Goal: Task Accomplishment & Management: Manage account settings

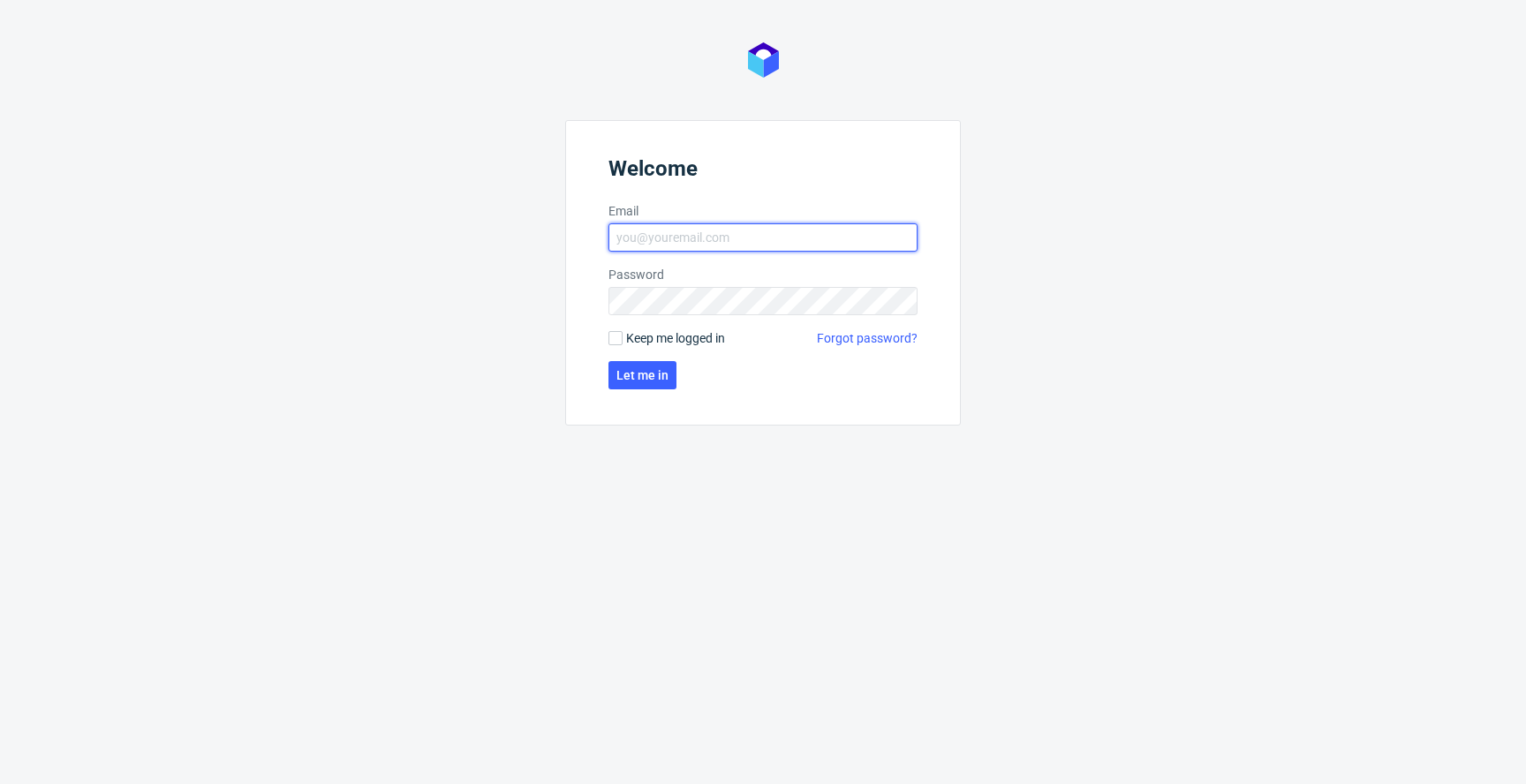
type input "[EMAIL_ADDRESS][PERSON_NAME][DOMAIN_NAME]"
click at [655, 333] on span "Keep me logged in" at bounding box center [675, 338] width 99 height 18
click at [623, 333] on input "Keep me logged in" at bounding box center [616, 338] width 14 height 14
checkbox input "true"
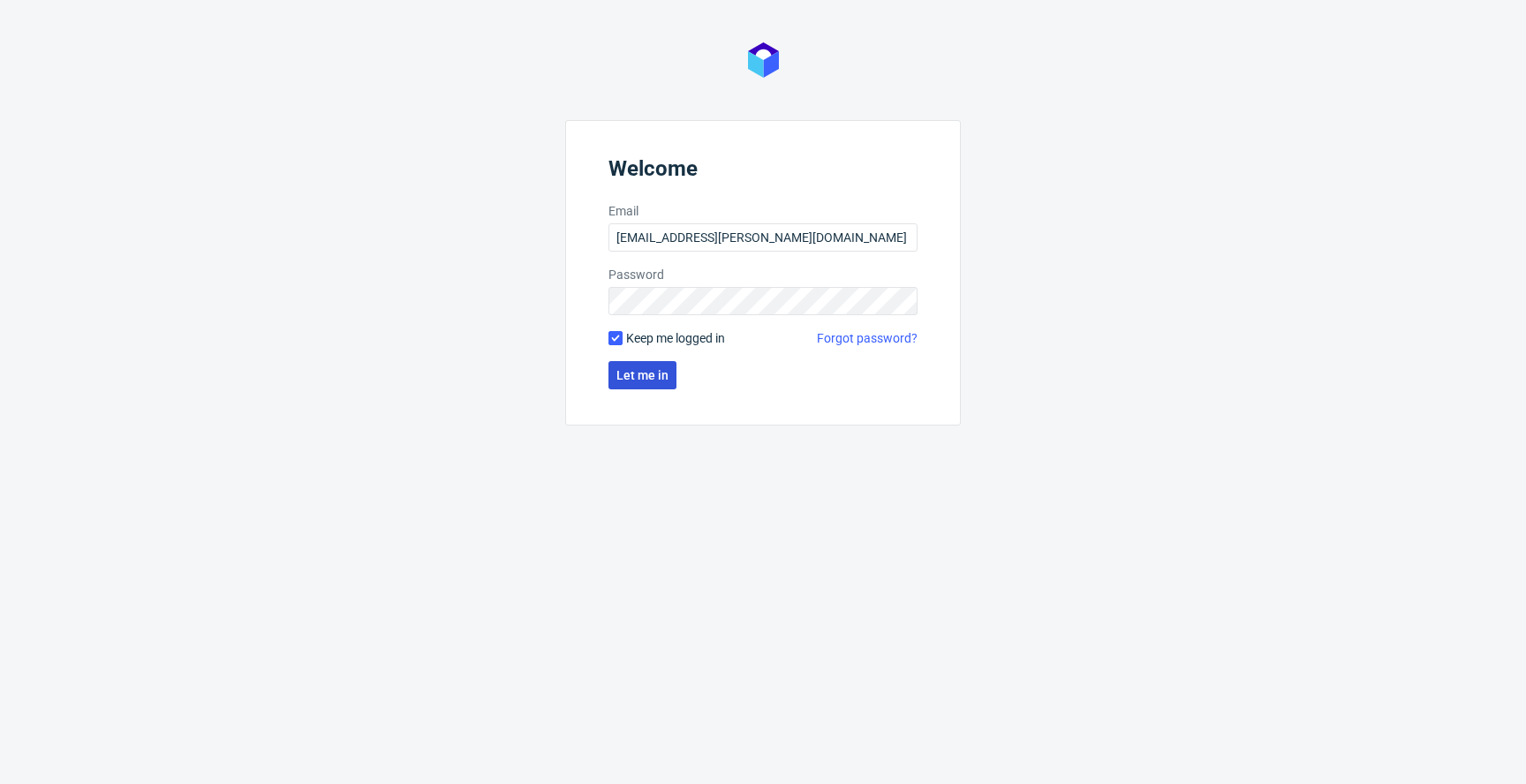
click at [640, 386] on button "Let me in" at bounding box center [642, 376] width 68 height 28
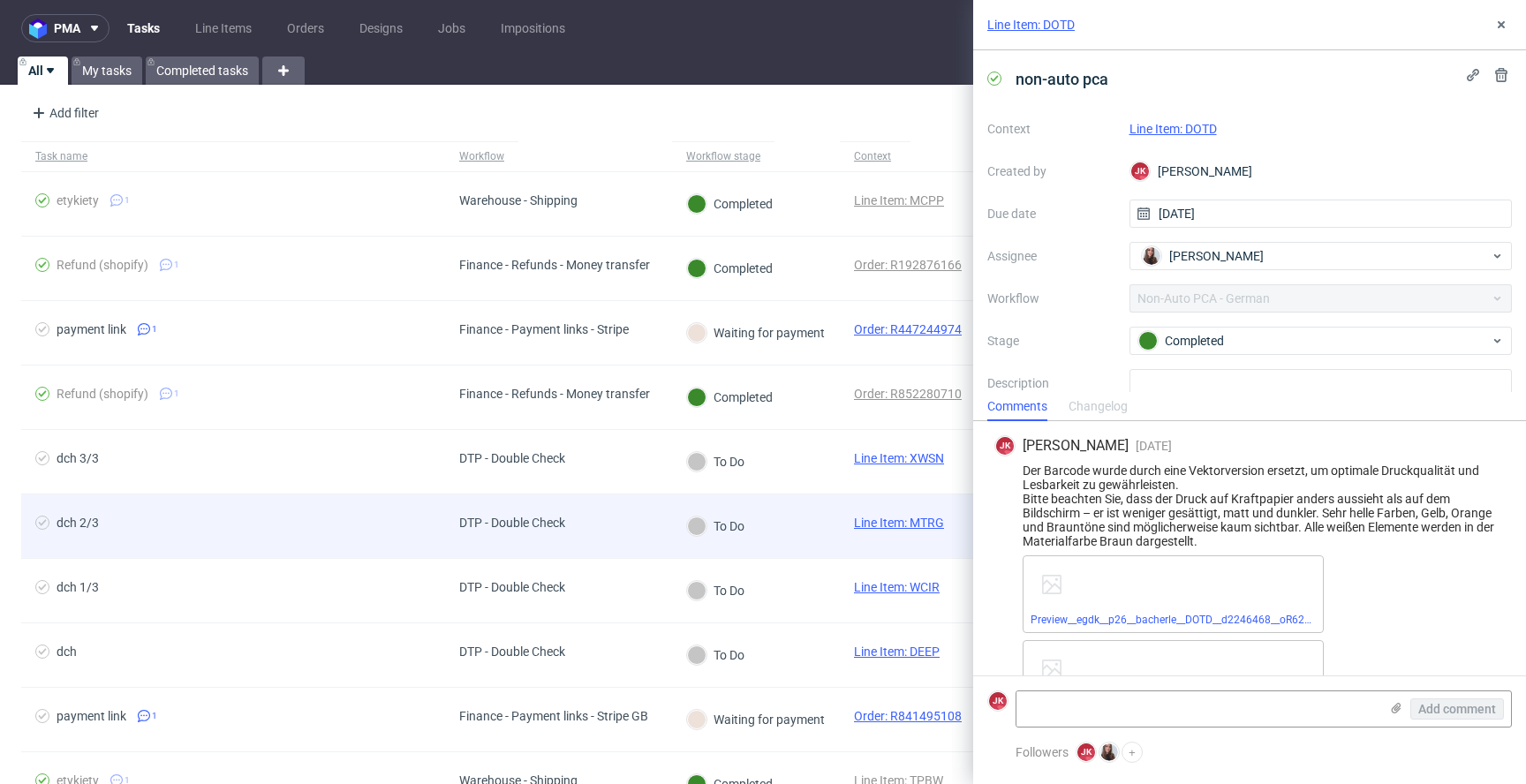
scroll to position [214, 0]
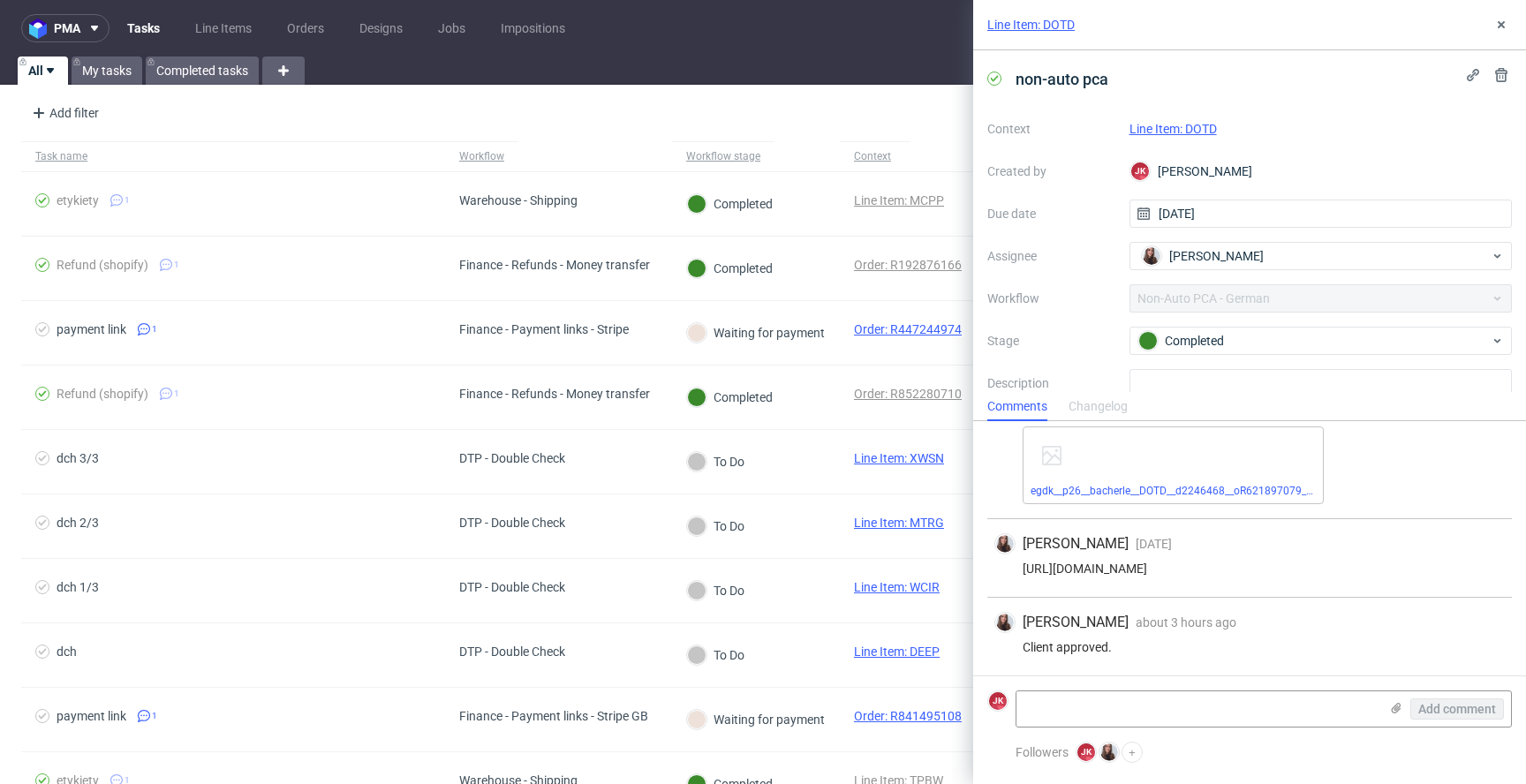
click at [1160, 128] on link "Line Item: DOTD" at bounding box center [1173, 129] width 87 height 14
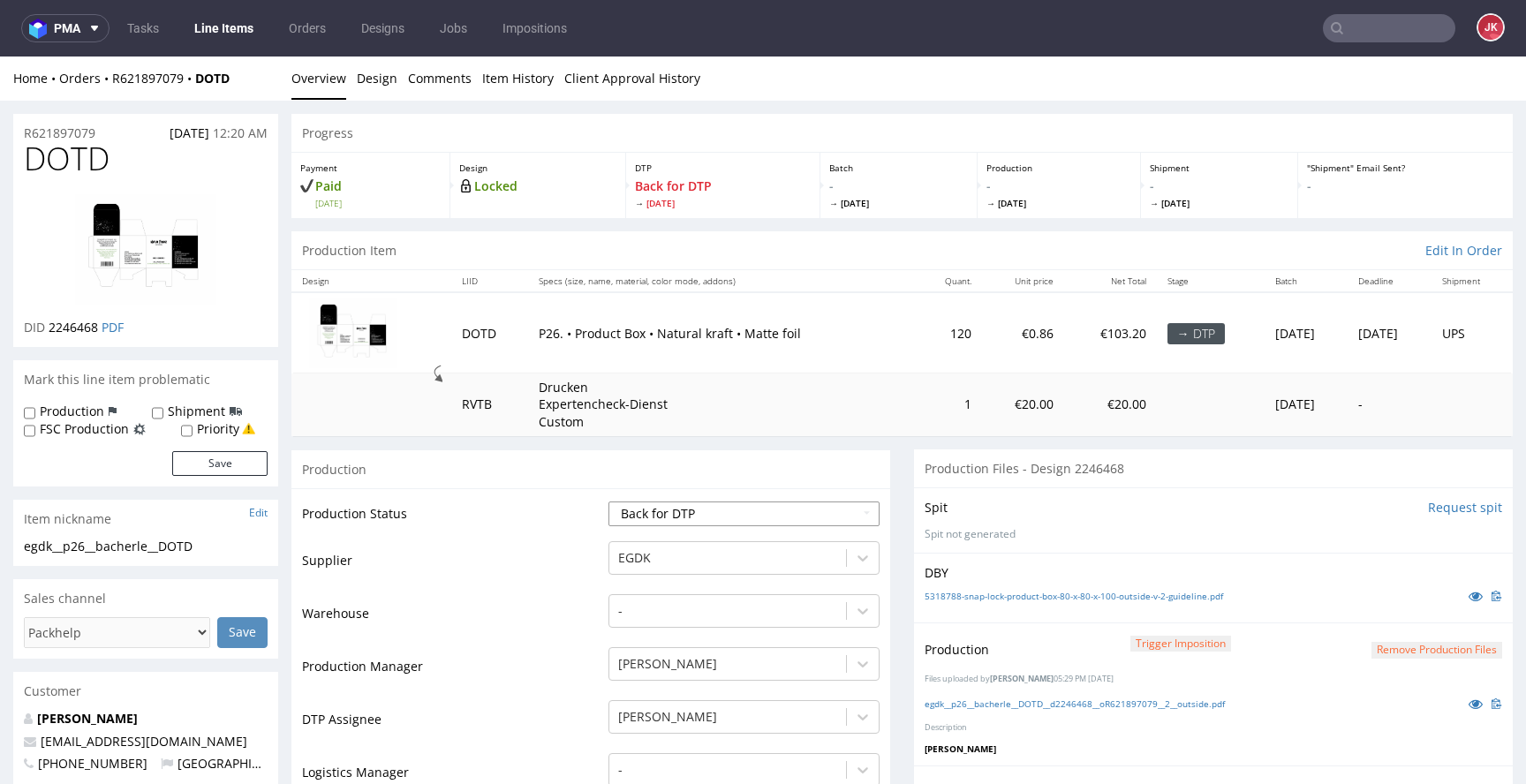
click at [796, 509] on select "Waiting for Artwork Waiting for Diecut Waiting for Mockup Waiting for DTP Waiti…" at bounding box center [743, 514] width 271 height 25
select select "dtp_production_ready"
click at [608, 502] on select "Waiting for Artwork Waiting for Diecut Waiting for Mockup Waiting for DTP Waiti…" at bounding box center [743, 514] width 271 height 25
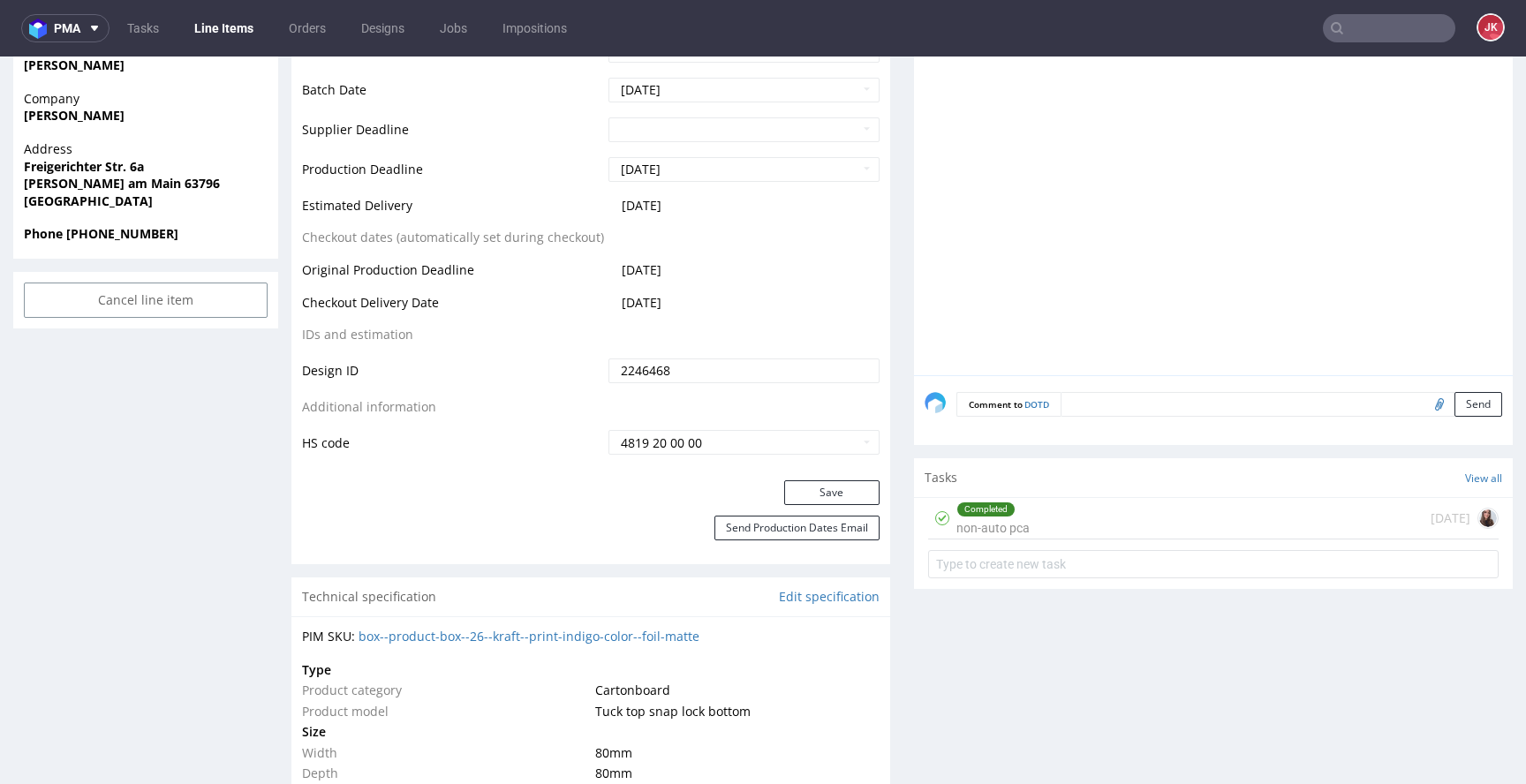
scroll to position [818, 0]
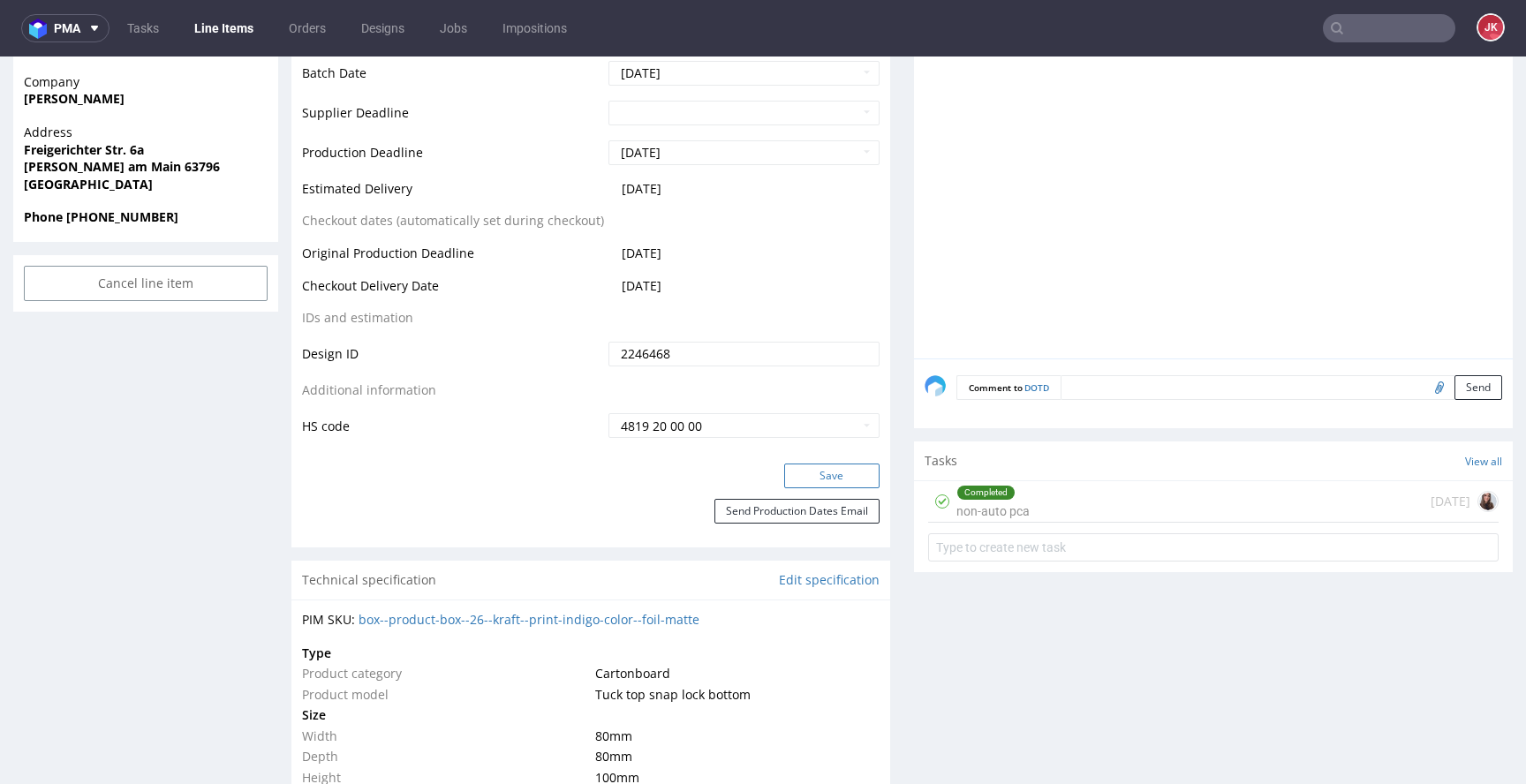
click at [817, 482] on button "Save" at bounding box center [831, 476] width 95 height 25
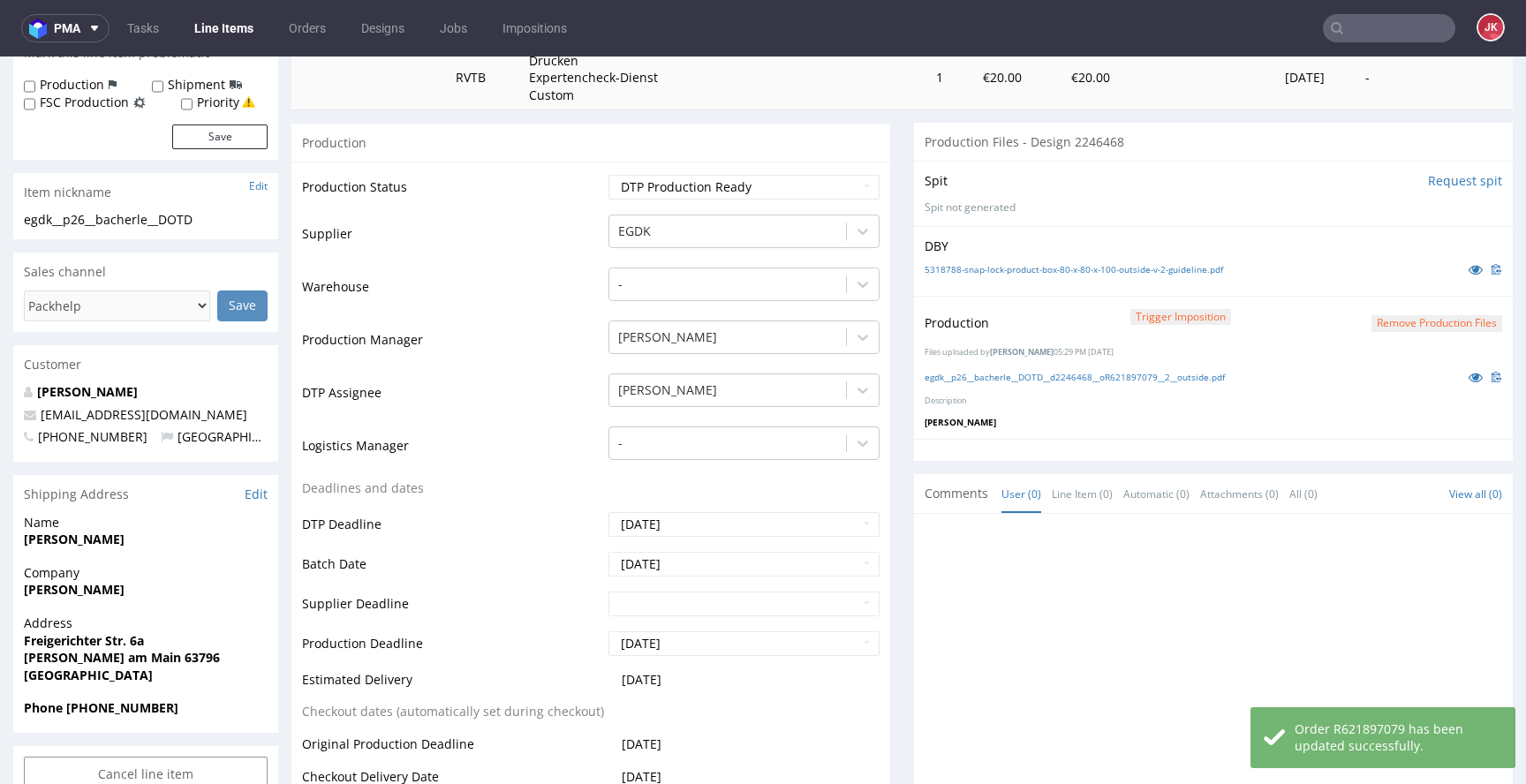
scroll to position [0, 0]
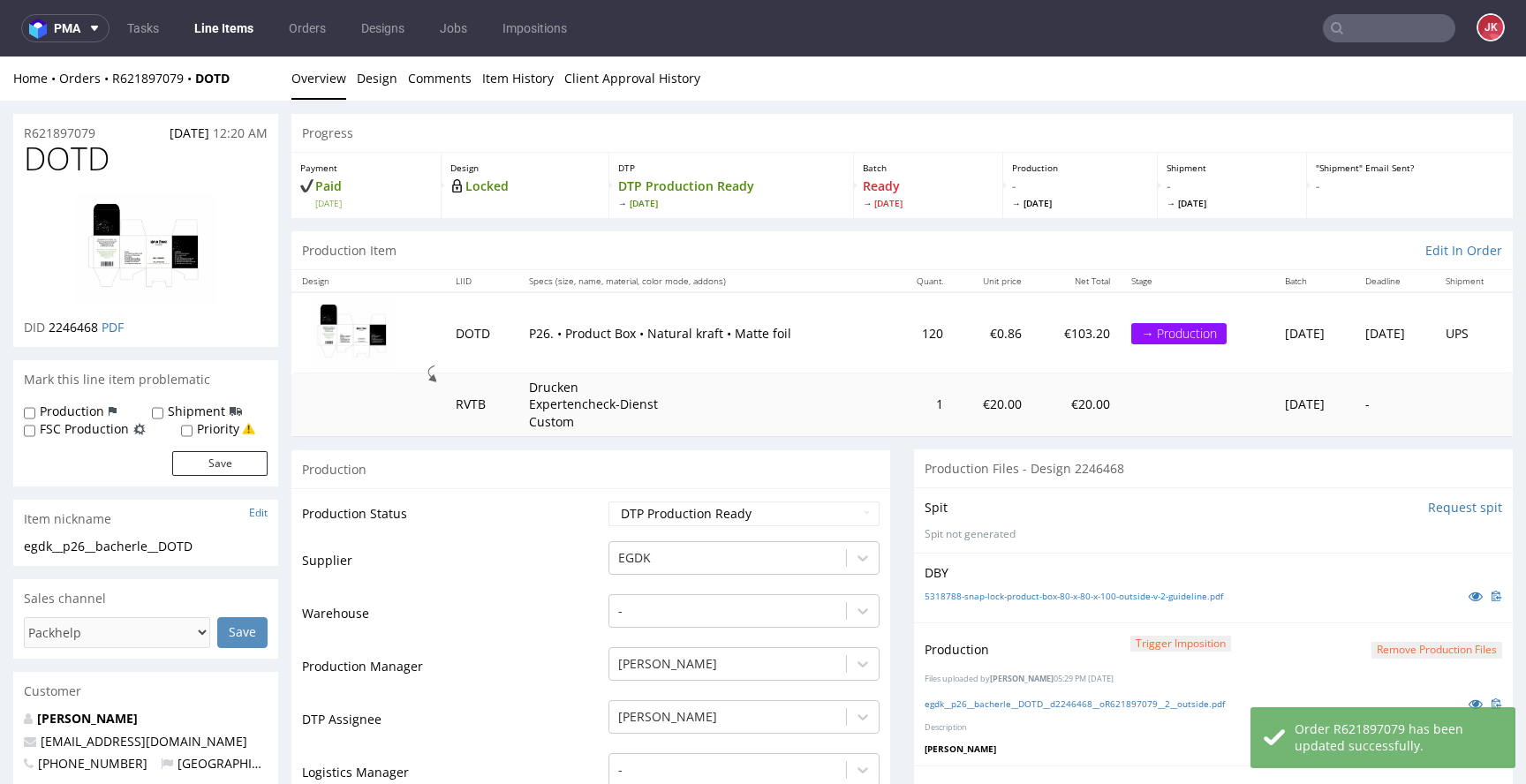
click at [228, 27] on link "Line Items" at bounding box center [224, 28] width 80 height 28
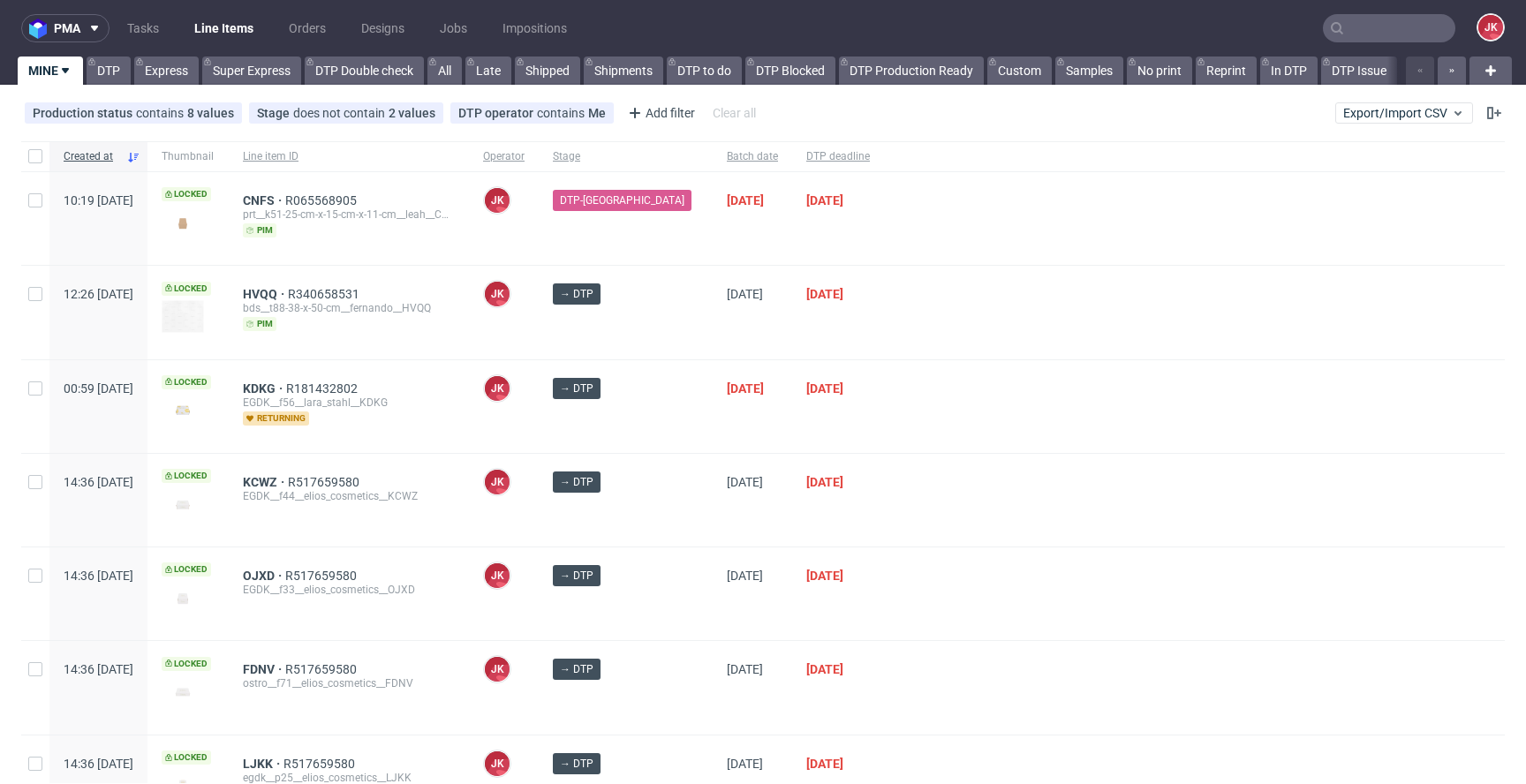
click at [792, 527] on div "13/08/2025" at bounding box center [838, 500] width 91 height 92
click at [675, 509] on div "→ DTP" at bounding box center [625, 500] width 174 height 92
click at [672, 508] on div "→ DTP" at bounding box center [625, 500] width 174 height 92
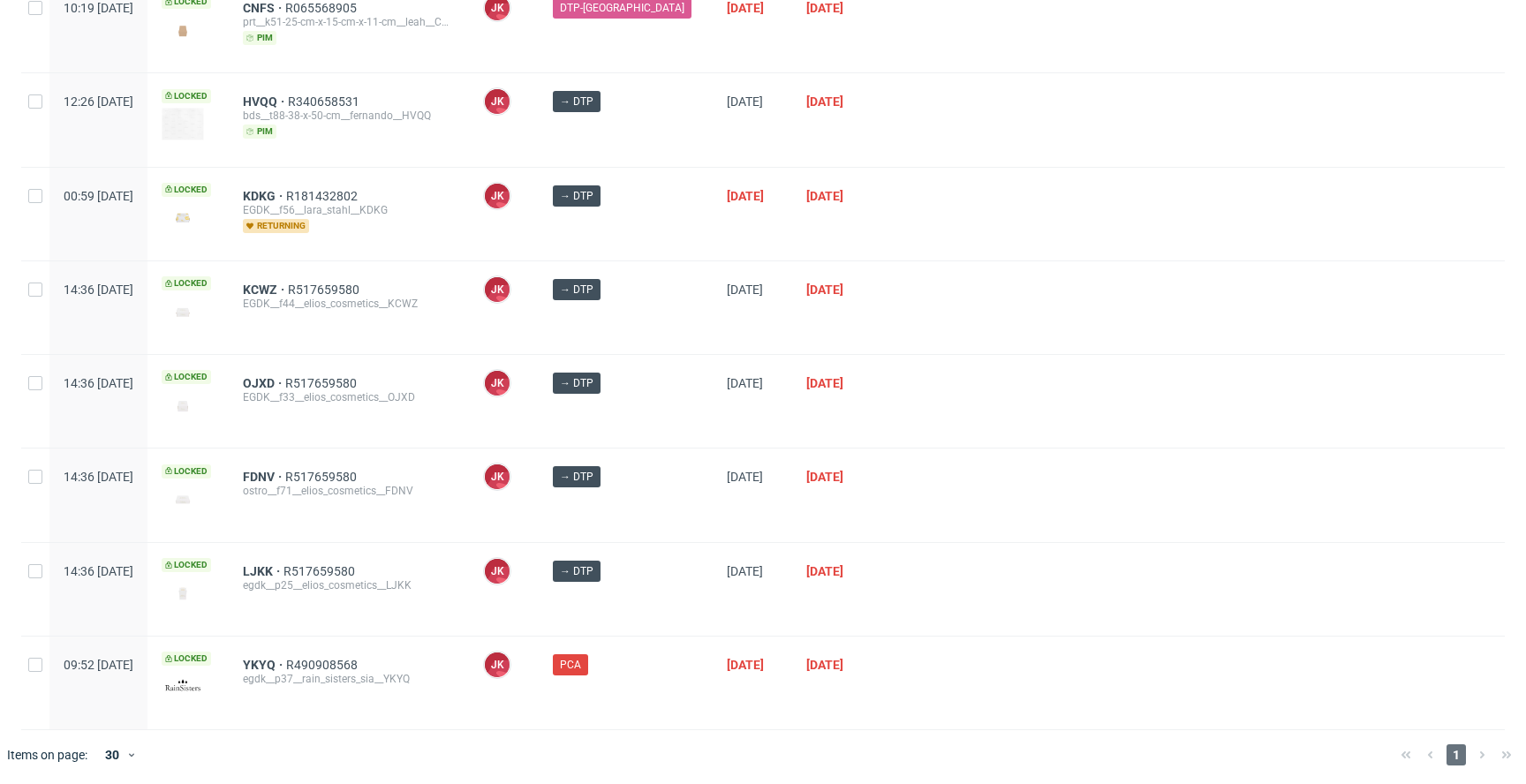
click at [663, 331] on div "→ DTP" at bounding box center [625, 307] width 174 height 92
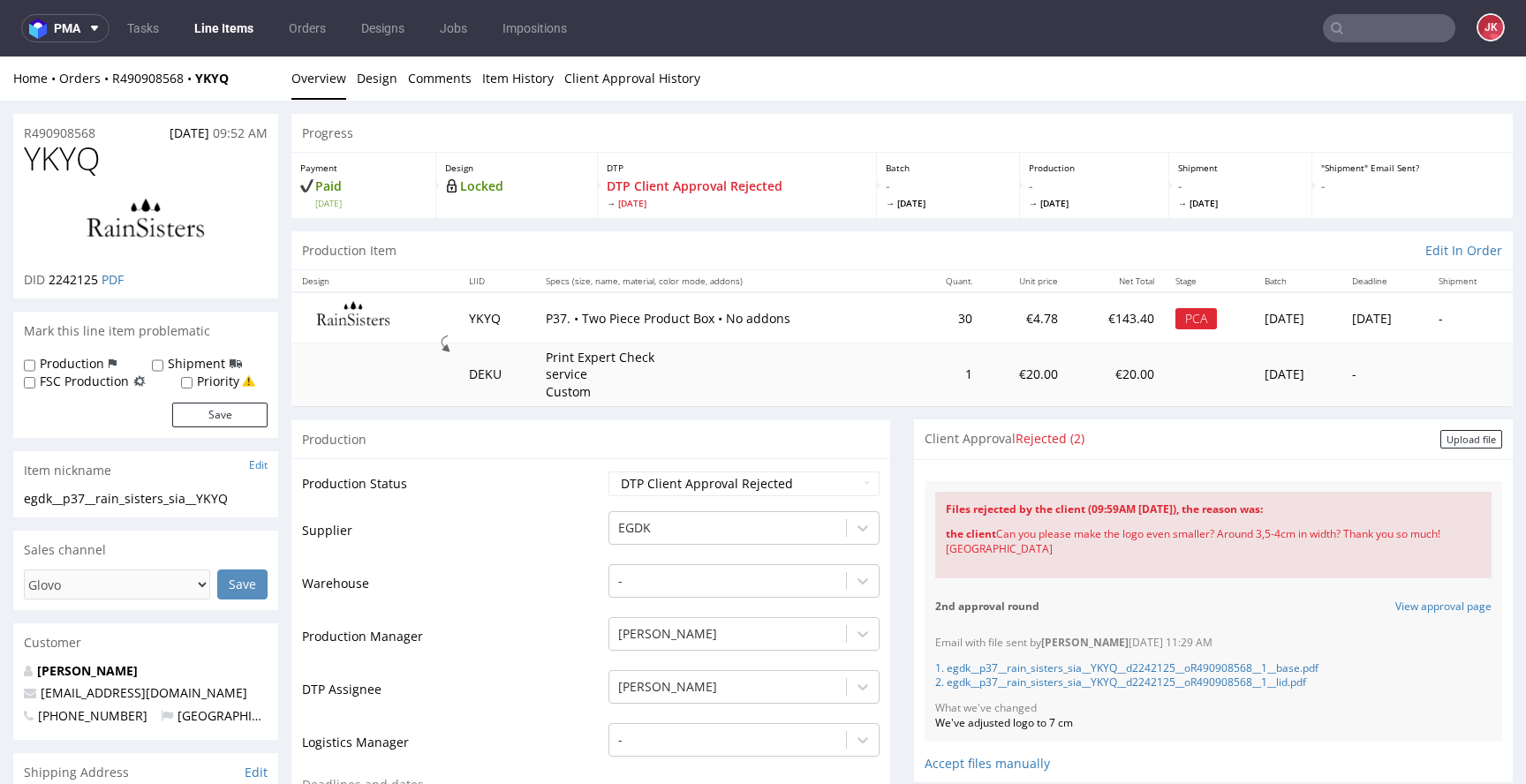
click at [754, 480] on select "Waiting for Artwork Waiting for Diecut Waiting for Mockup Waiting for DTP Waiti…" at bounding box center [743, 484] width 271 height 25
select select "dtp_ca_needed"
click at [608, 471] on select "Waiting for Artwork Waiting for Diecut Waiting for Mockup Waiting for DTP Waiti…" at bounding box center [743, 484] width 271 height 25
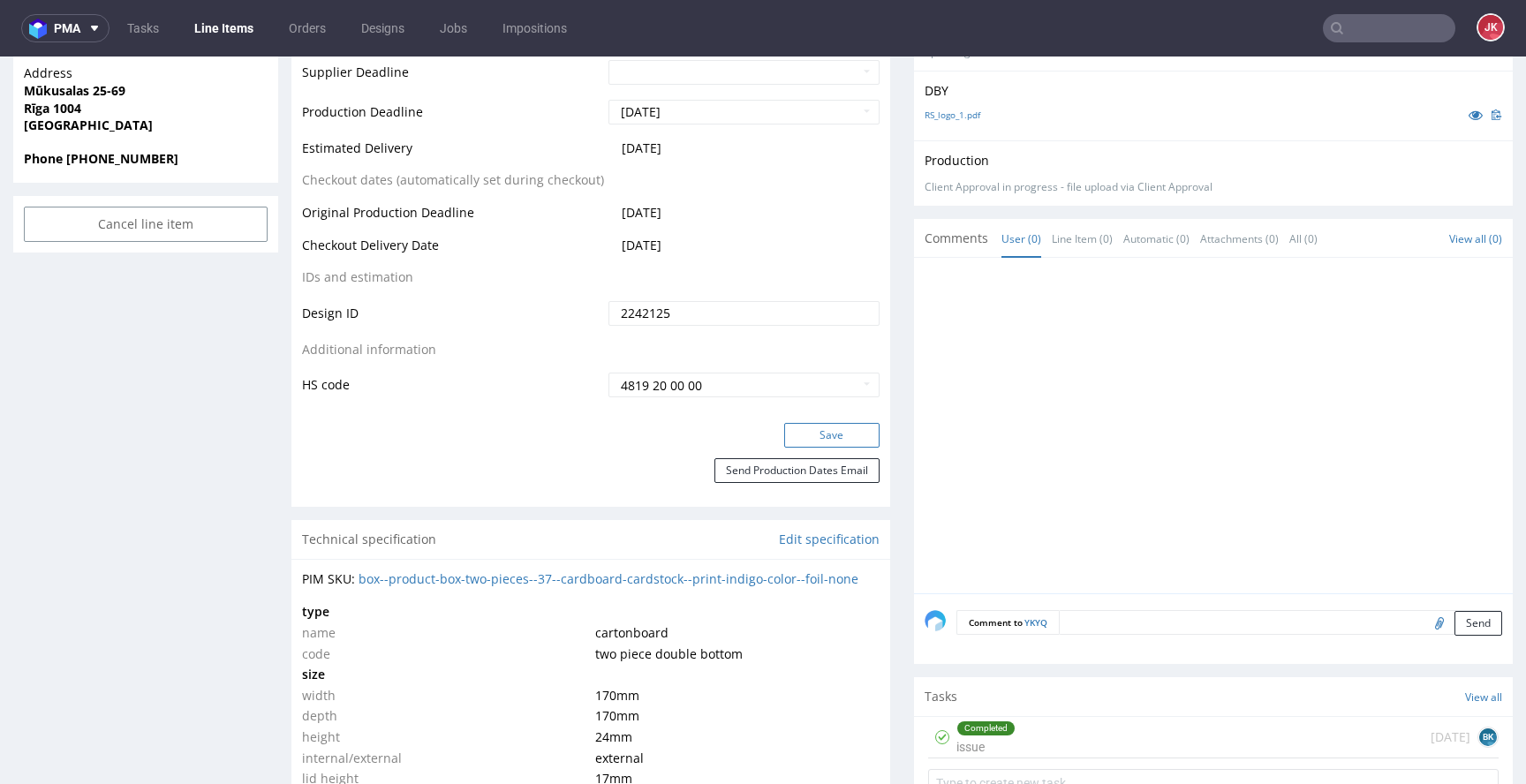
scroll to position [830, 0]
click at [805, 443] on button "Save" at bounding box center [831, 433] width 95 height 25
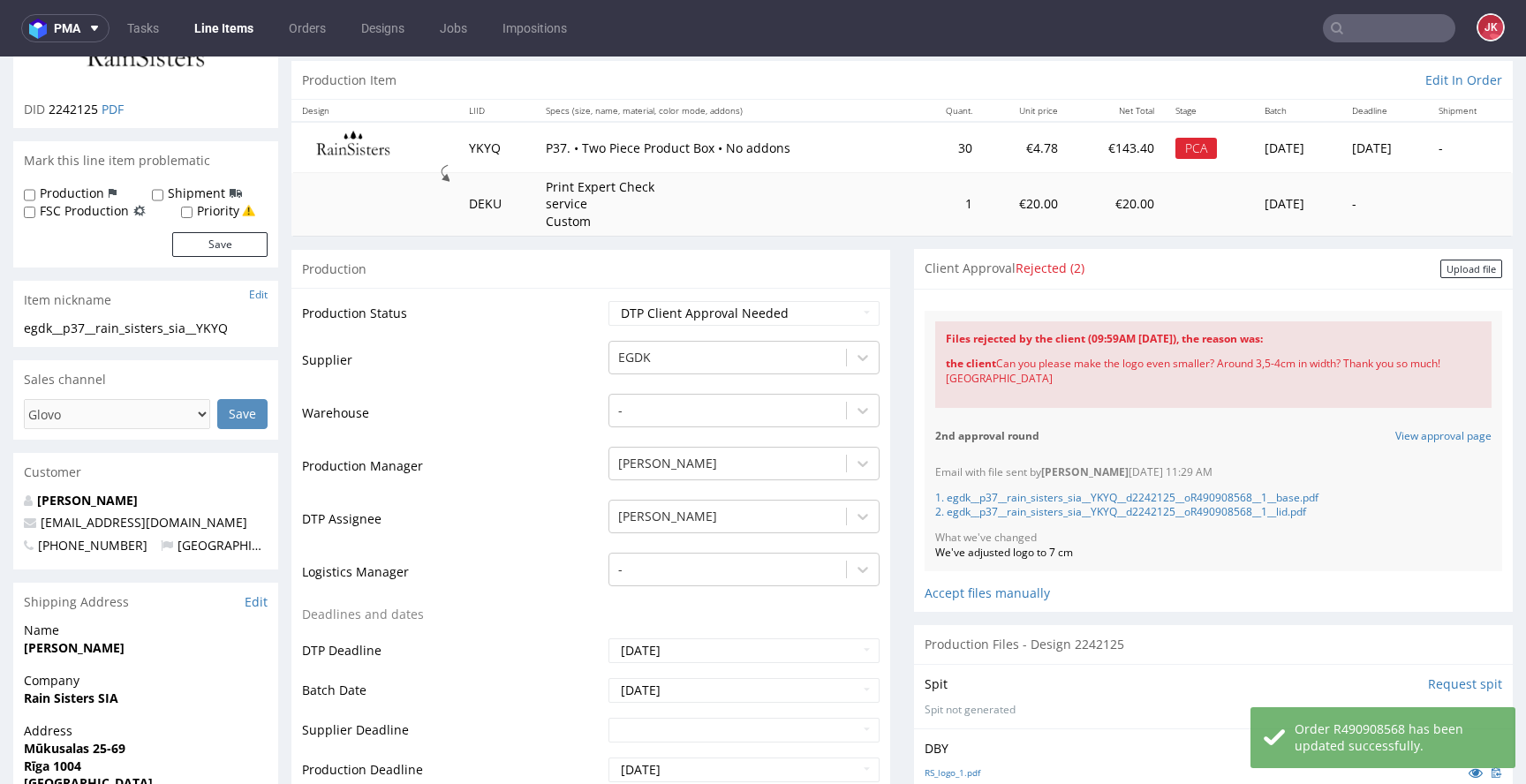
scroll to position [0, 0]
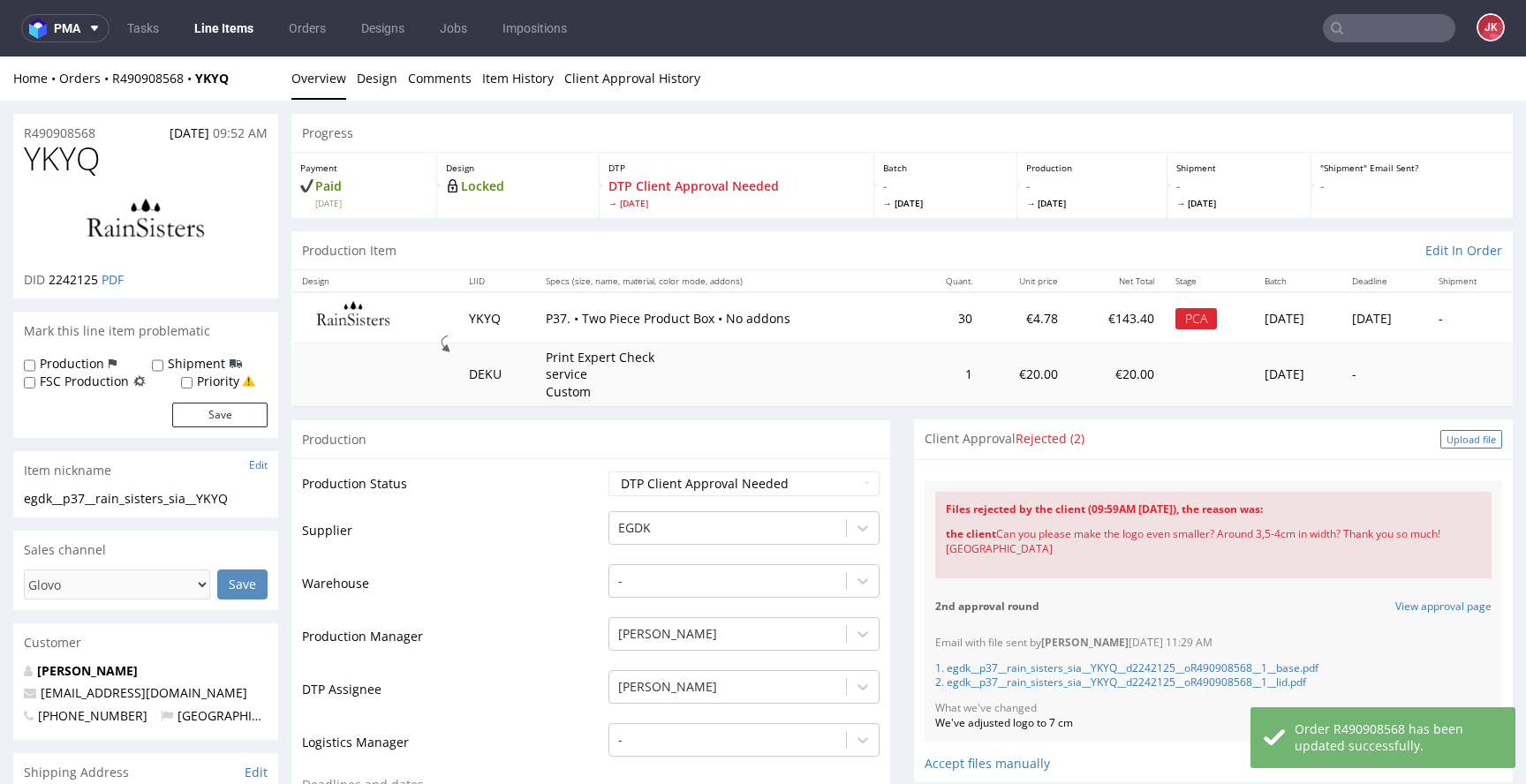
click at [1441, 430] on div "Upload file" at bounding box center [1472, 439] width 62 height 19
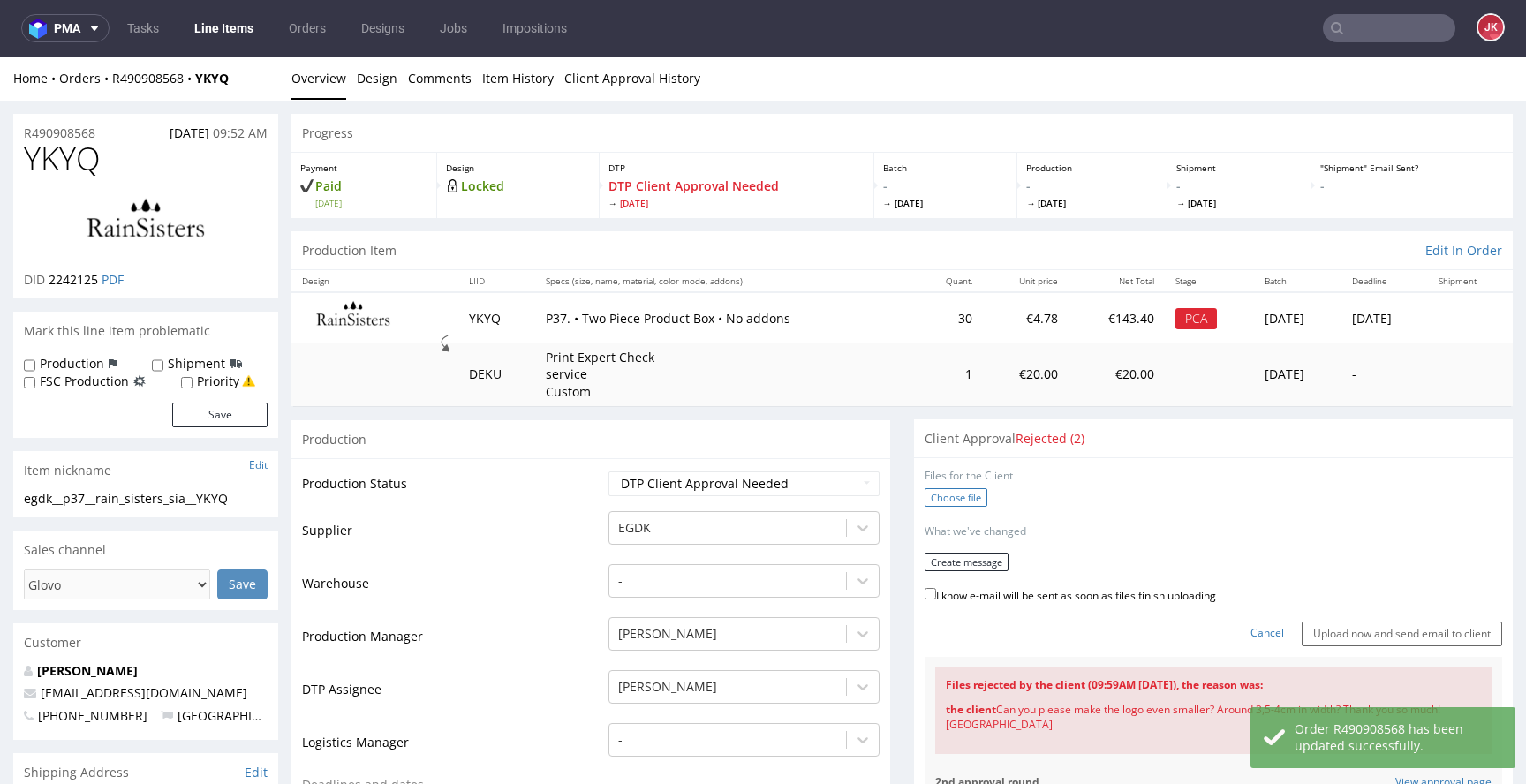
click at [934, 501] on label "Choose file" at bounding box center [956, 497] width 63 height 19
click at [0, 57] on input "Choose file" at bounding box center [0, 57] width 0 height 0
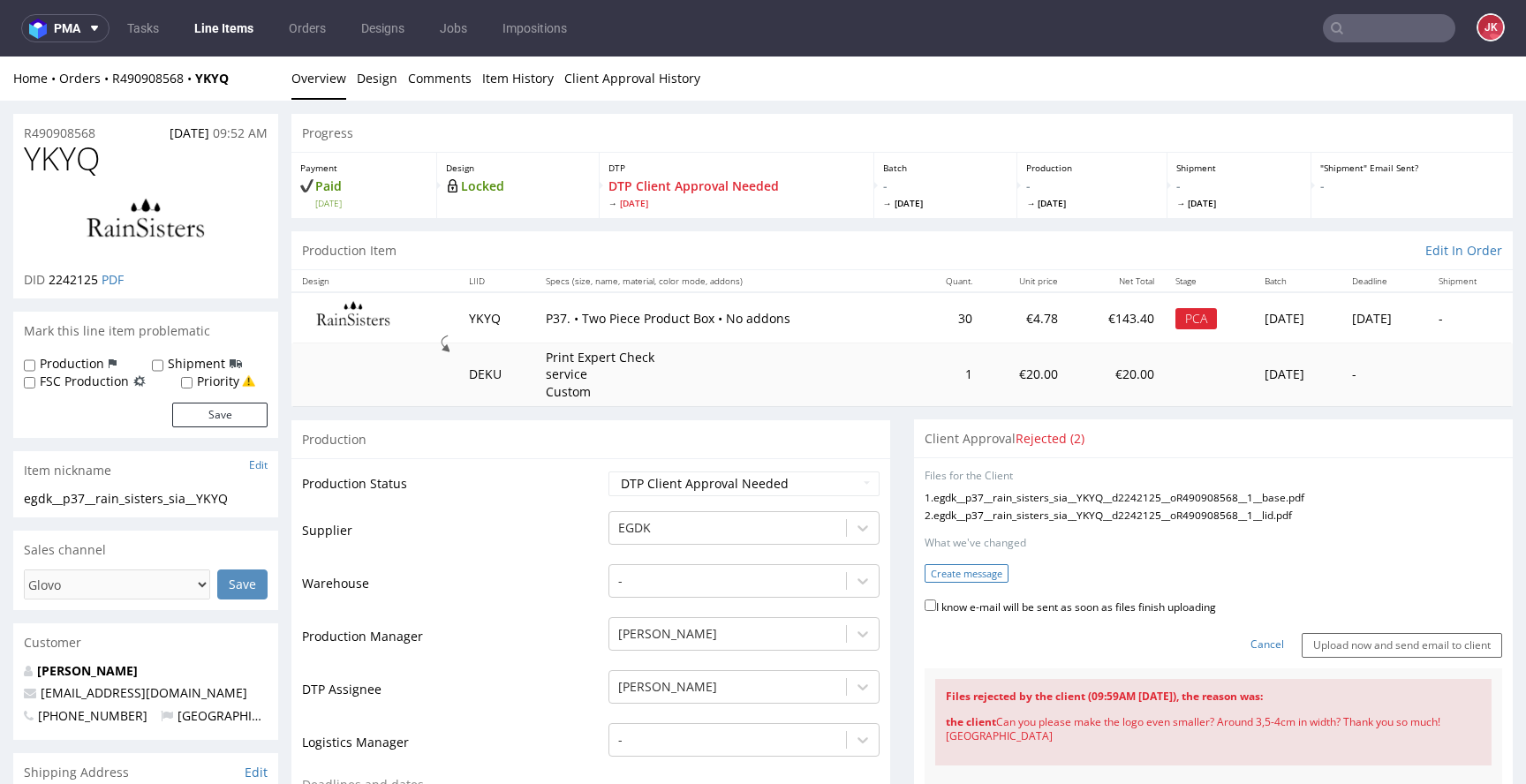
click at [957, 566] on button "Create message" at bounding box center [966, 573] width 83 height 19
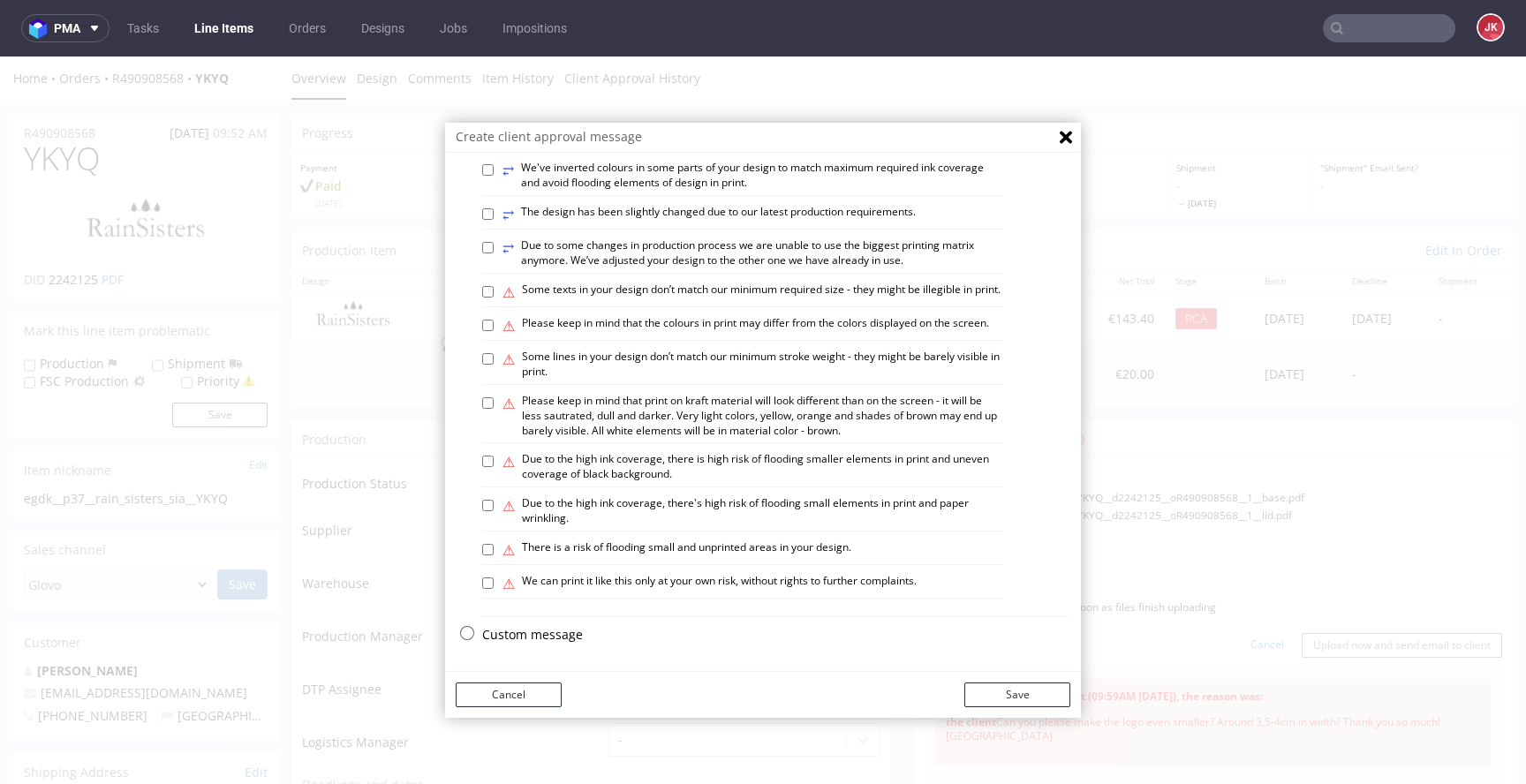
scroll to position [1031, 0]
click at [565, 363] on label "⚠ Some lines in your design don’t match our minimum stroke weight - they might …" at bounding box center [753, 365] width 501 height 30
click at [494, 363] on input "⚠ Some lines in your design don’t match our minimum stroke weight - they might …" at bounding box center [488, 359] width 12 height 12
checkbox input "true"
click at [973, 699] on button "Save" at bounding box center [1017, 695] width 106 height 25
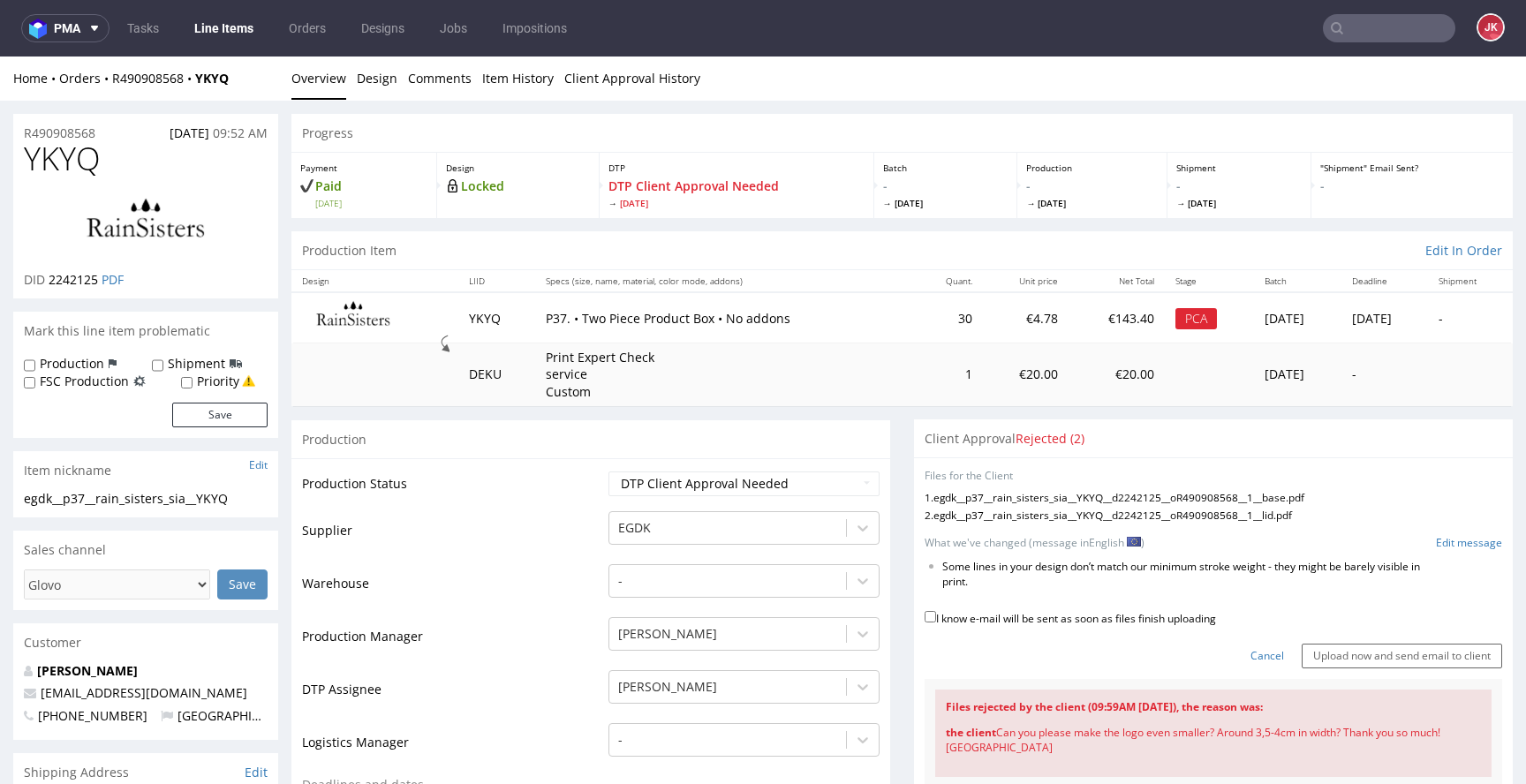
click at [1021, 620] on label "I know e-mail will be sent as soon as files finish uploading" at bounding box center [1070, 617] width 291 height 20
click at [936, 620] on input "I know e-mail will be sent as soon as files finish uploading" at bounding box center [930, 616] width 12 height 12
checkbox input "true"
click at [1351, 657] on input "Upload now and send email to client" at bounding box center [1402, 656] width 201 height 25
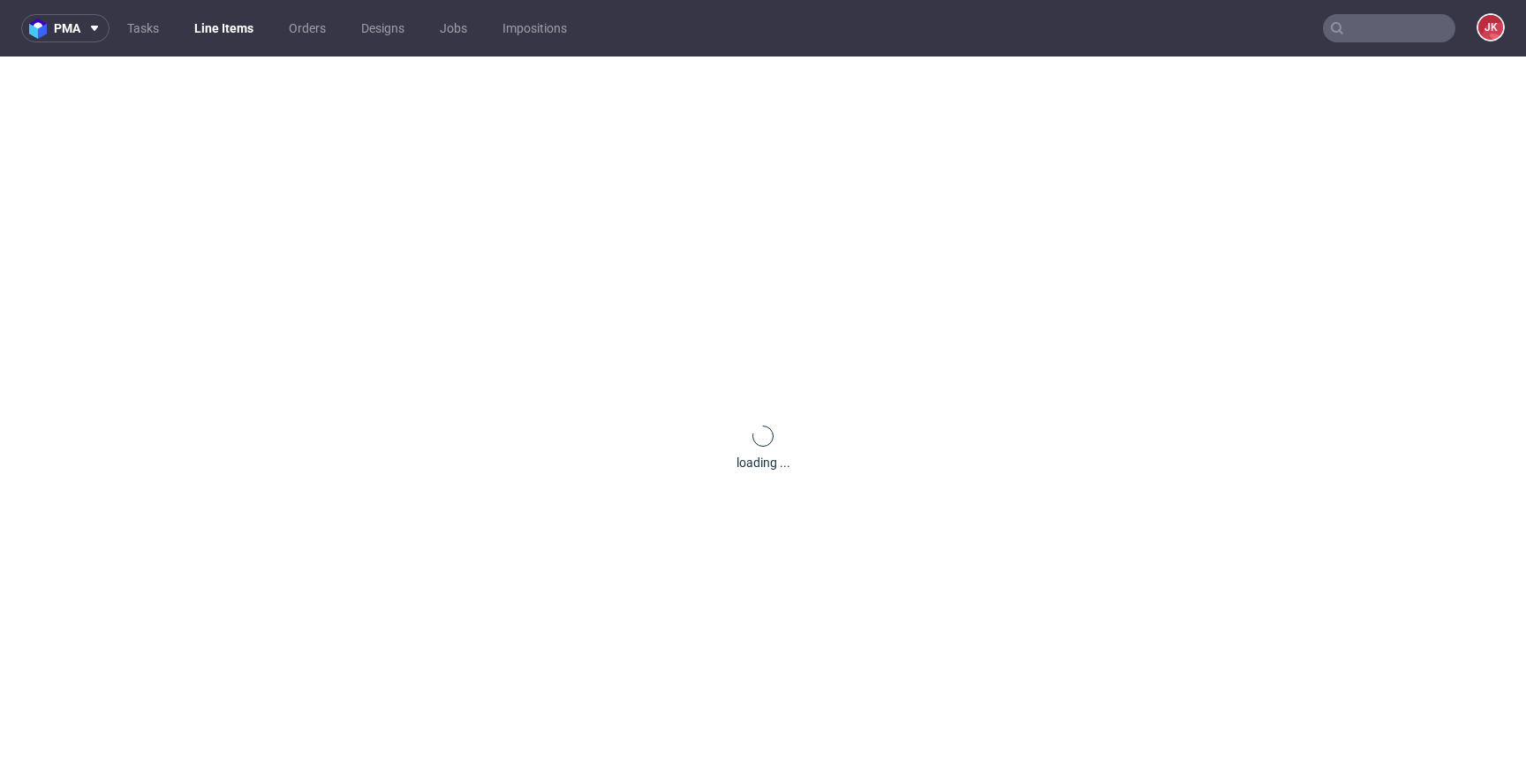
scroll to position [0, 0]
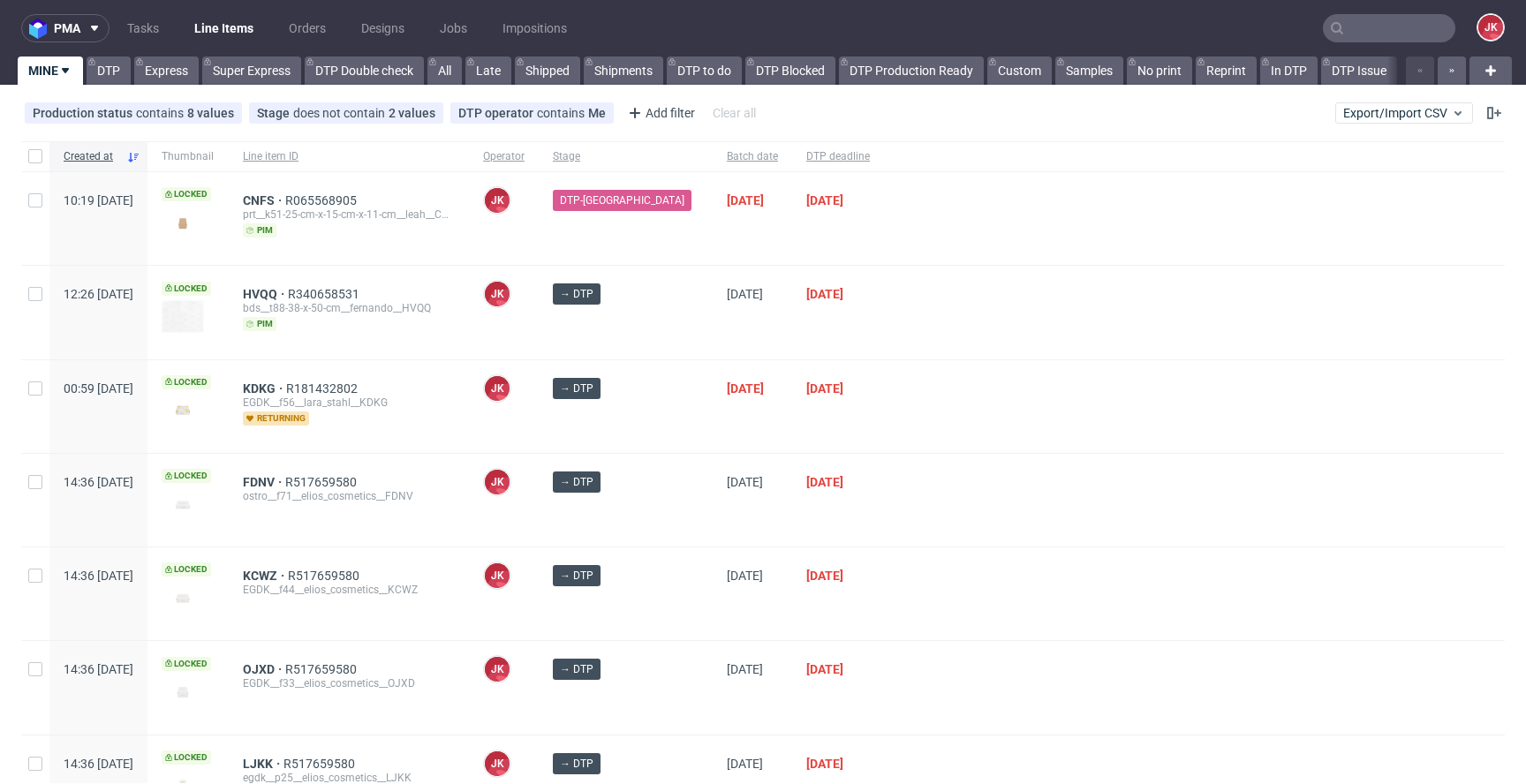
scroll to position [99, 0]
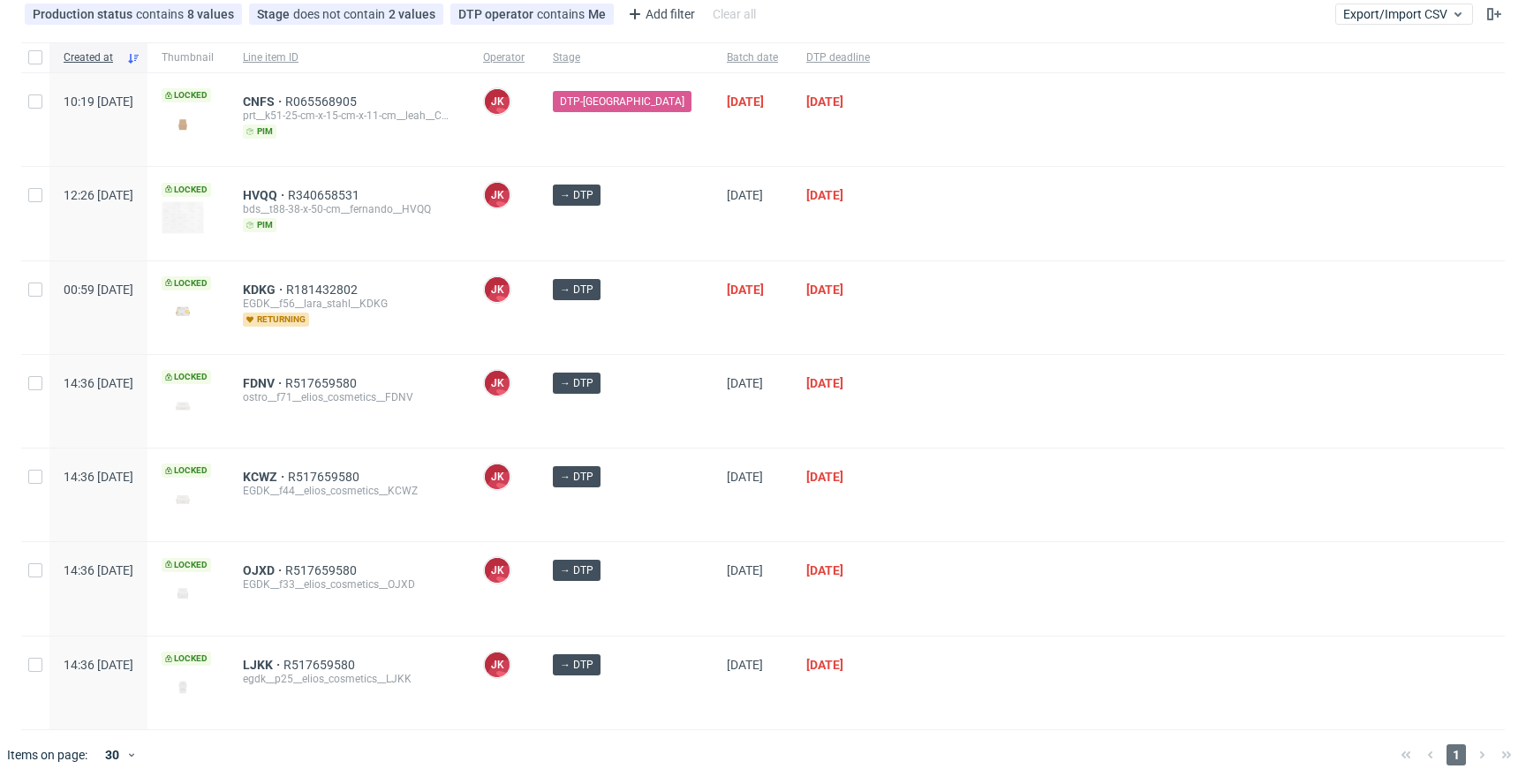
click at [469, 237] on div "HVQQ R340658531 bds__t88-38-x-50-cm__fernando__HVQQ pim" at bounding box center [348, 213] width 240 height 92
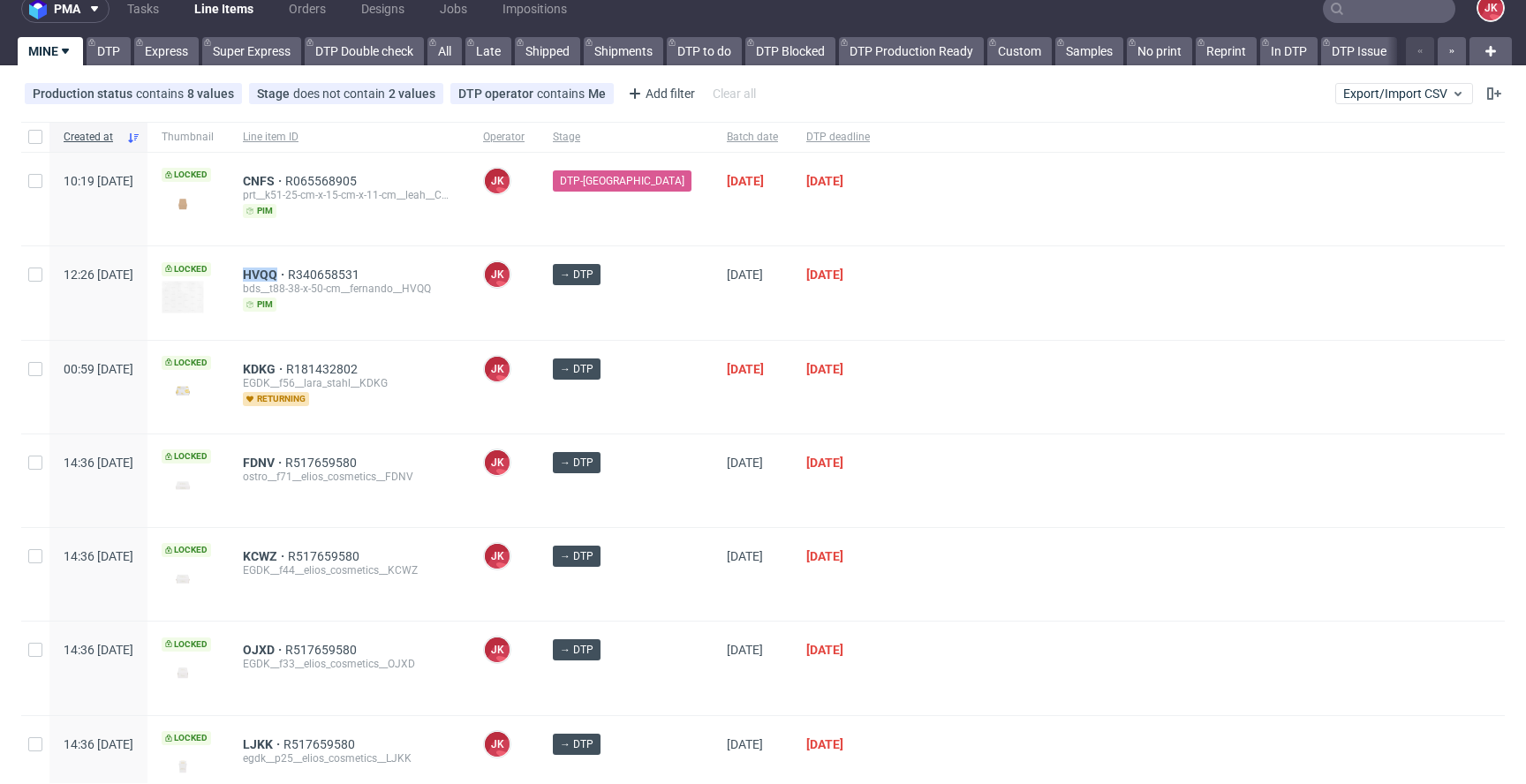
scroll to position [0, 0]
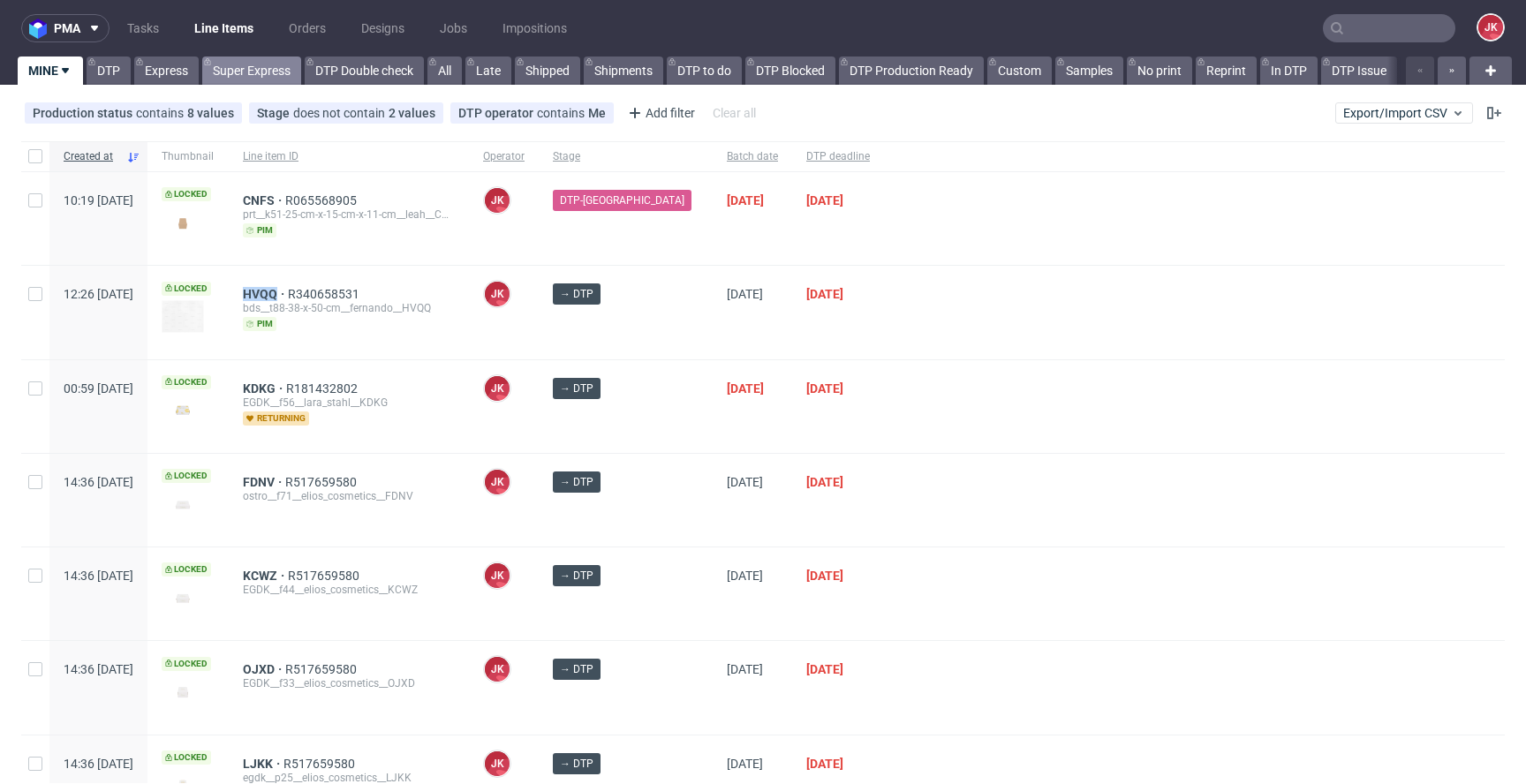
click at [259, 69] on link "Super Express" at bounding box center [251, 71] width 99 height 28
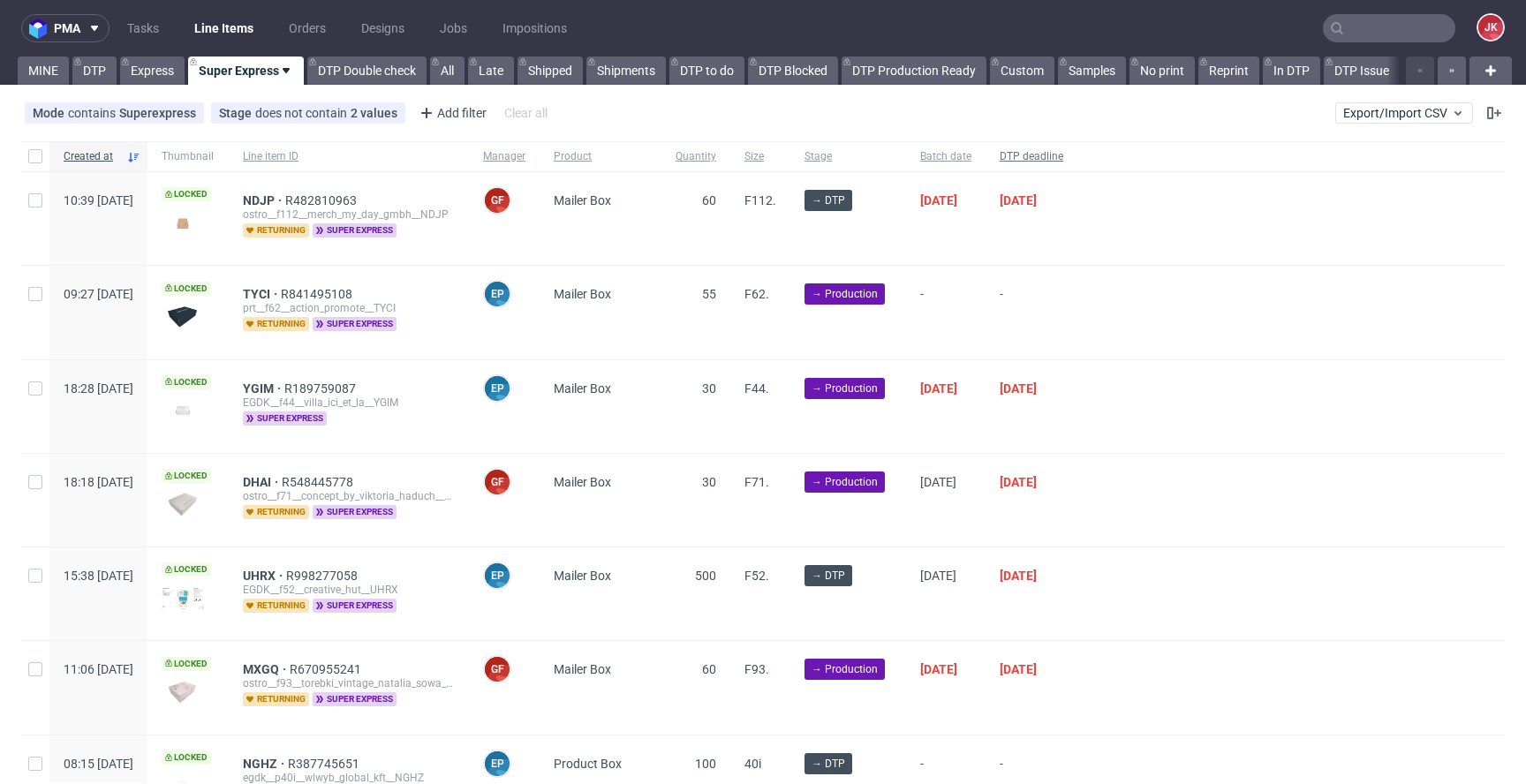
click at [1063, 153] on span "DTP deadline" at bounding box center [1031, 156] width 64 height 15
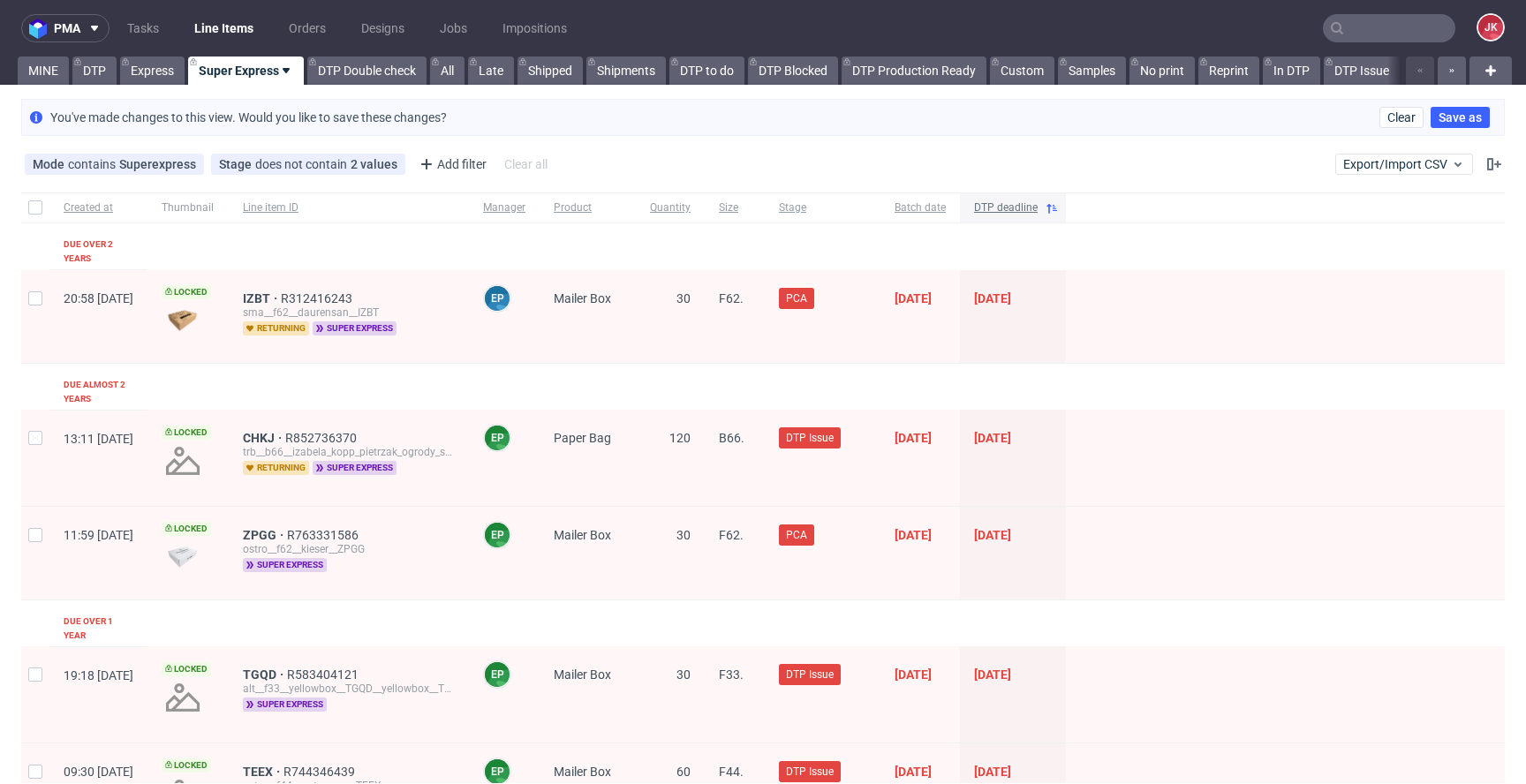
click at [1037, 208] on span "DTP deadline" at bounding box center [1006, 208] width 64 height 15
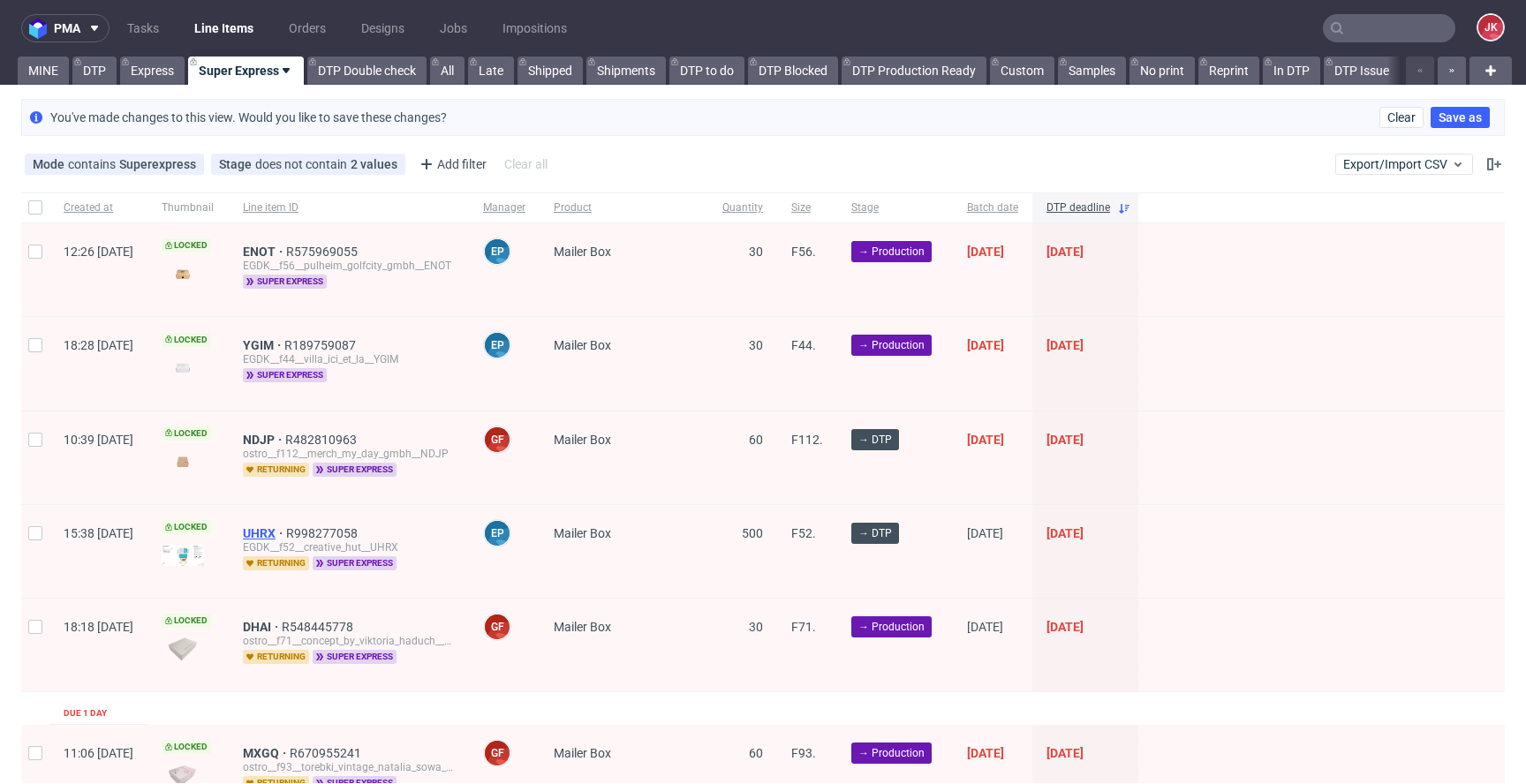
click at [286, 531] on span "UHRX" at bounding box center [264, 534] width 44 height 14
click at [285, 432] on span "NDJP" at bounding box center [264, 440] width 43 height 14
click at [171, 81] on link "Express" at bounding box center [152, 71] width 65 height 28
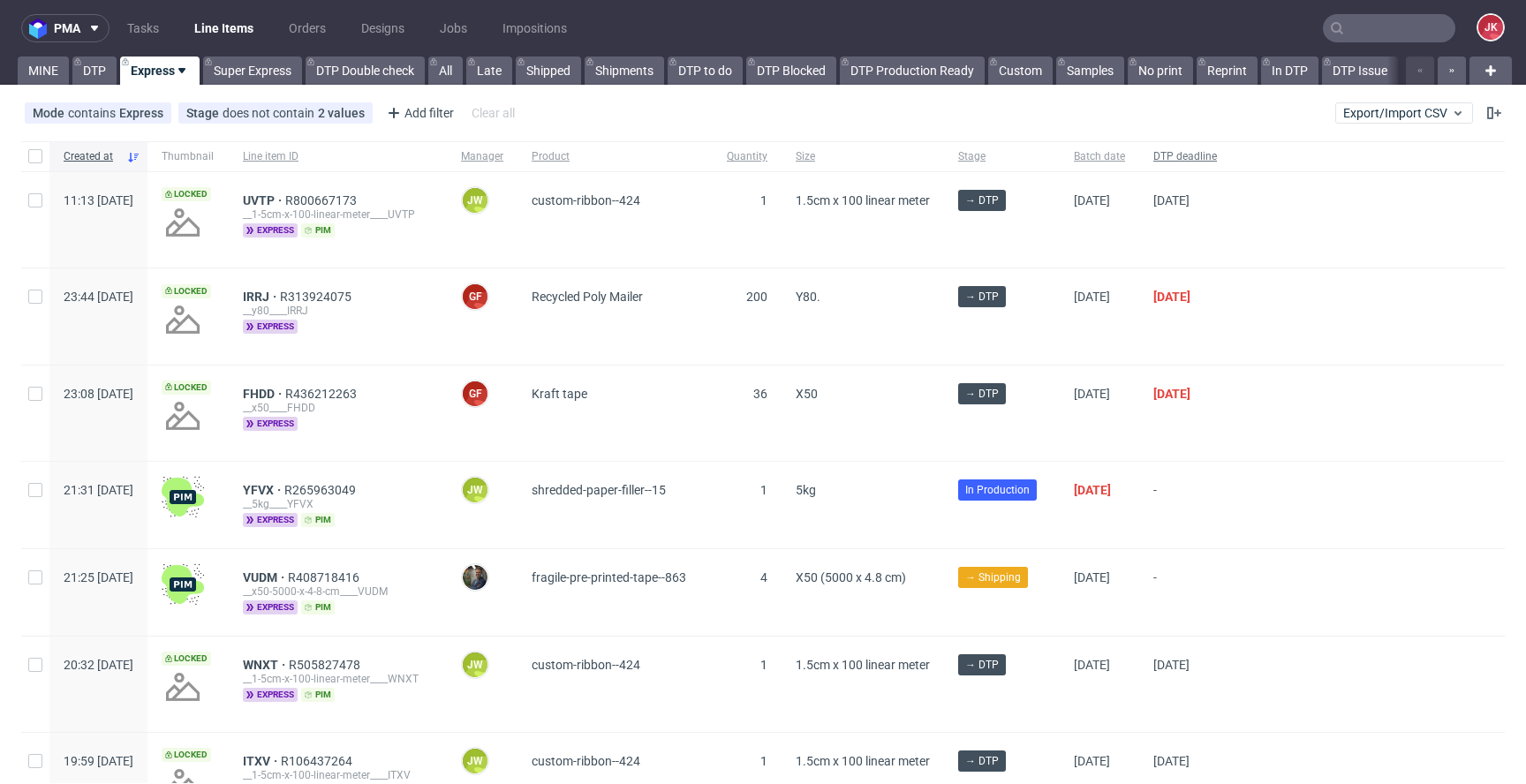
click at [1231, 147] on div "DTP deadline" at bounding box center [1185, 156] width 91 height 30
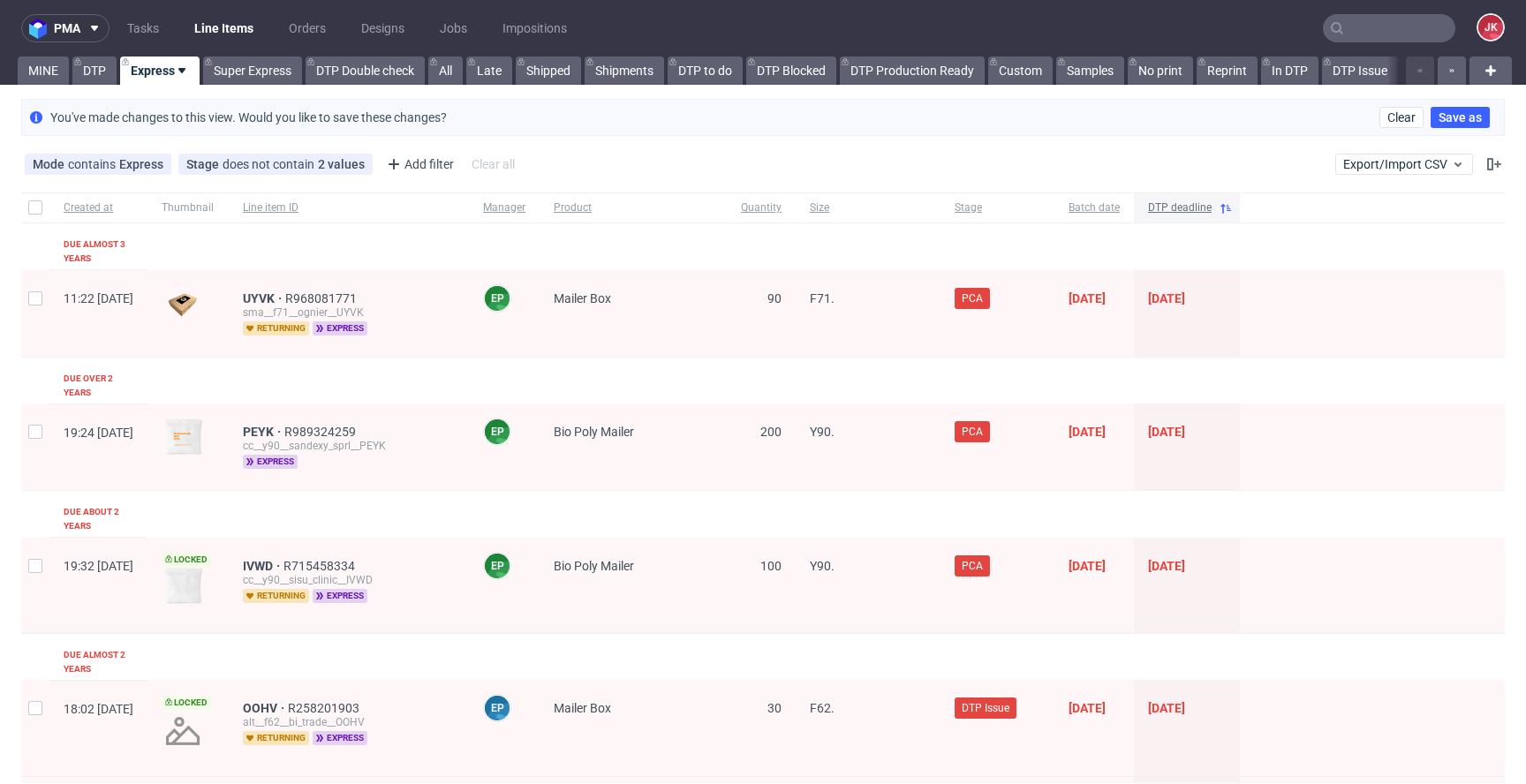
click at [1212, 204] on span "DTP deadline" at bounding box center [1180, 208] width 64 height 15
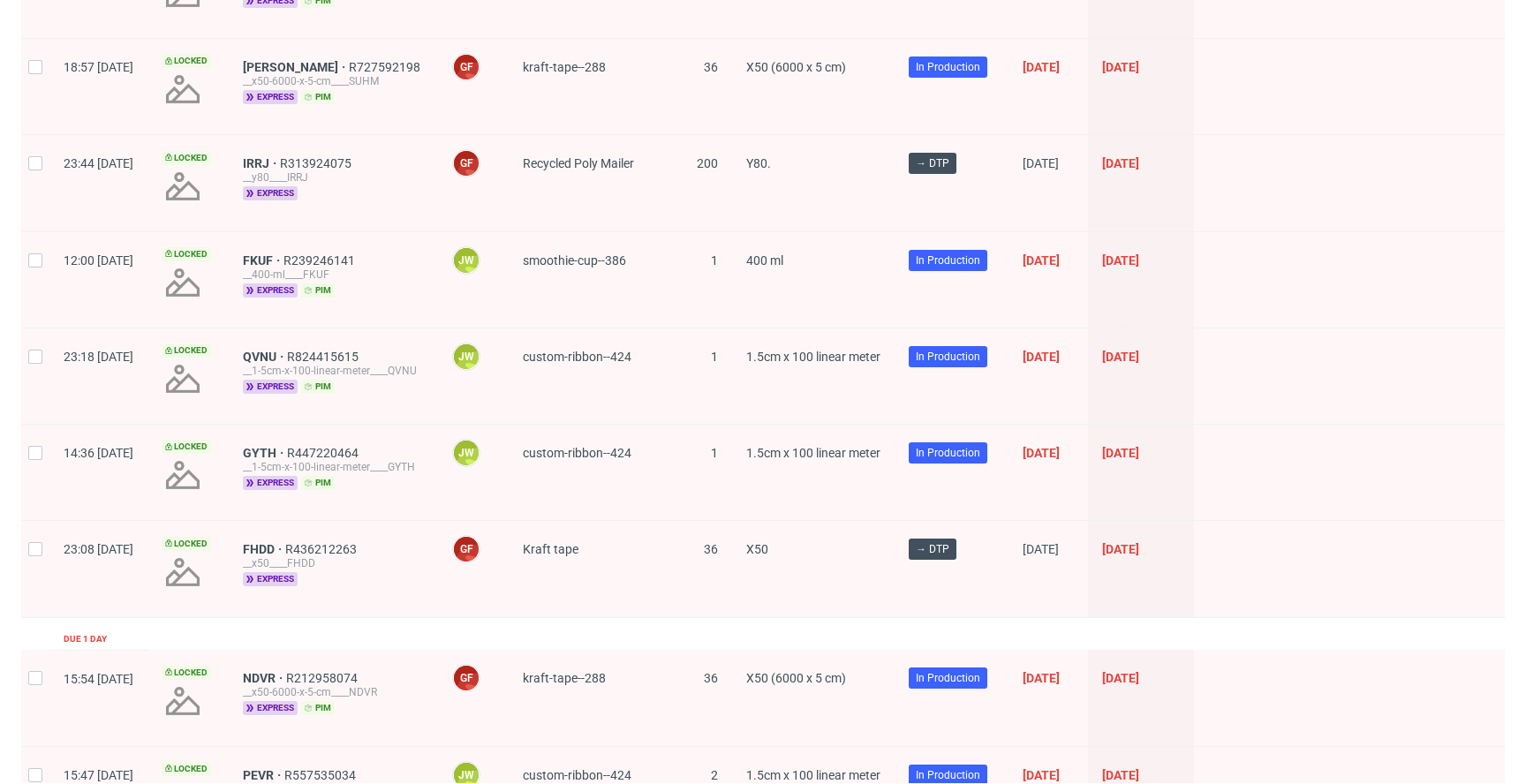
scroll to position [2336, 0]
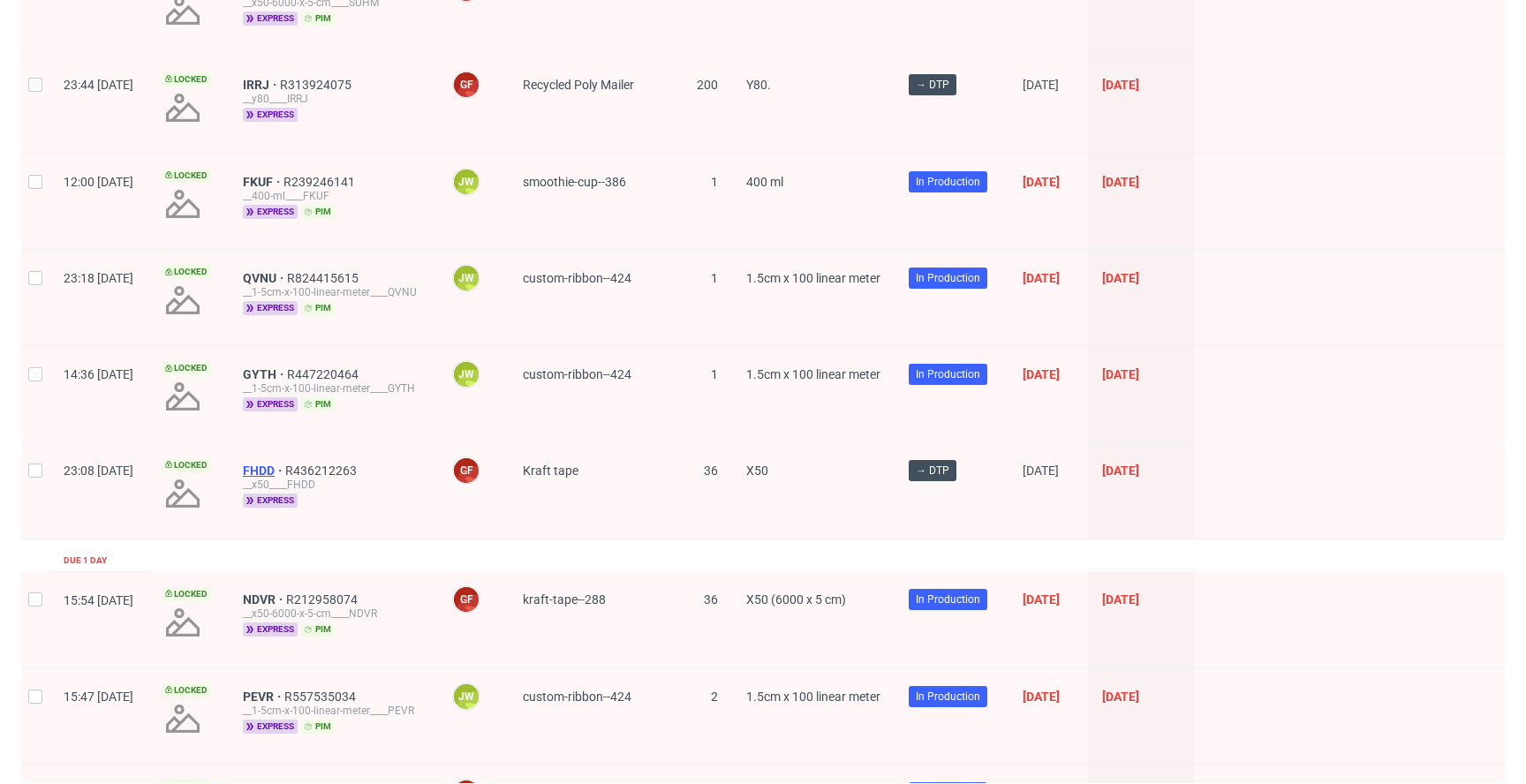
click at [285, 463] on span "FHDD" at bounding box center [264, 471] width 43 height 14
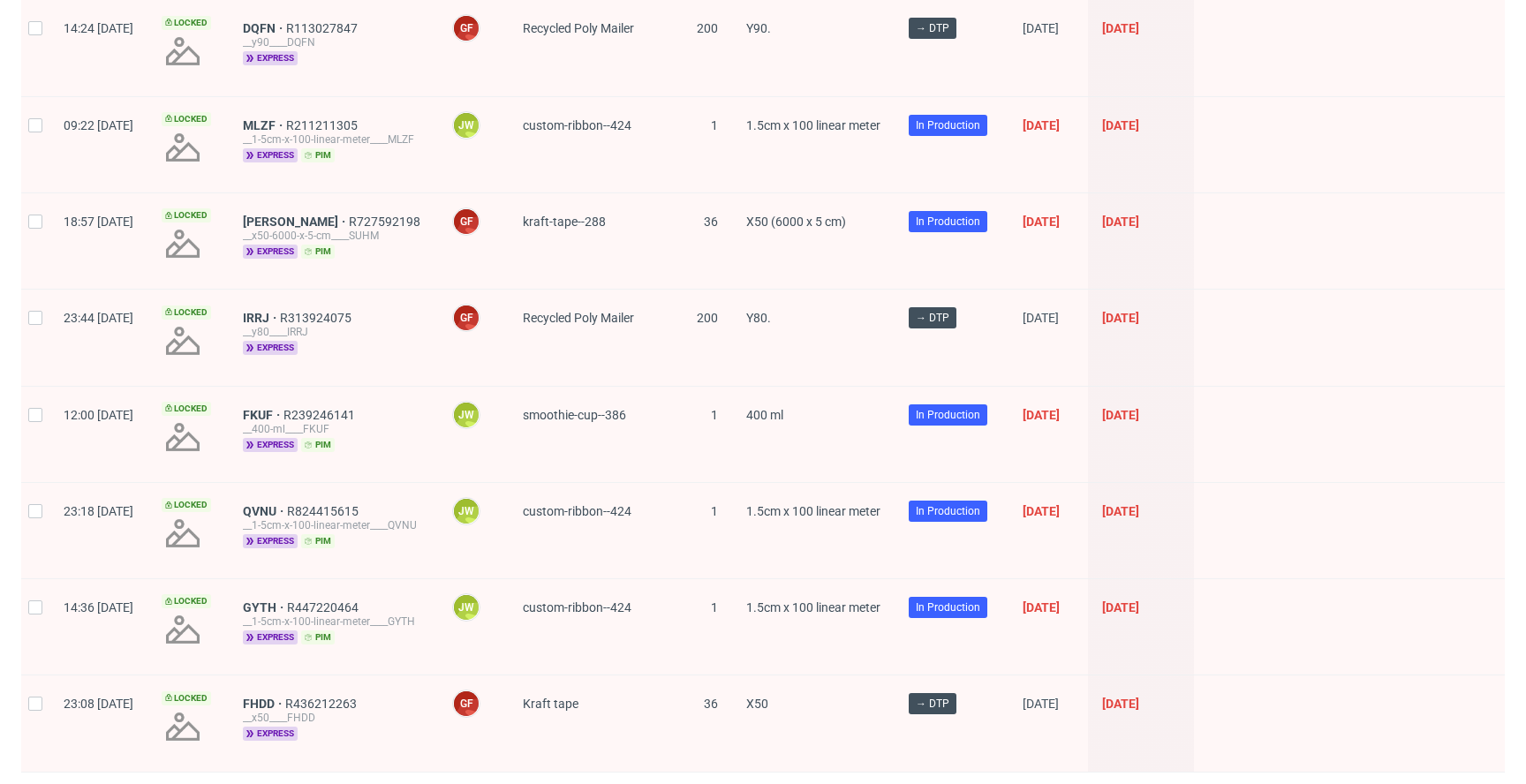
scroll to position [2101, 0]
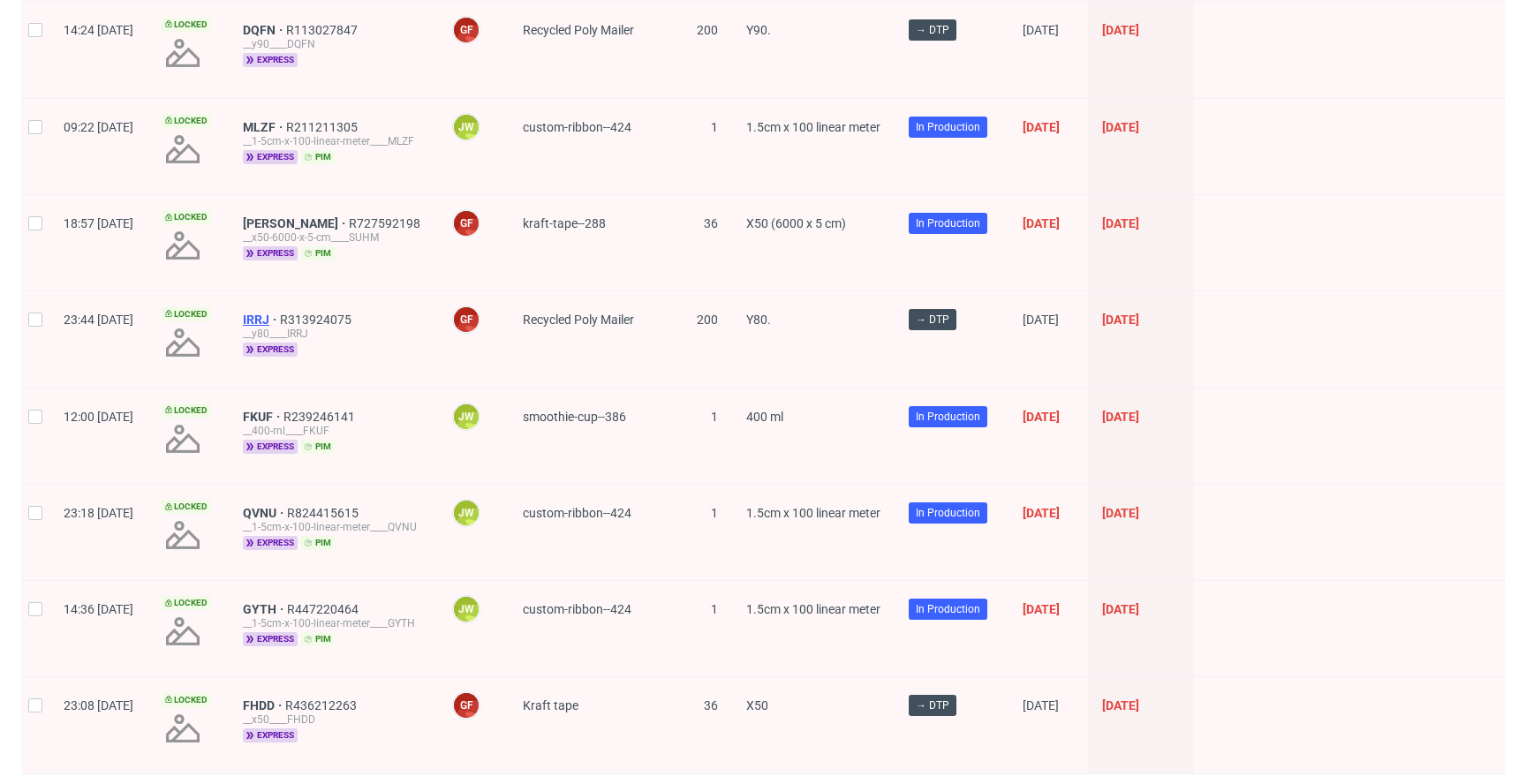
click at [280, 313] on span "IRRJ" at bounding box center [261, 320] width 37 height 14
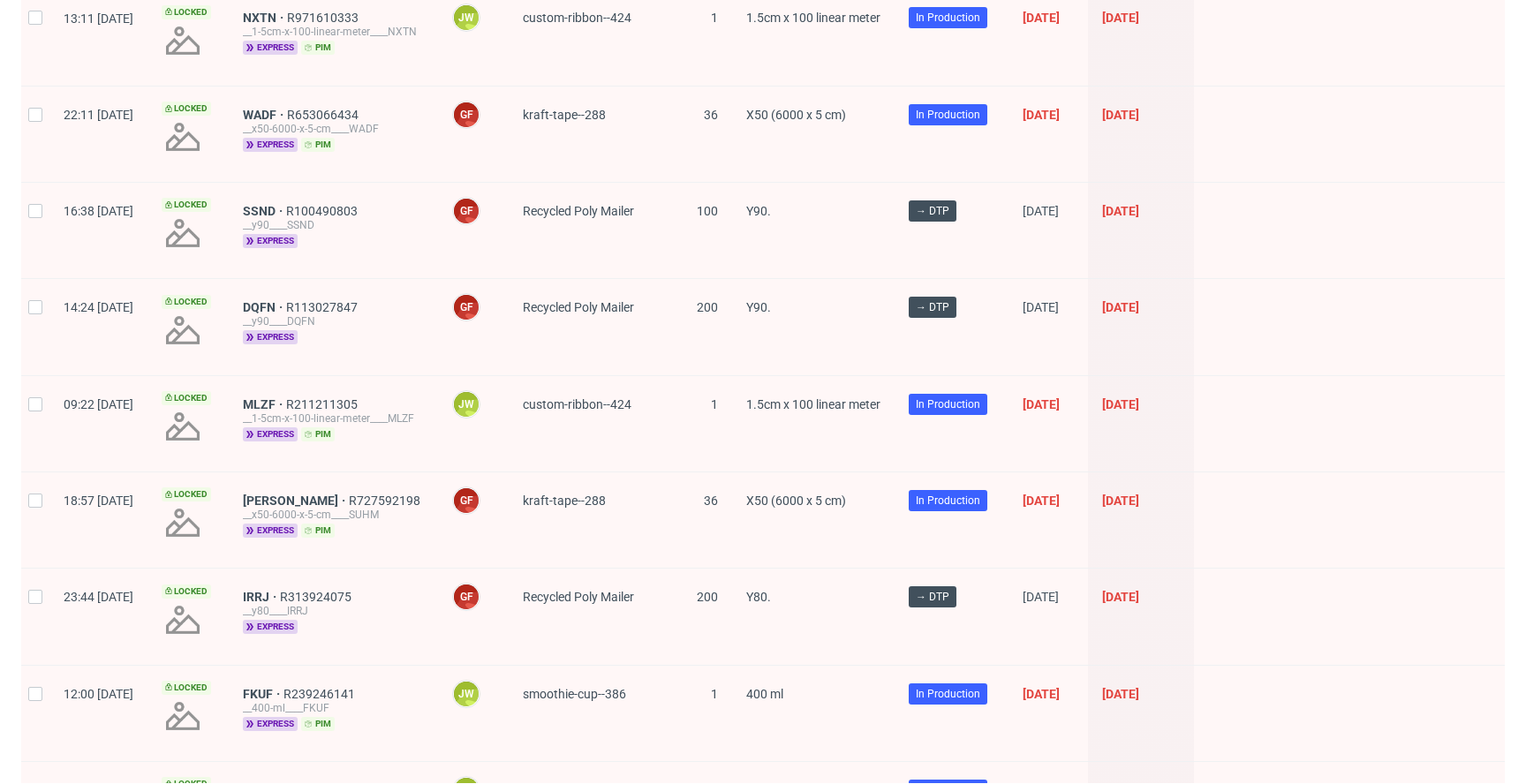
scroll to position [1818, 0]
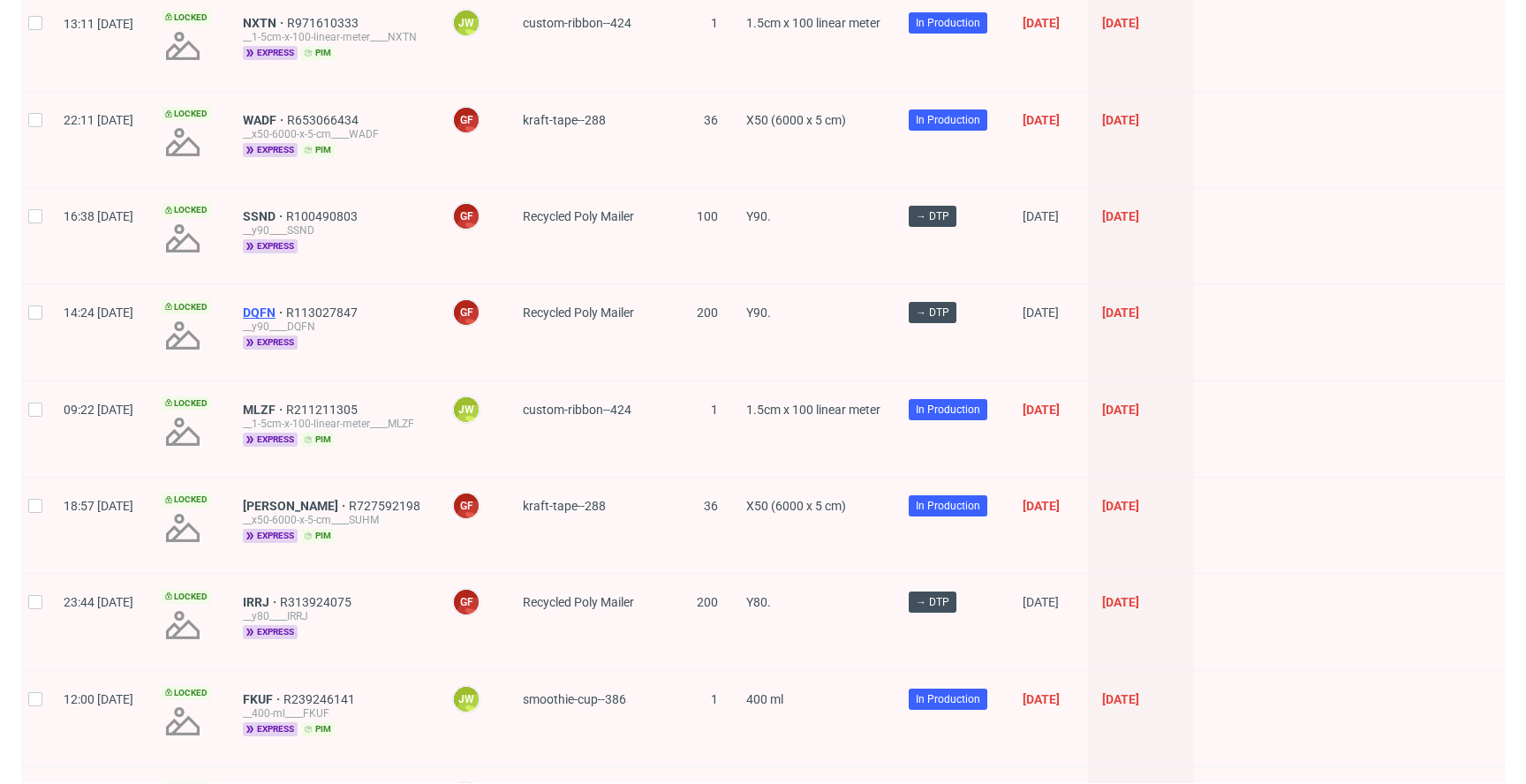
click at [286, 305] on span "DQFN" at bounding box center [264, 313] width 44 height 14
click at [286, 210] on span "SSND" at bounding box center [264, 217] width 44 height 14
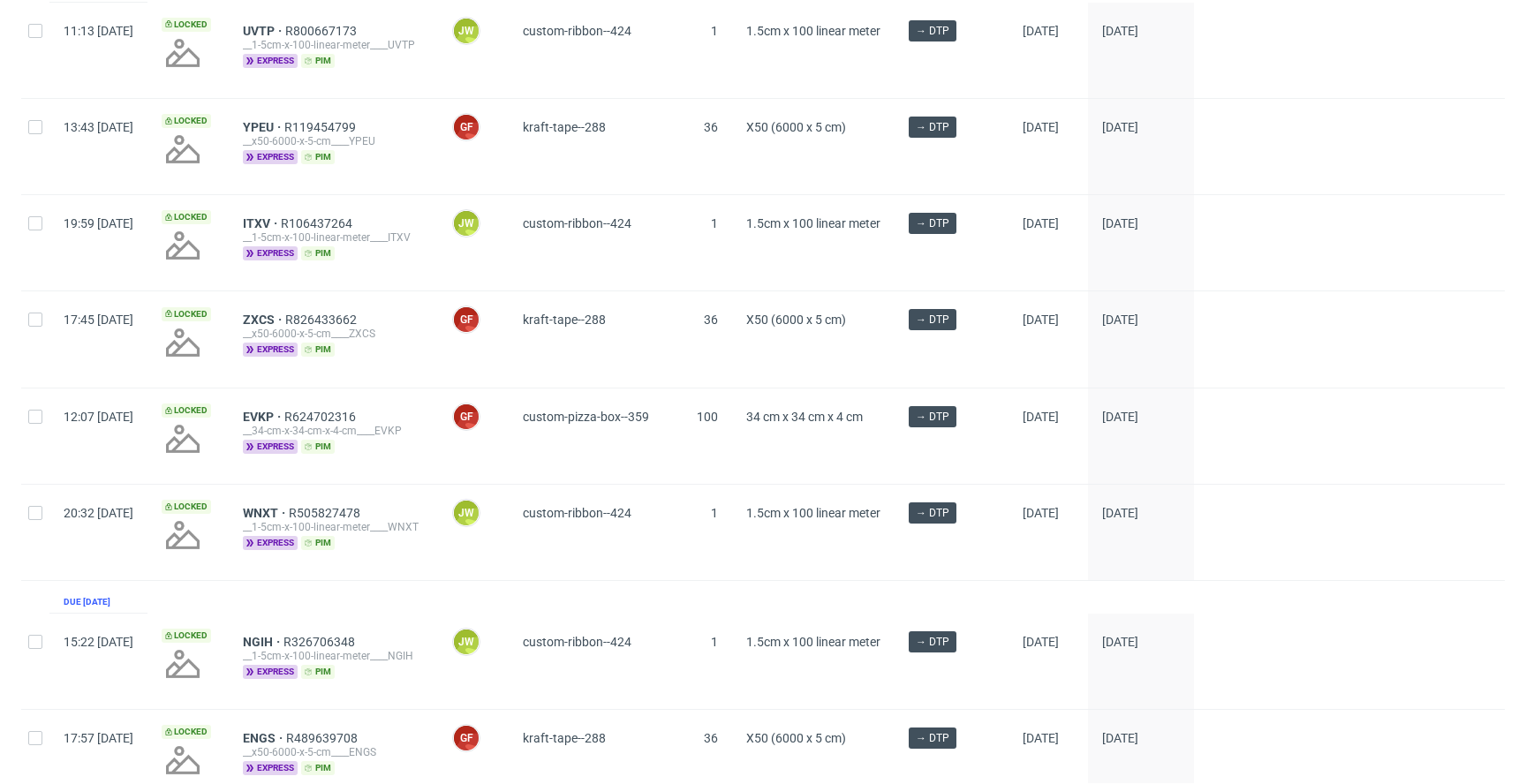
scroll to position [0, 0]
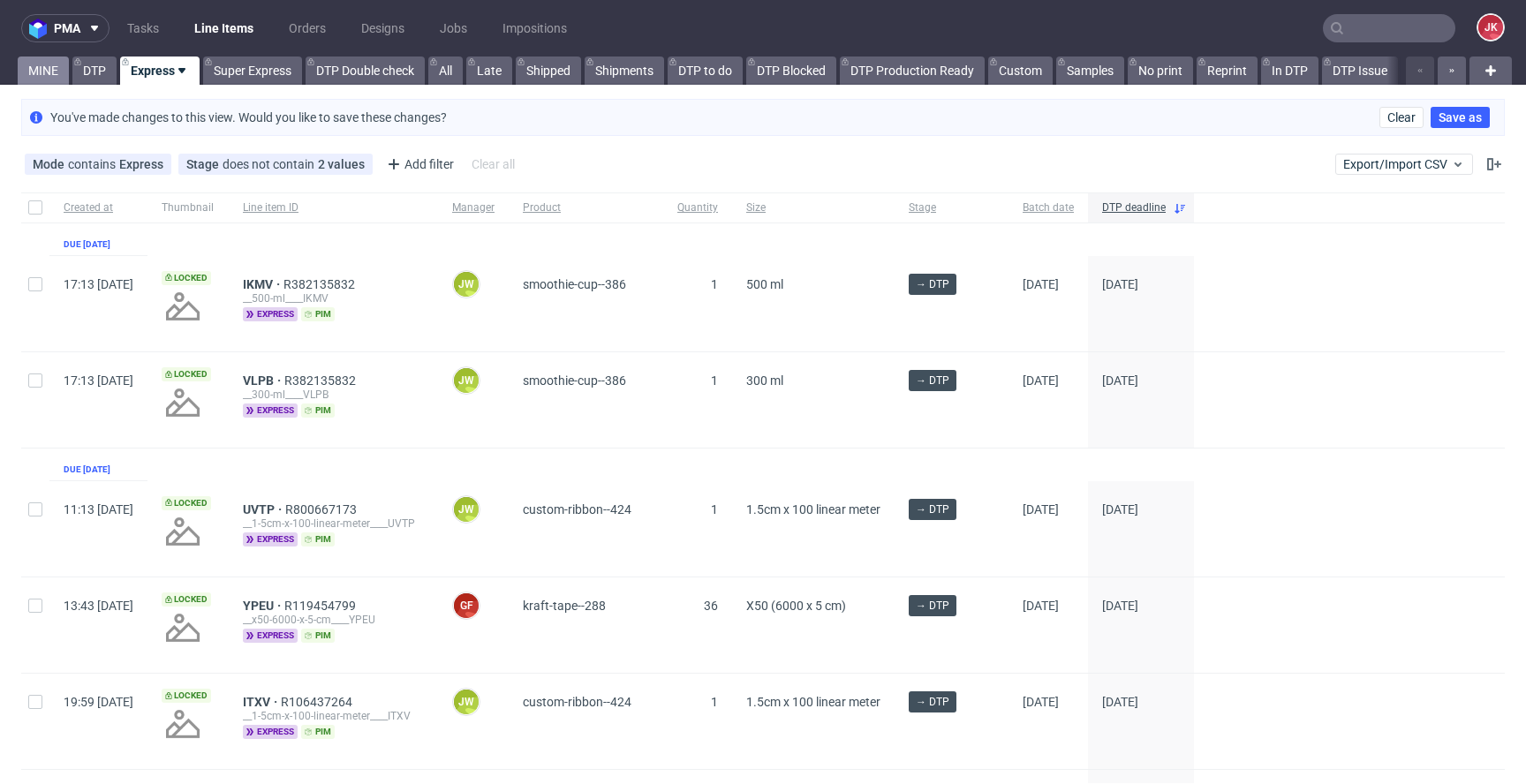
click at [56, 68] on link "MINE" at bounding box center [44, 71] width 52 height 28
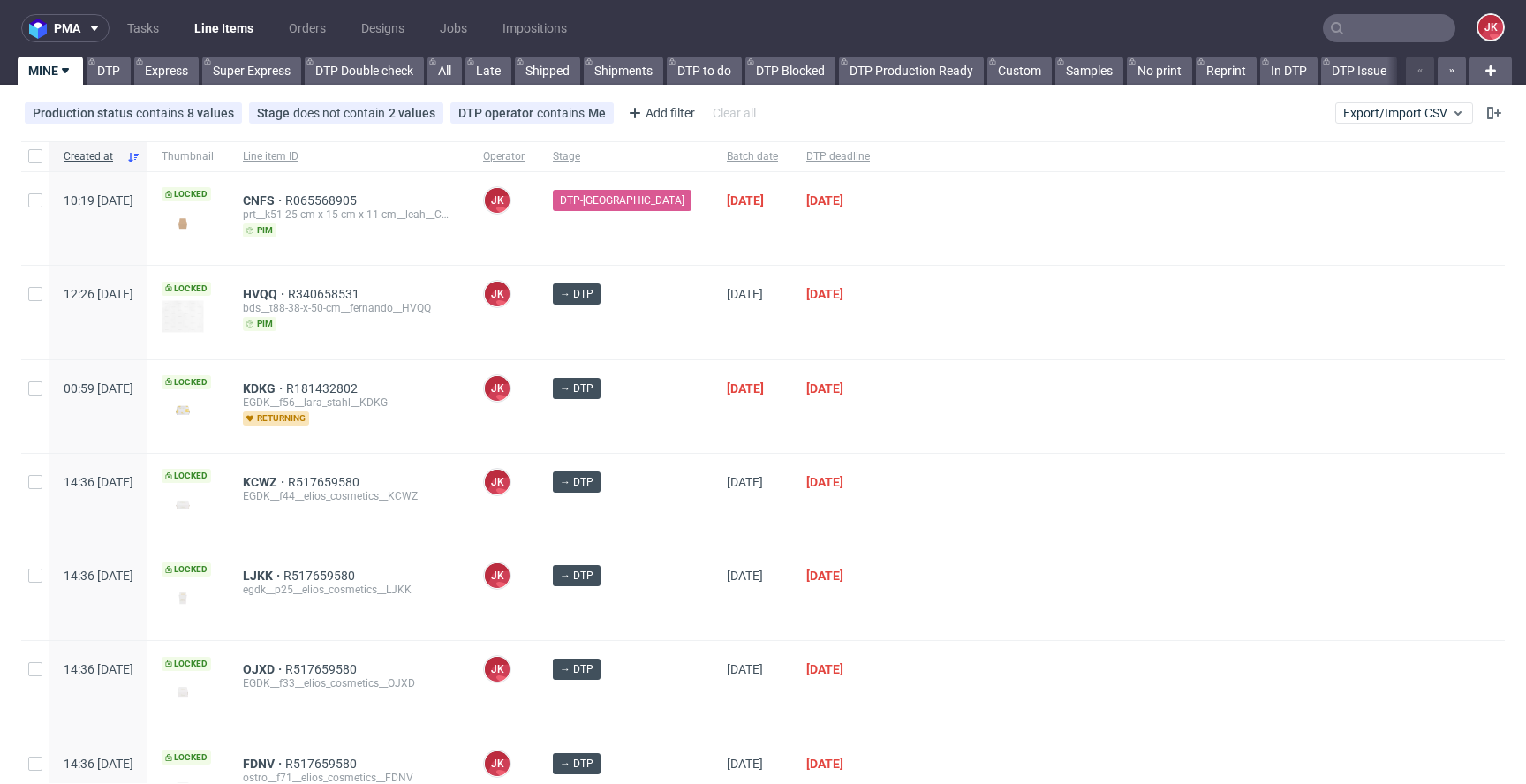
click at [677, 436] on div "→ DTP" at bounding box center [625, 407] width 174 height 92
click at [676, 355] on div "→ DTP" at bounding box center [625, 312] width 174 height 92
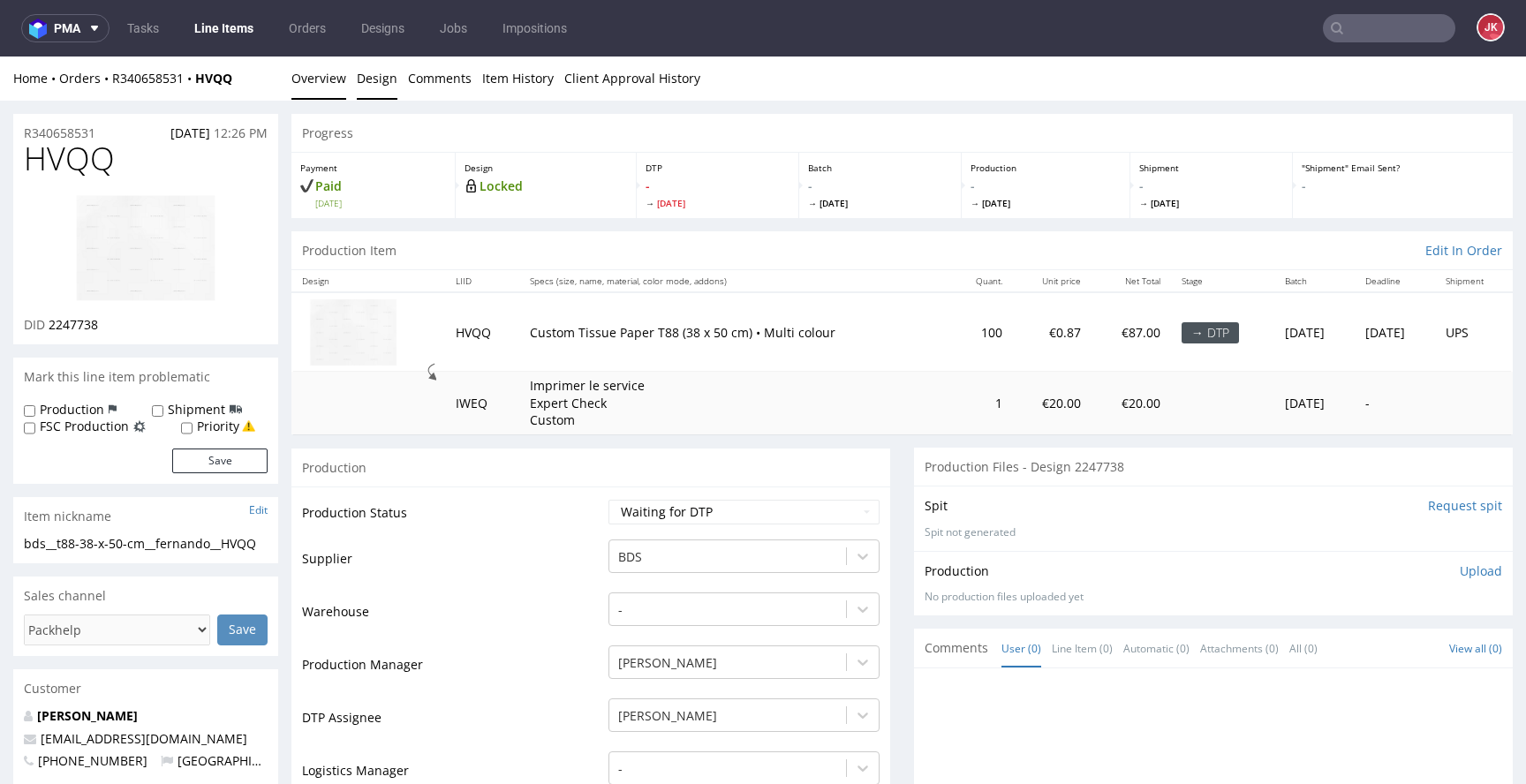
click at [370, 73] on link "Design" at bounding box center [378, 78] width 41 height 44
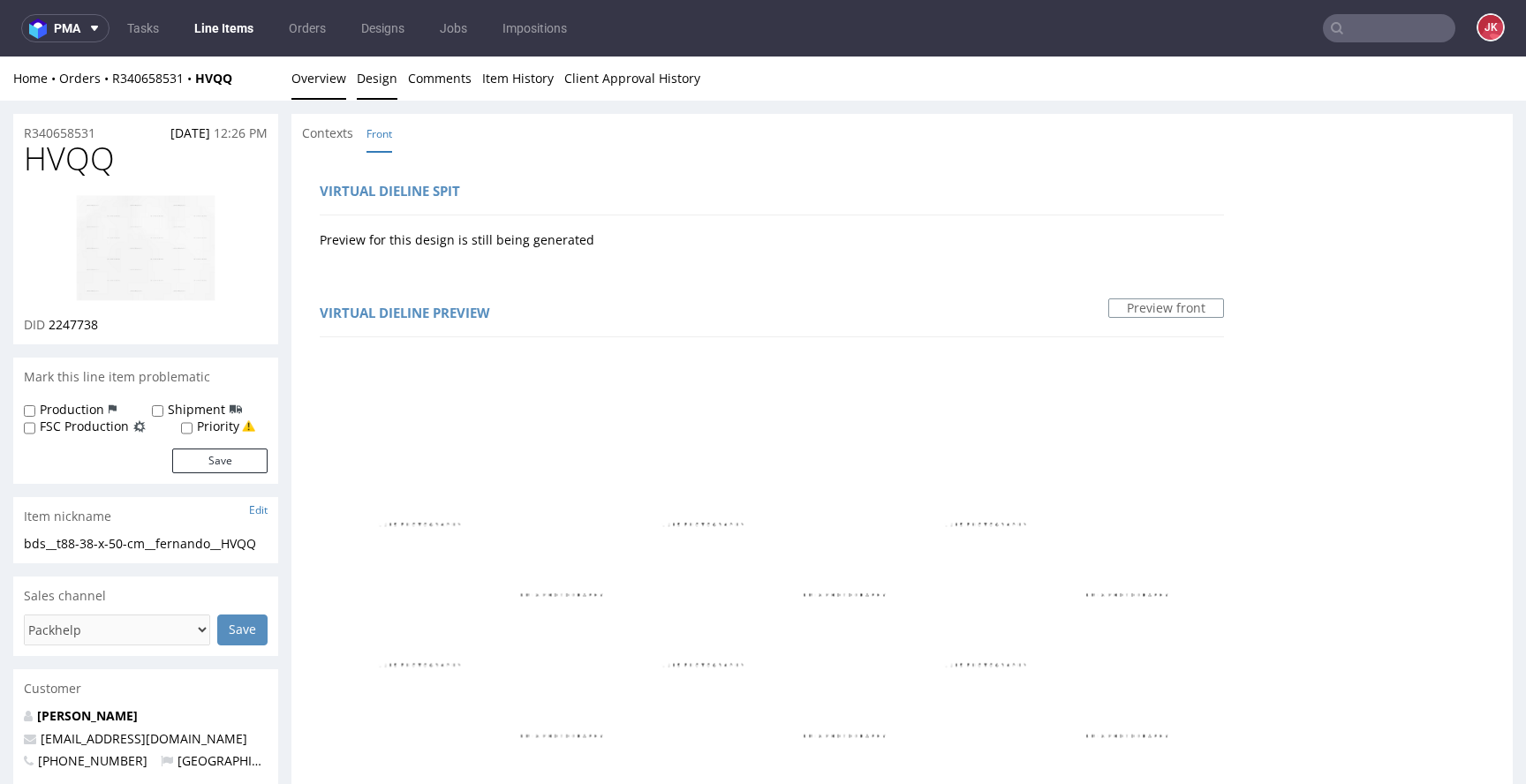
click at [334, 84] on link "Overview" at bounding box center [319, 78] width 55 height 44
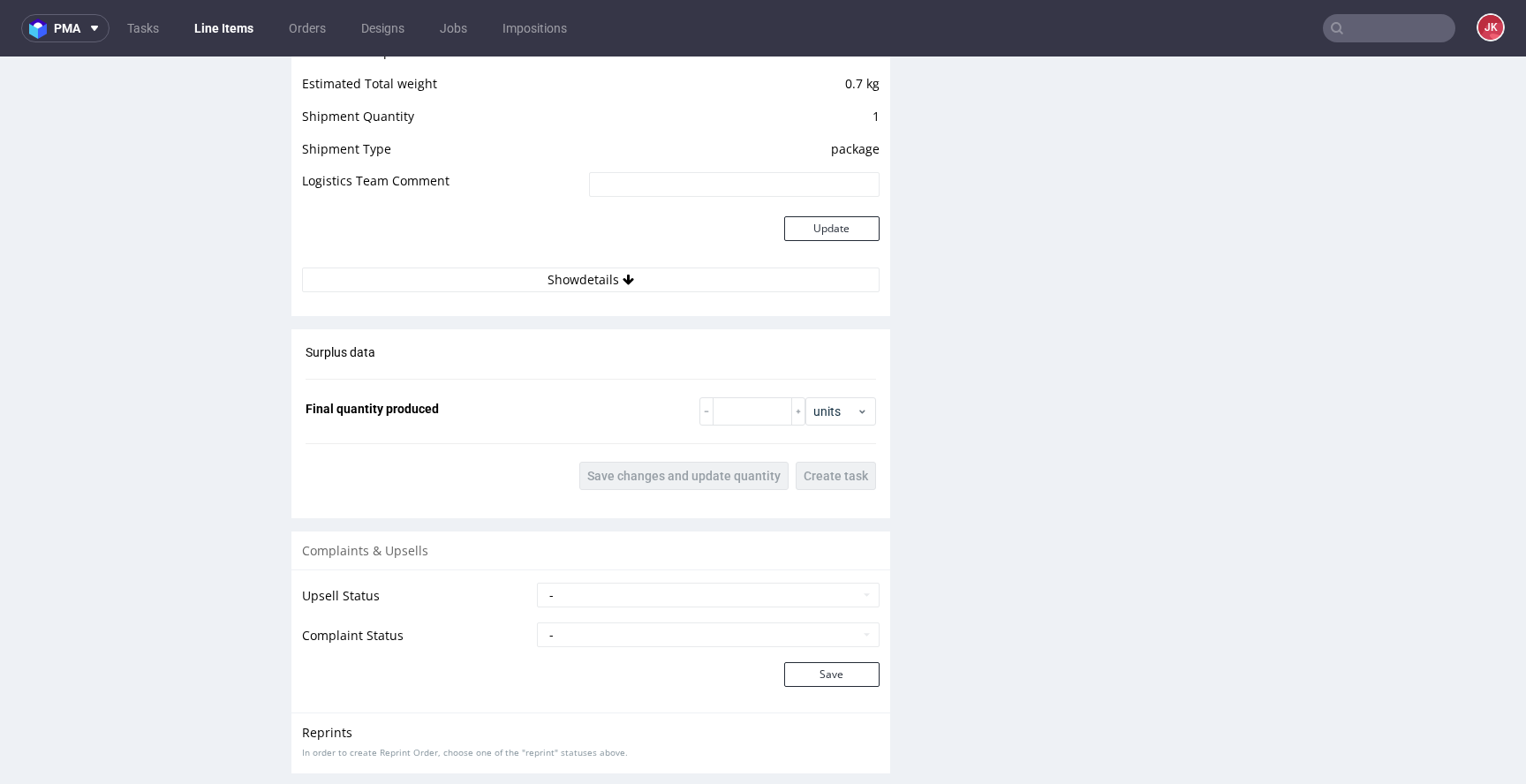
scroll to position [2001, 0]
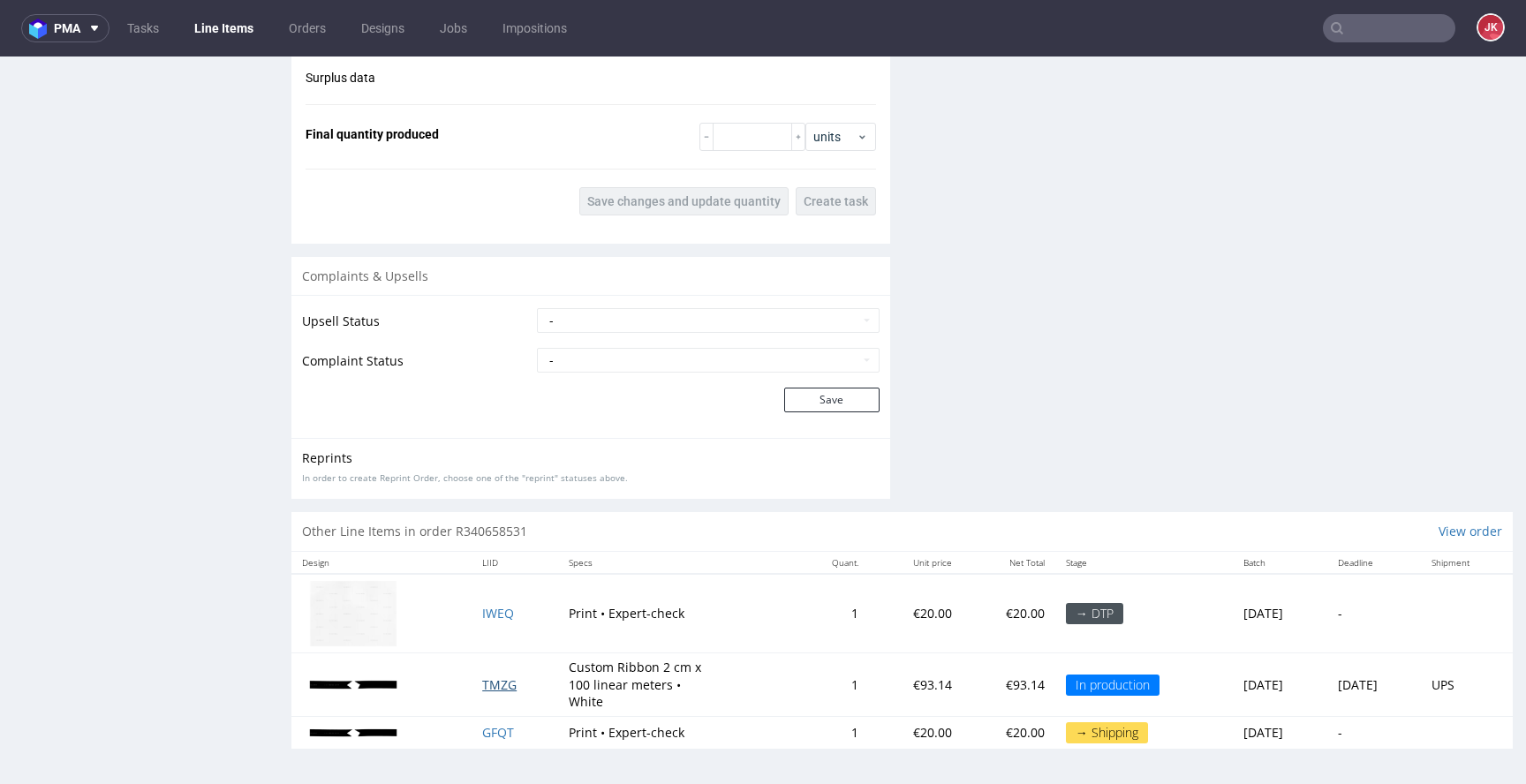
click at [492, 685] on span "TMZG" at bounding box center [499, 685] width 35 height 17
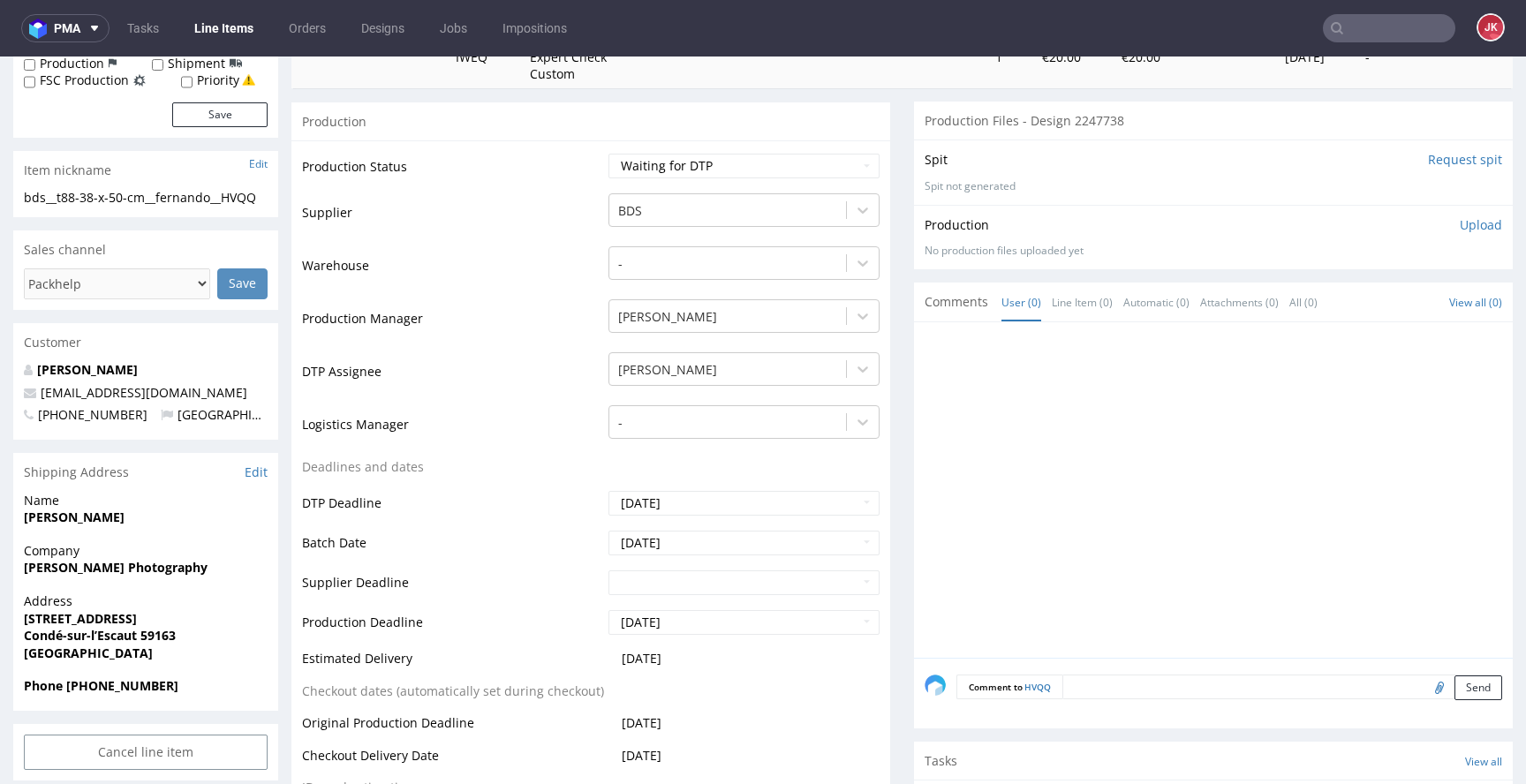
scroll to position [0, 0]
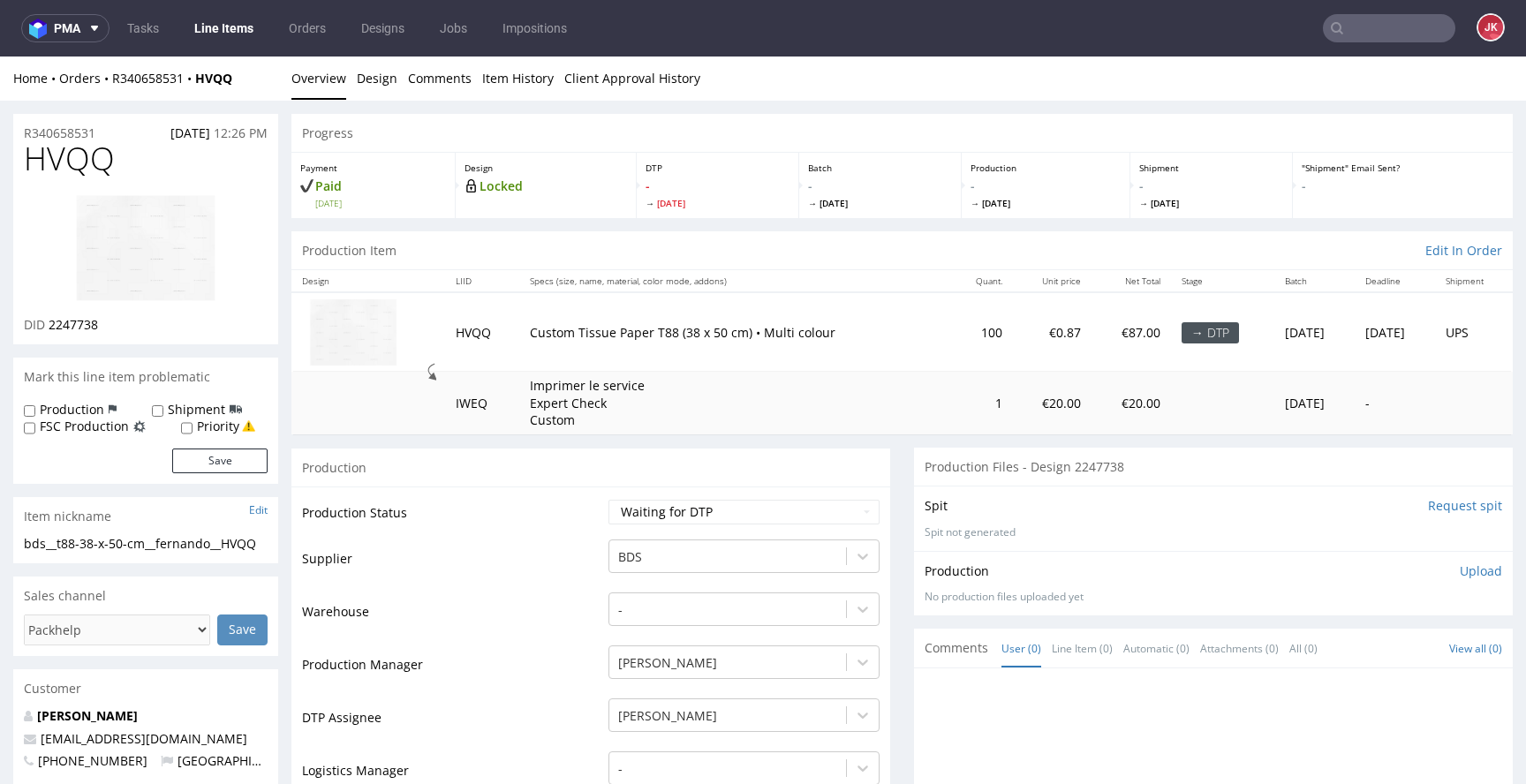
click at [186, 290] on img at bounding box center [146, 249] width 141 height 108
click at [671, 513] on select "Waiting for Artwork Waiting for Diecut Waiting for Mockup Waiting for DTP Waiti…" at bounding box center [743, 512] width 271 height 25
select select "dtp_in_process"
click at [608, 500] on select "Waiting for Artwork Waiting for Diecut Waiting for Mockup Waiting for DTP Waiti…" at bounding box center [743, 512] width 271 height 25
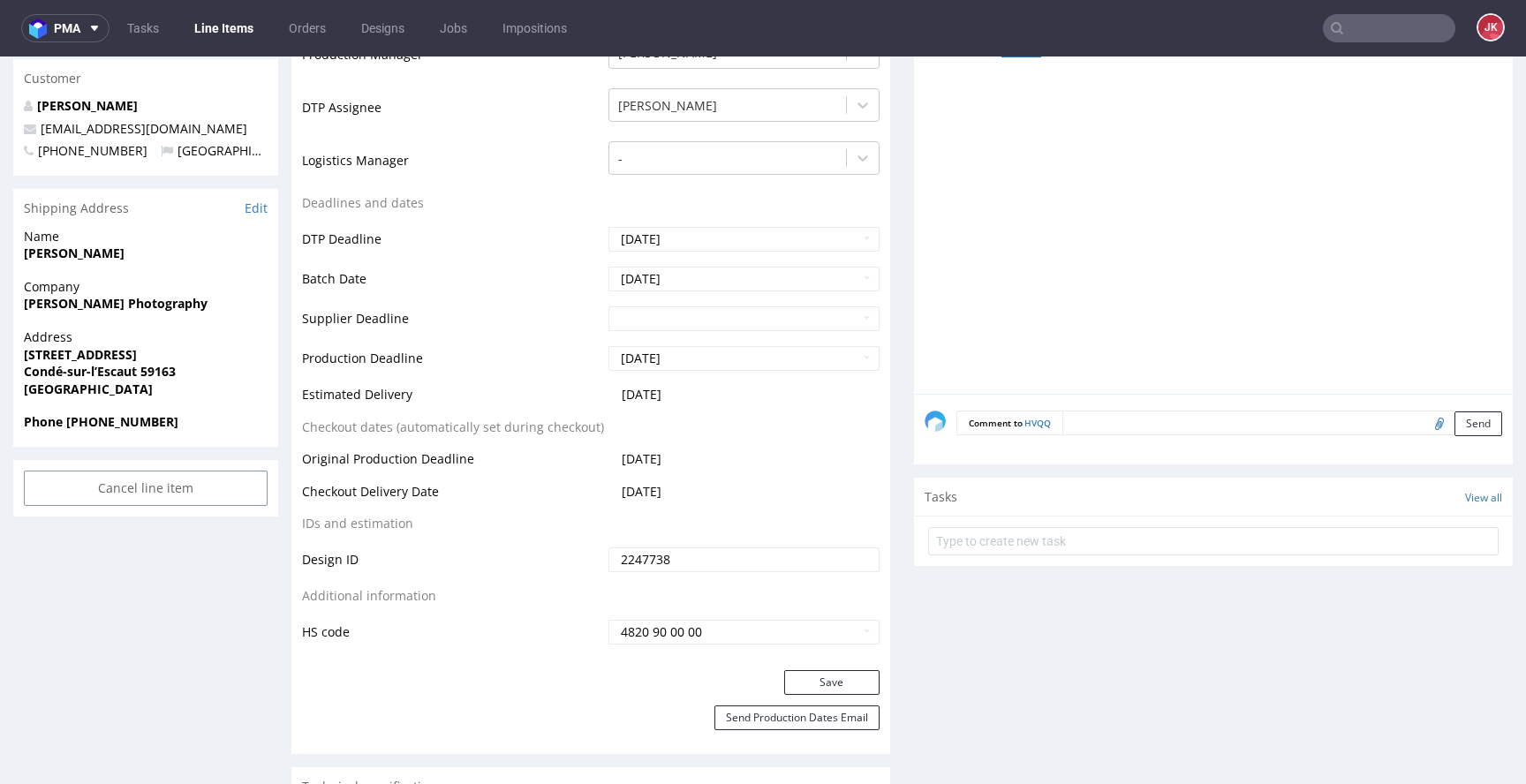
scroll to position [695, 0]
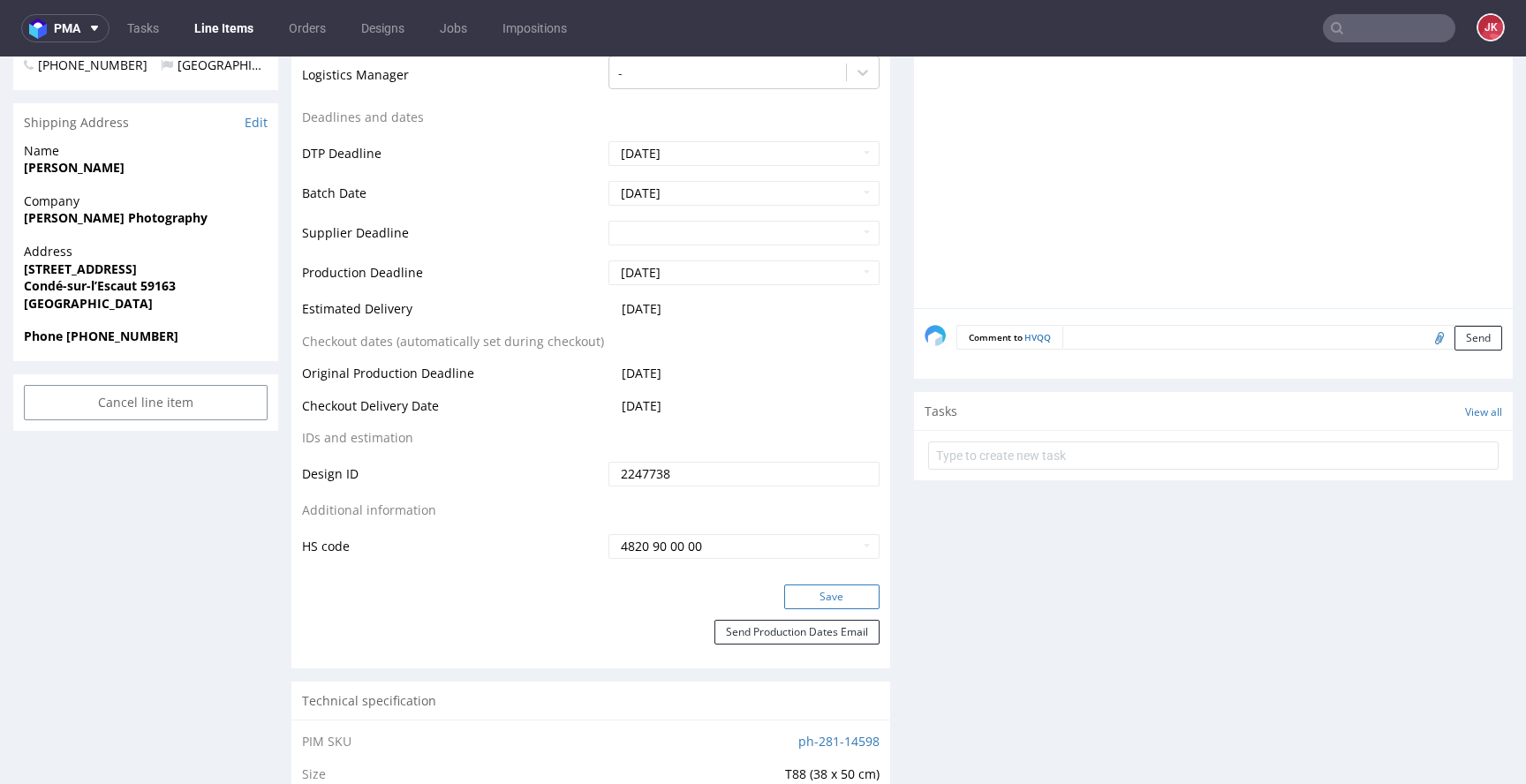
click at [837, 592] on button "Save" at bounding box center [831, 597] width 95 height 25
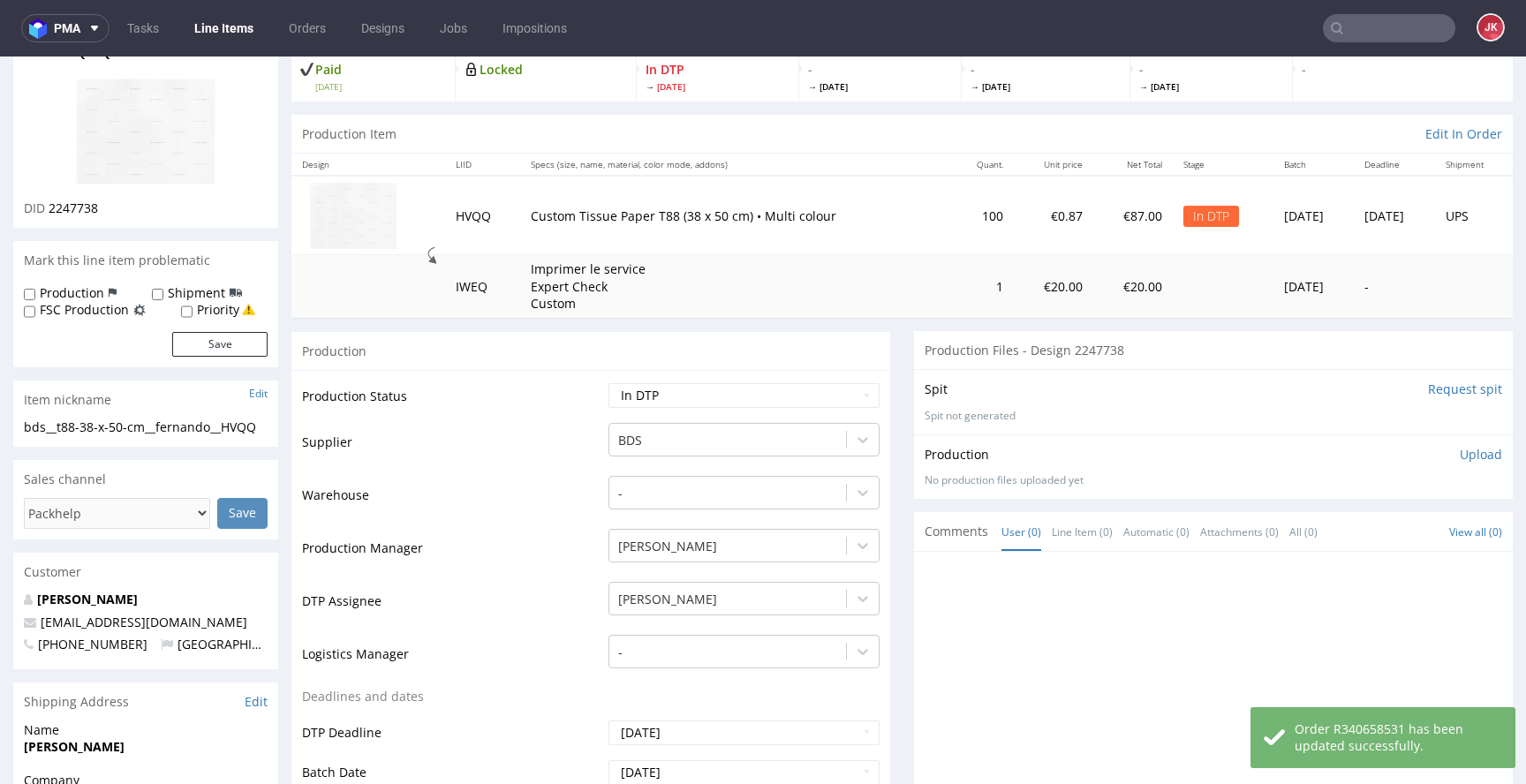
scroll to position [0, 0]
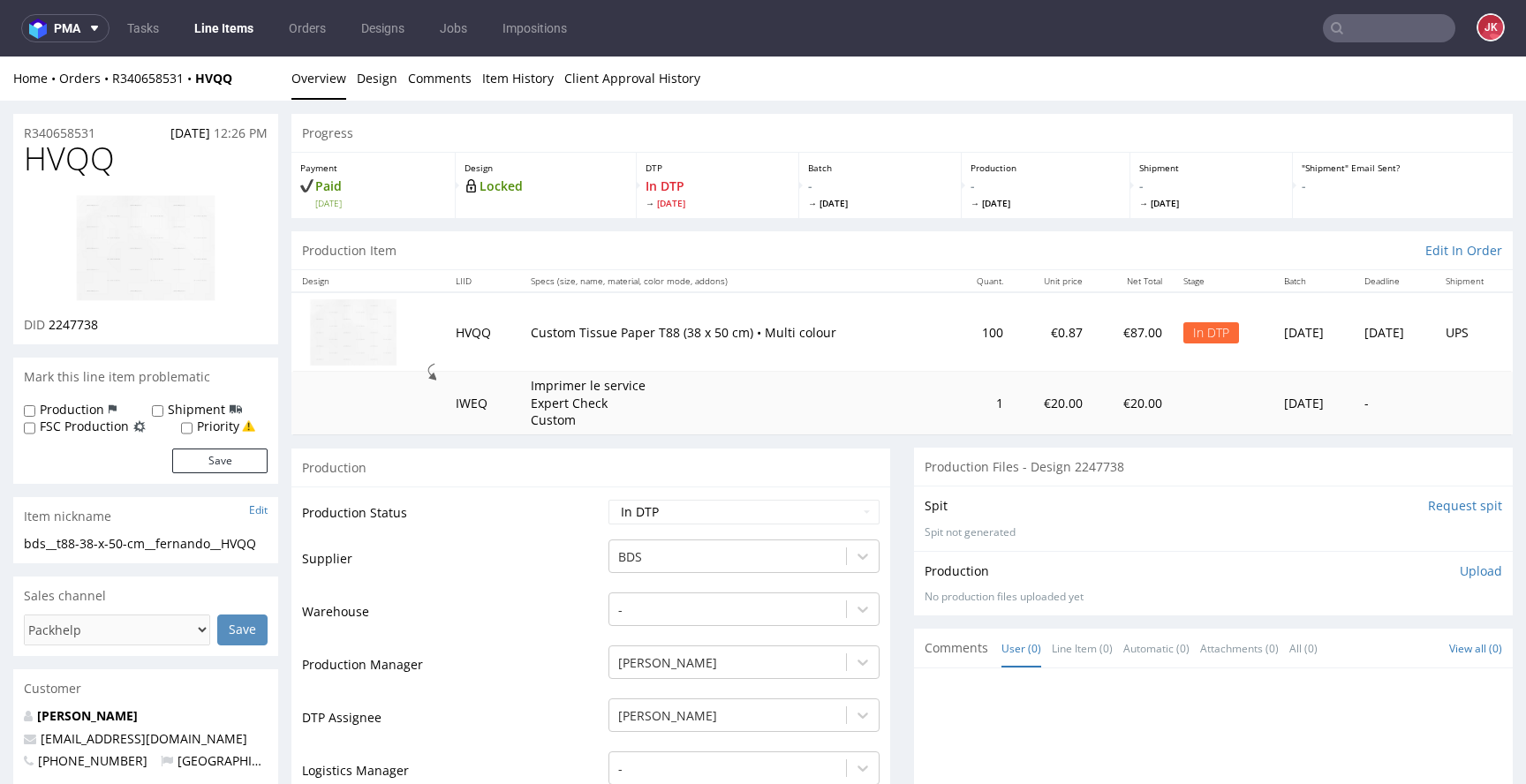
click at [52, 154] on span "HVQQ" at bounding box center [69, 159] width 91 height 36
copy span "HVQQ"
click at [76, 326] on span "2247738" at bounding box center [74, 324] width 50 height 17
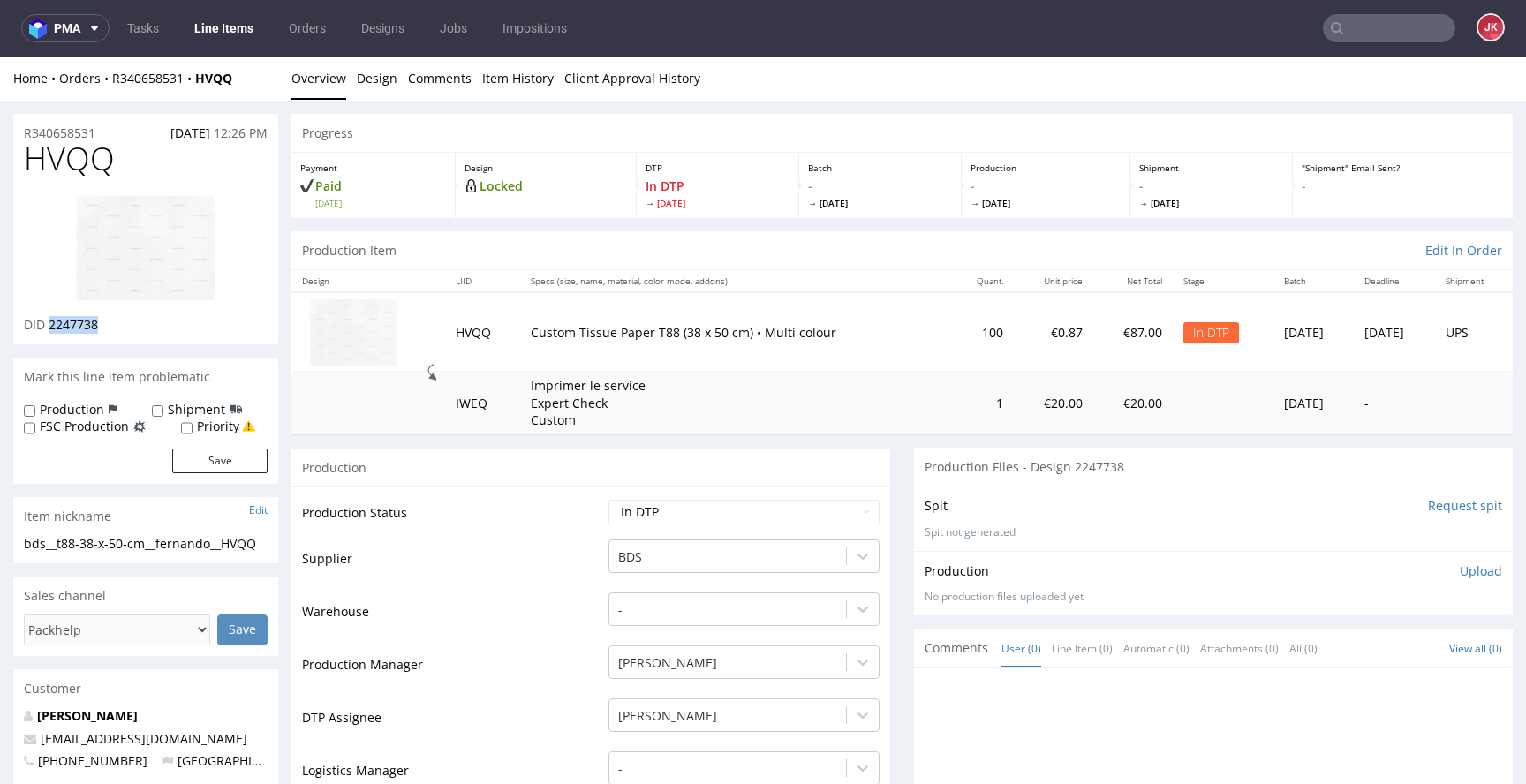
copy span "2247738"
click at [537, 519] on td "Production Status" at bounding box center [453, 518] width 302 height 40
drag, startPoint x: 200, startPoint y: 565, endPoint x: 0, endPoint y: 537, distance: 202.0
copy div "bds__t88-38-x-50-cm__fernando__HVQQ"
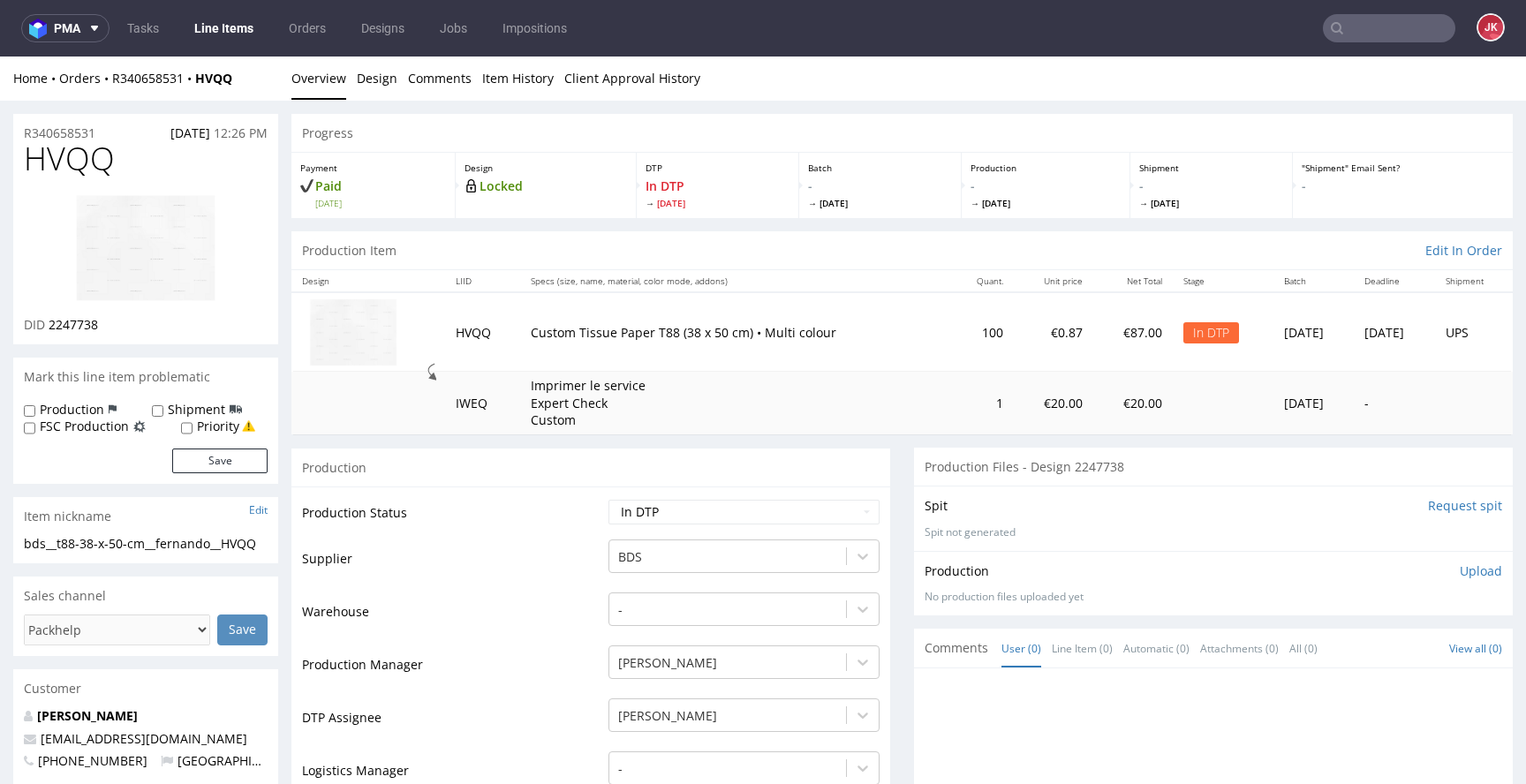
drag, startPoint x: 107, startPoint y: 130, endPoint x: 6, endPoint y: 132, distance: 101.0
copy p "R340658531"
drag, startPoint x: 50, startPoint y: 327, endPoint x: 116, endPoint y: 321, distance: 66.3
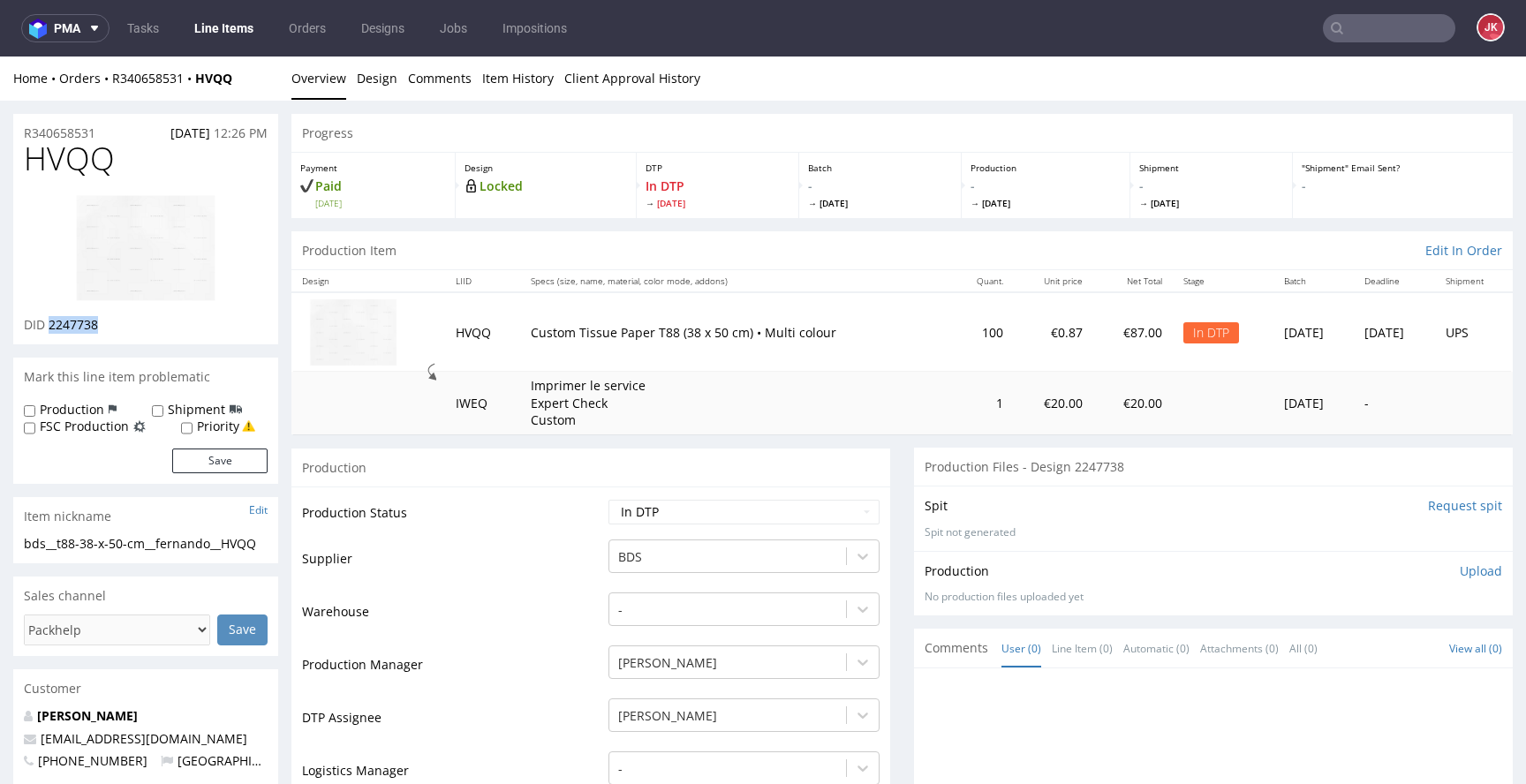
click at [116, 321] on div "DID 2247738" at bounding box center [146, 325] width 243 height 18
copy span "2247738"
click at [1459, 574] on p "Upload" at bounding box center [1481, 571] width 43 height 18
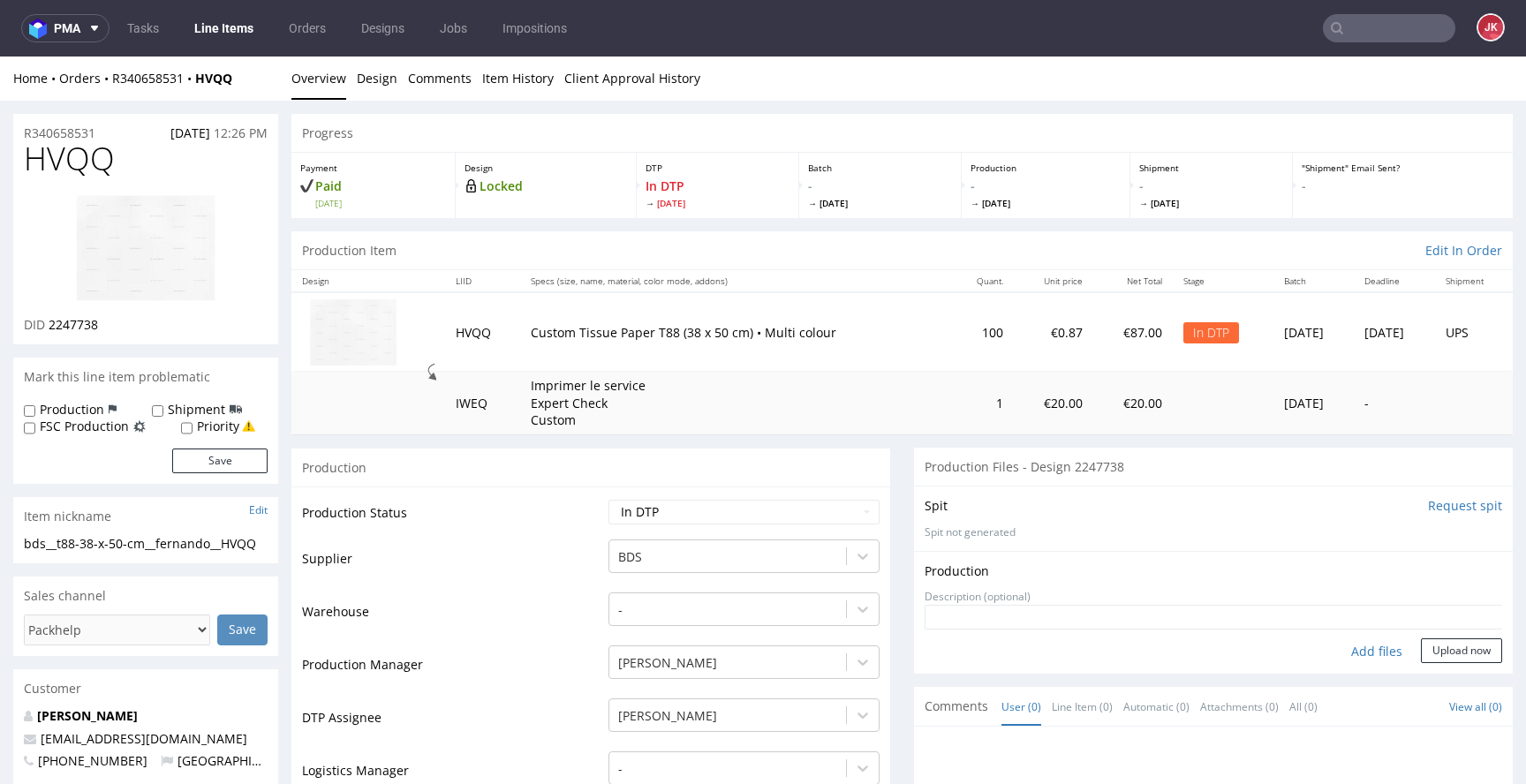
click at [1354, 655] on div "Add files" at bounding box center [1376, 652] width 88 height 27
type input "C:\fakepath\bds__t88-38-x-50-cm__fernando__HVQQ__d2247738__oR340658531__1.pdf"
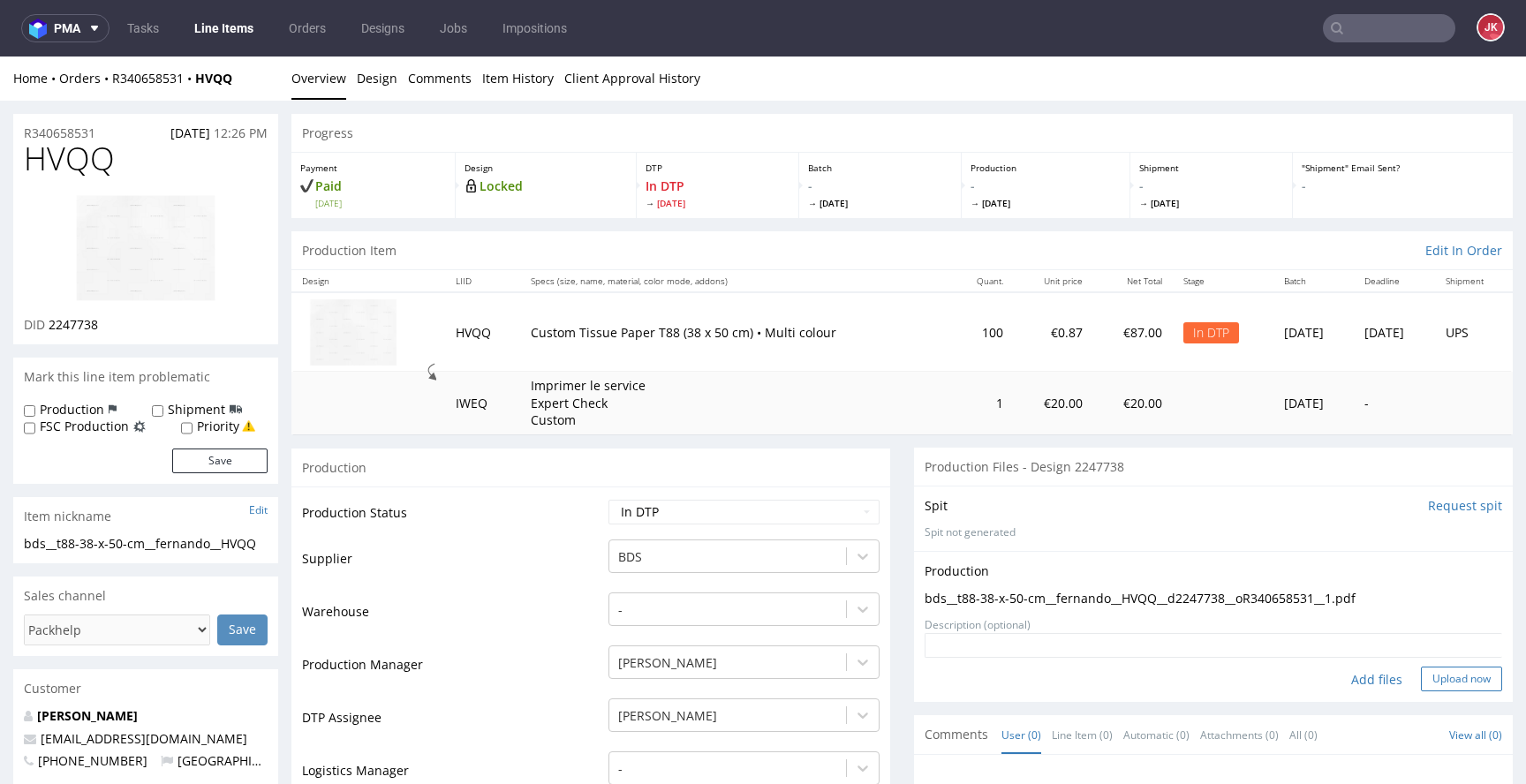
click at [1421, 677] on button "Upload now" at bounding box center [1461, 679] width 81 height 25
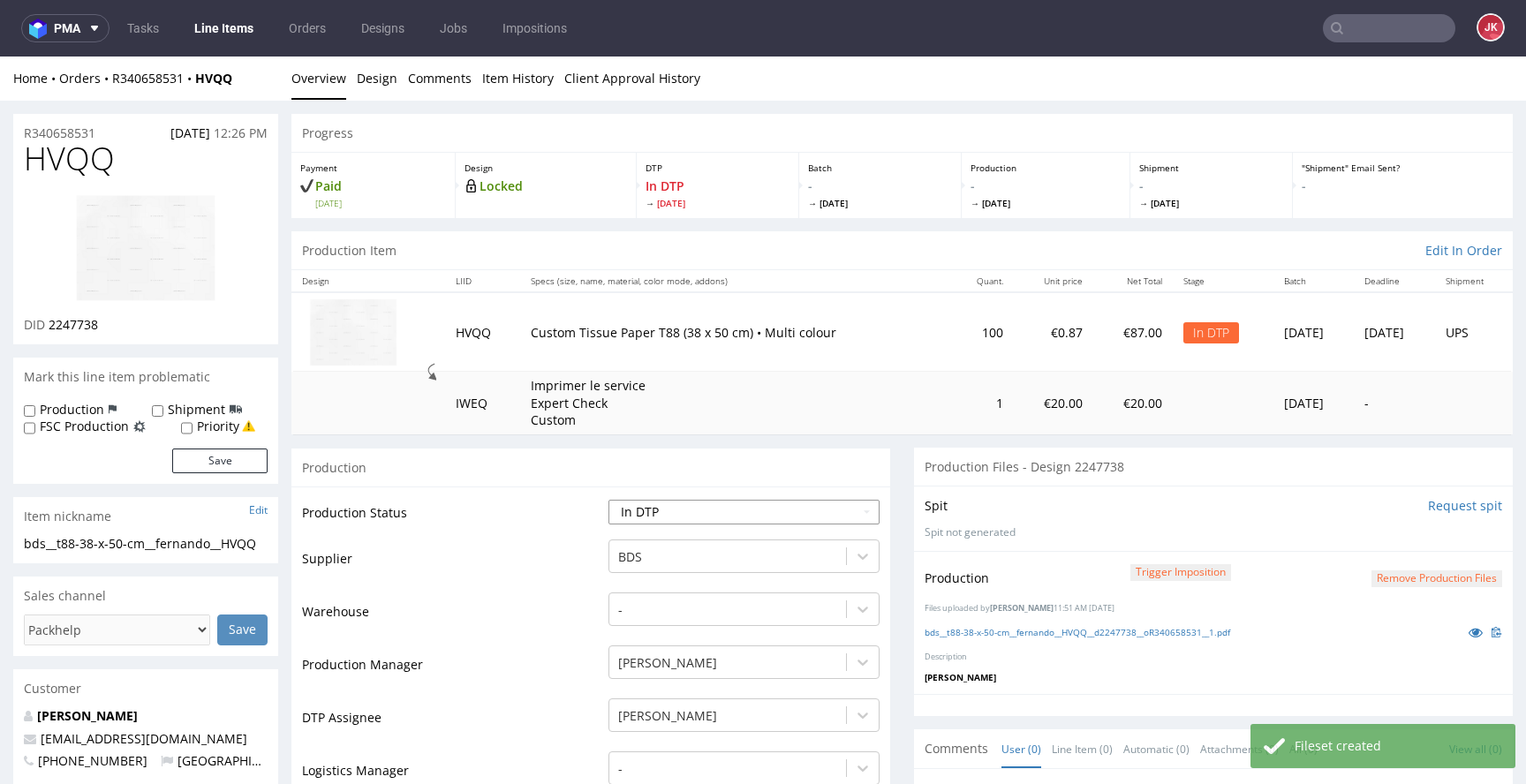
click at [818, 514] on select "Waiting for Artwork Waiting for Diecut Waiting for Mockup Waiting for DTP Waiti…" at bounding box center [743, 512] width 271 height 25
select select "dtp_production_ready"
click at [608, 500] on select "Waiting for Artwork Waiting for Diecut Waiting for Mockup Waiting for DTP Waiti…" at bounding box center [743, 512] width 271 height 25
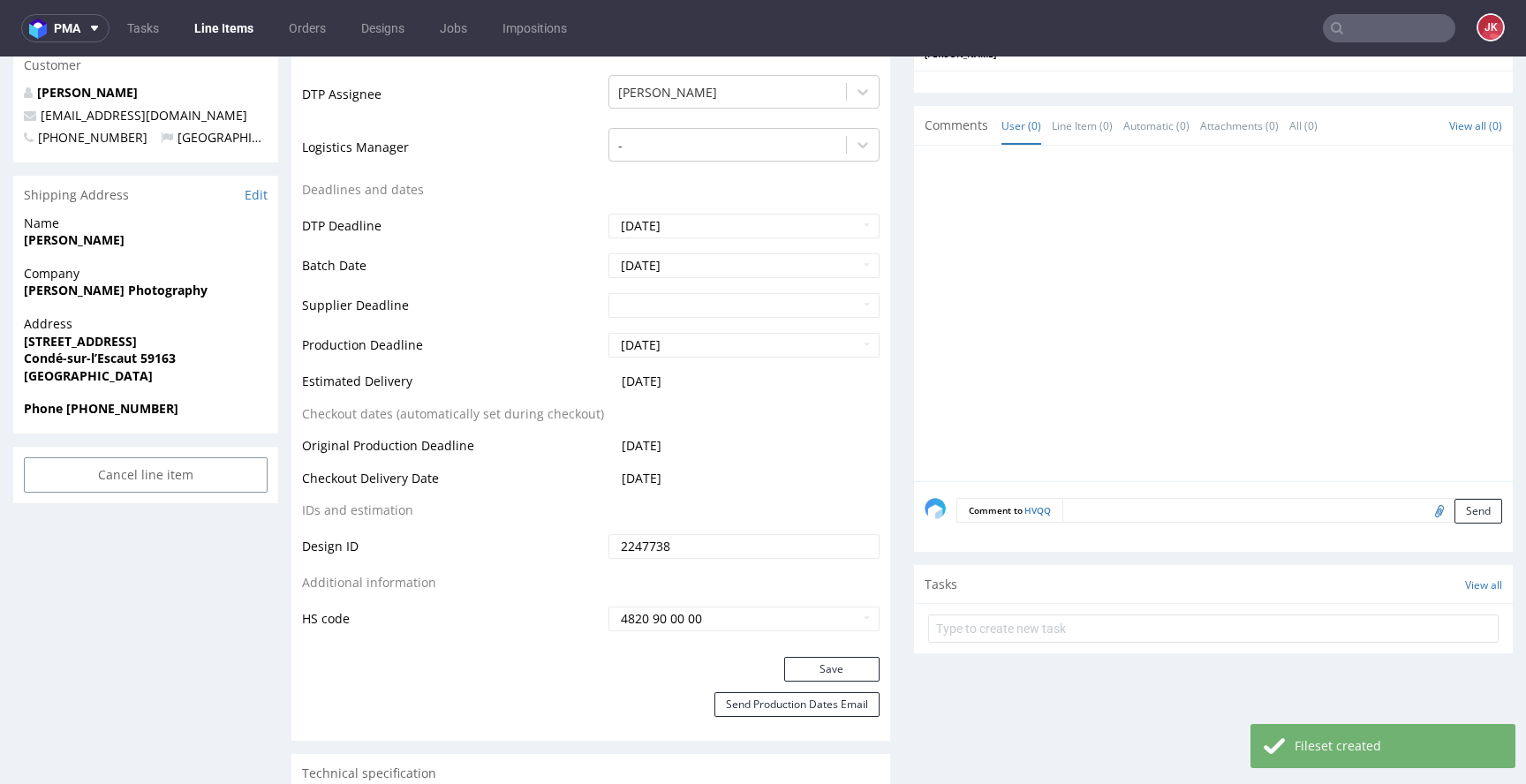
scroll to position [627, 0]
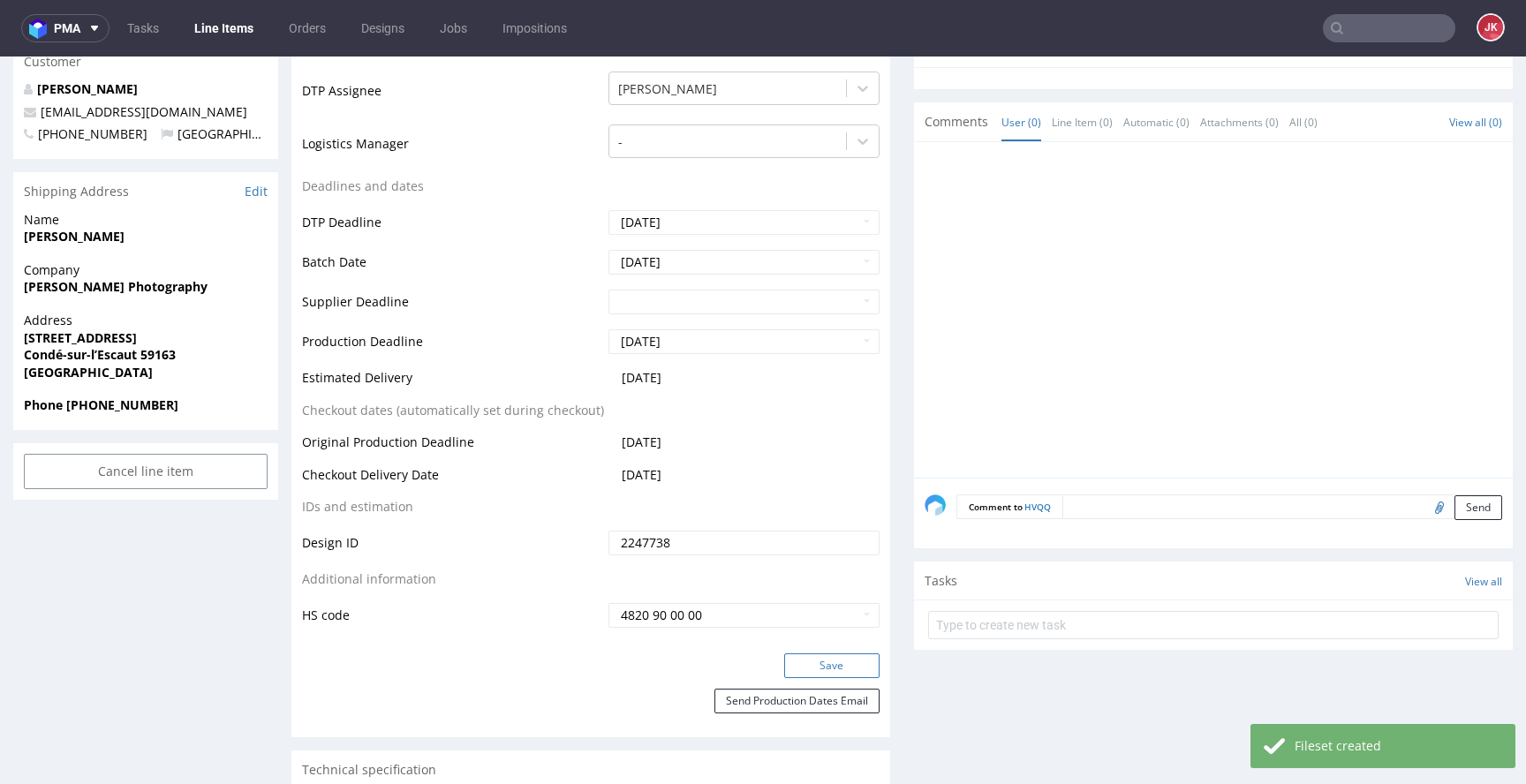
click at [810, 659] on button "Save" at bounding box center [831, 666] width 95 height 25
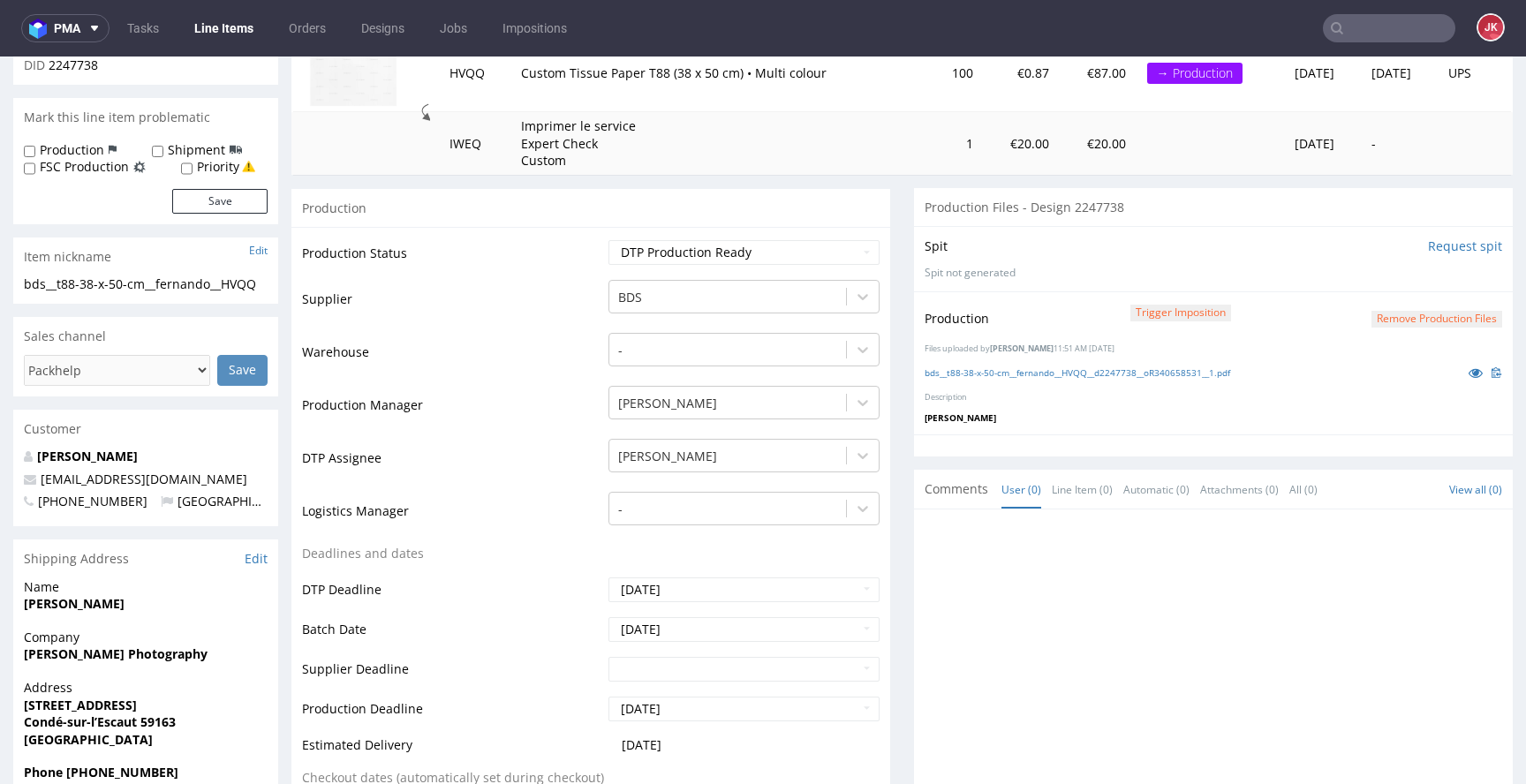
scroll to position [0, 0]
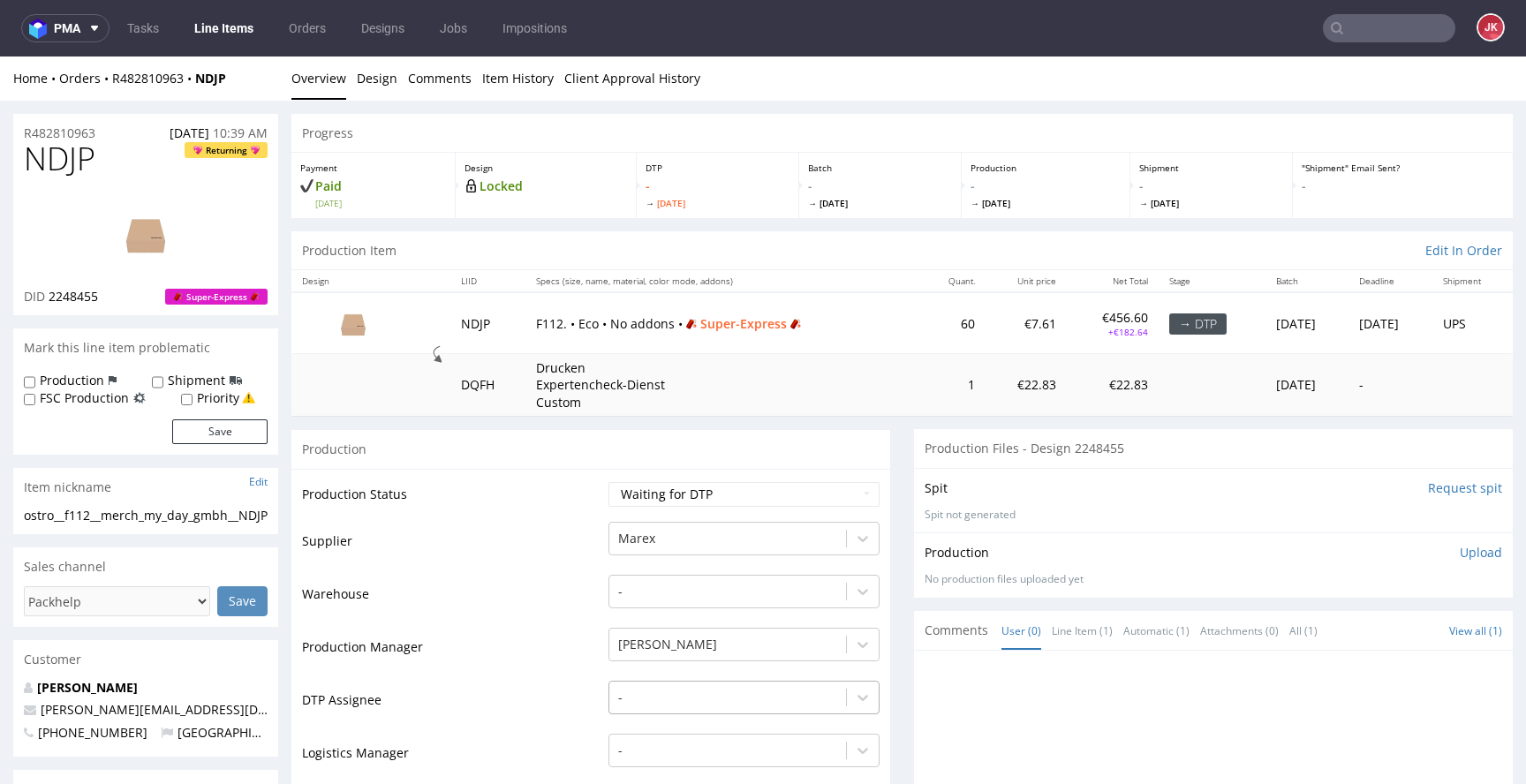
click at [670, 699] on div "-" at bounding box center [743, 693] width 271 height 25
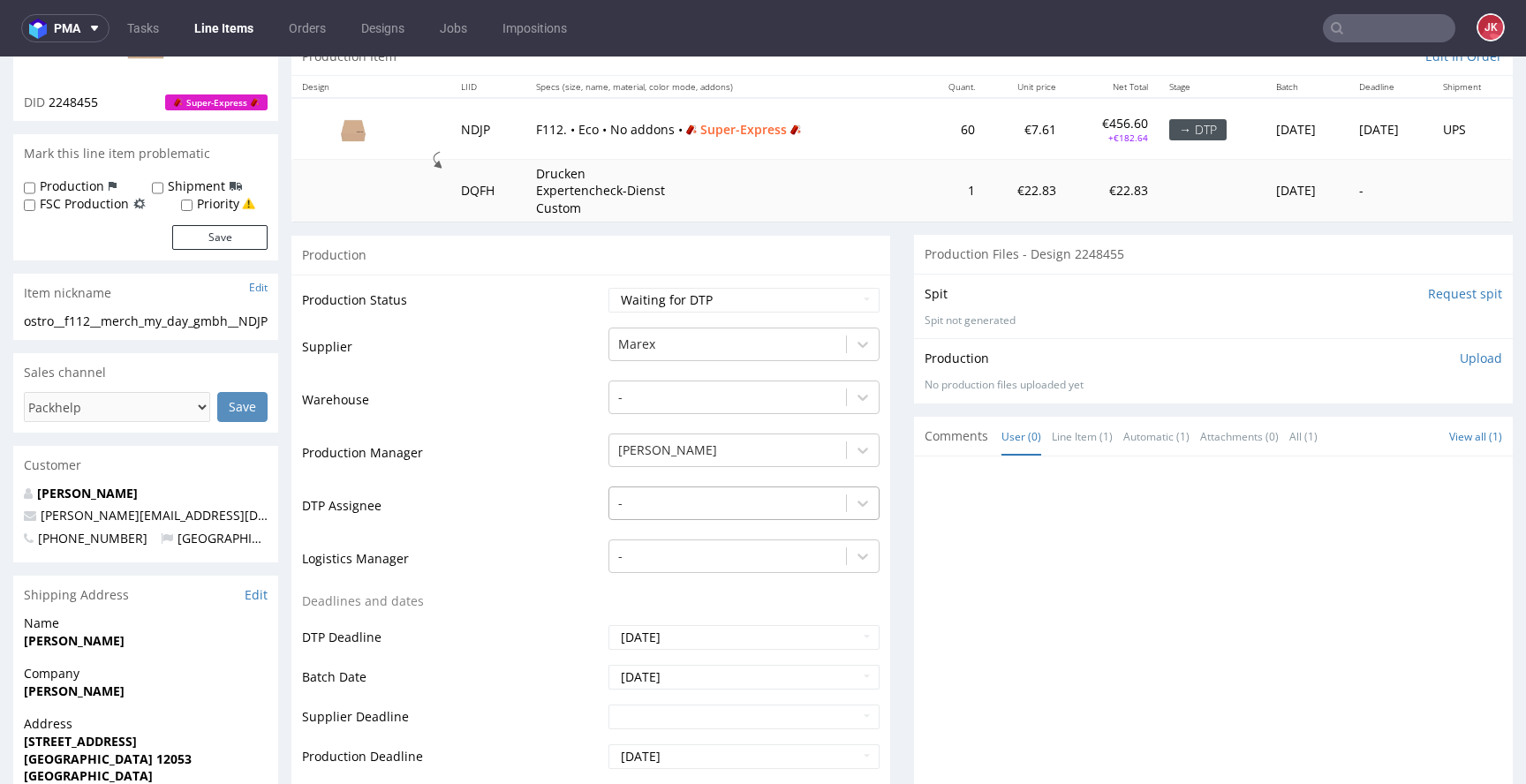
scroll to position [201, 0]
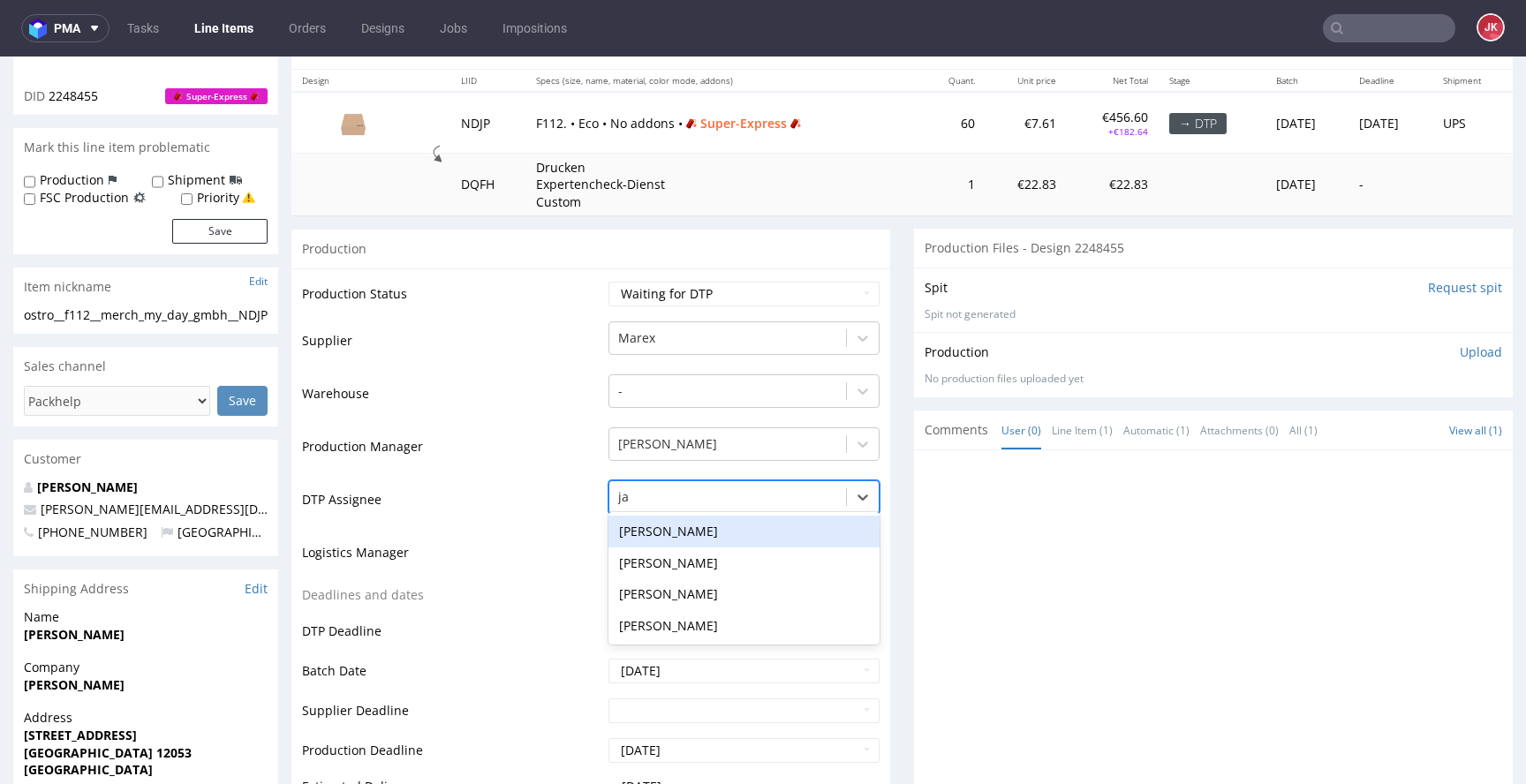
type input "jan"
click at [663, 534] on div "[PERSON_NAME]" at bounding box center [743, 532] width 271 height 32
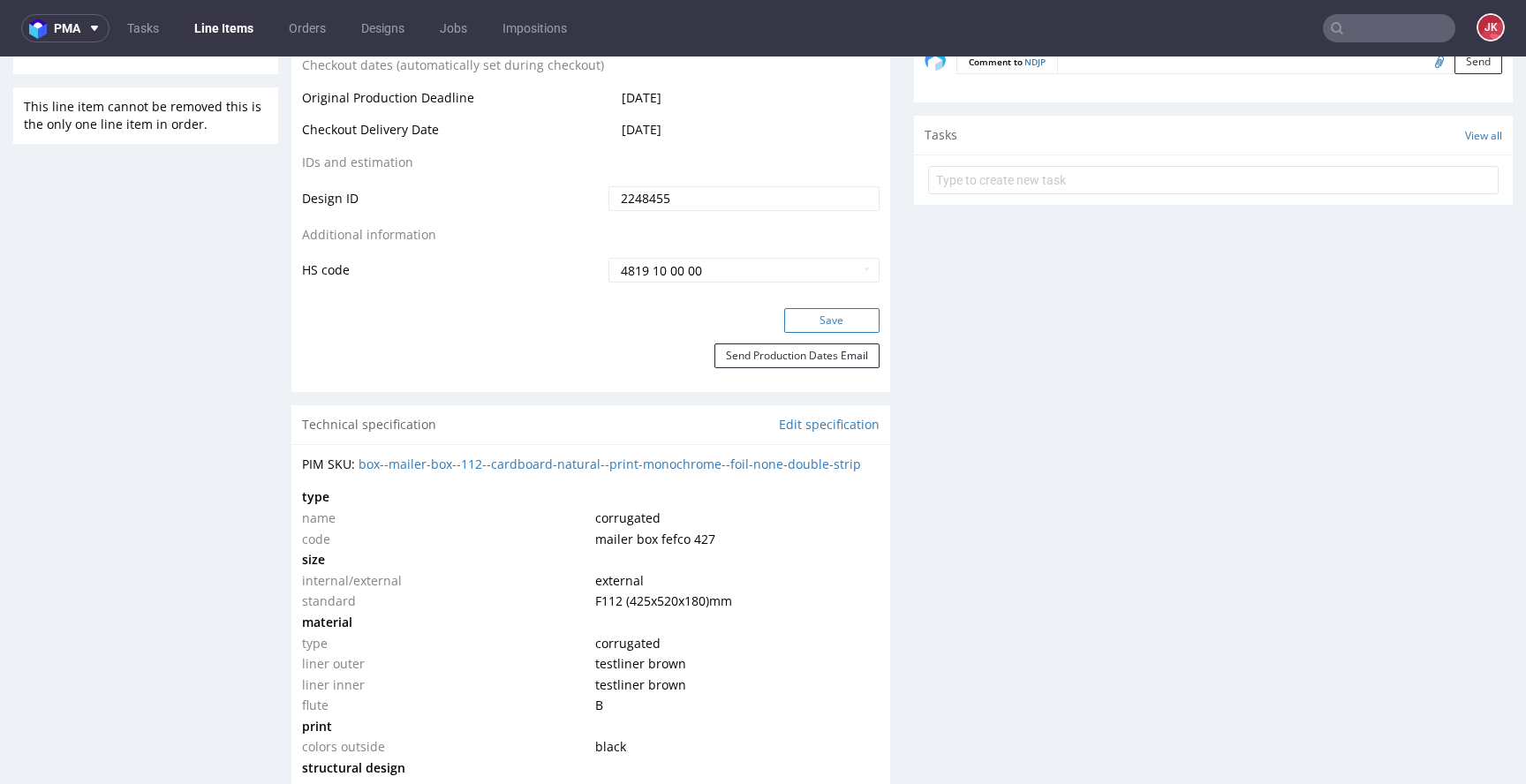
scroll to position [986, 0]
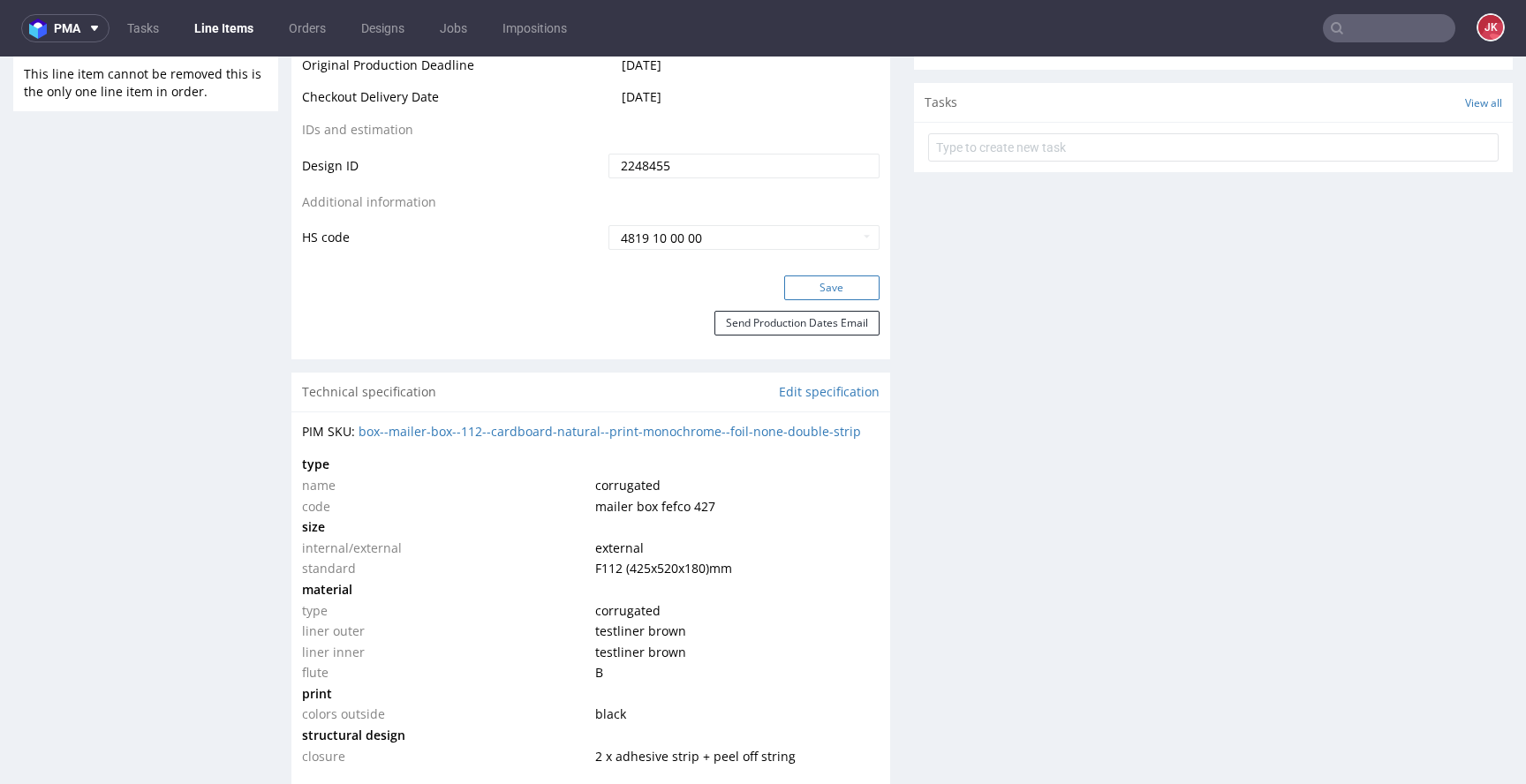
click at [826, 289] on button "Save" at bounding box center [831, 288] width 95 height 25
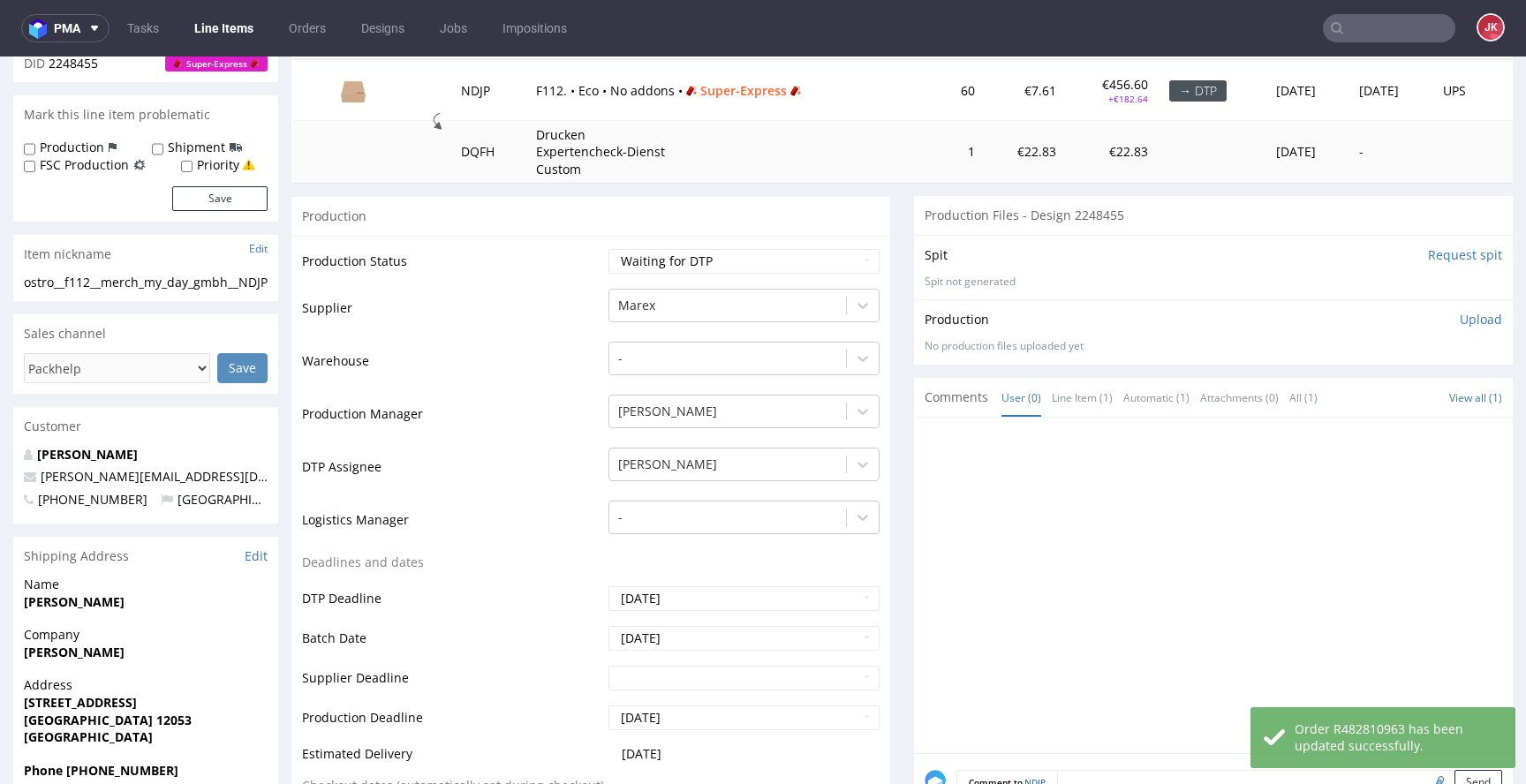
scroll to position [0, 0]
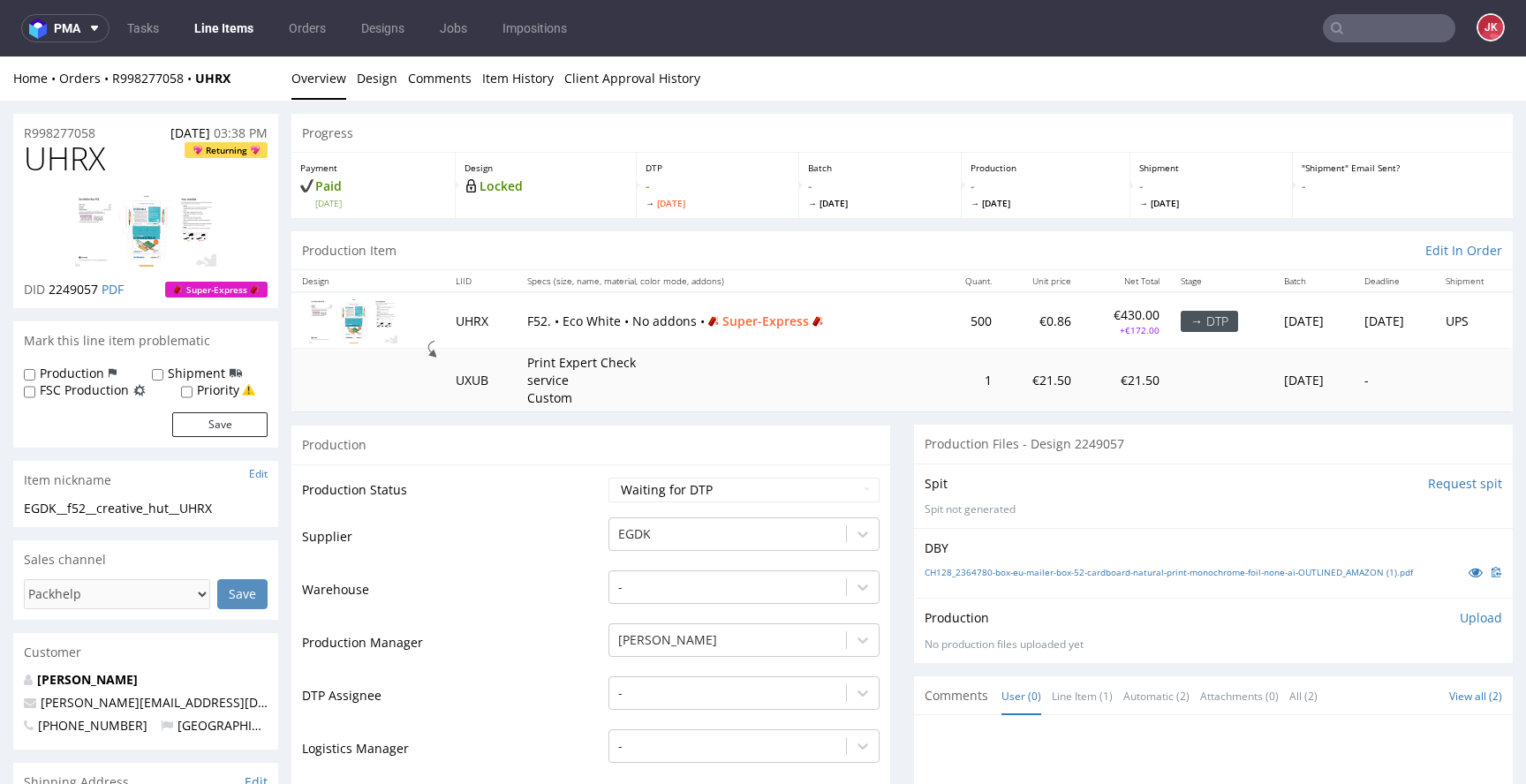
click at [584, 494] on td "Production Status" at bounding box center [453, 495] width 302 height 40
click at [1468, 573] on icon at bounding box center [1475, 572] width 14 height 12
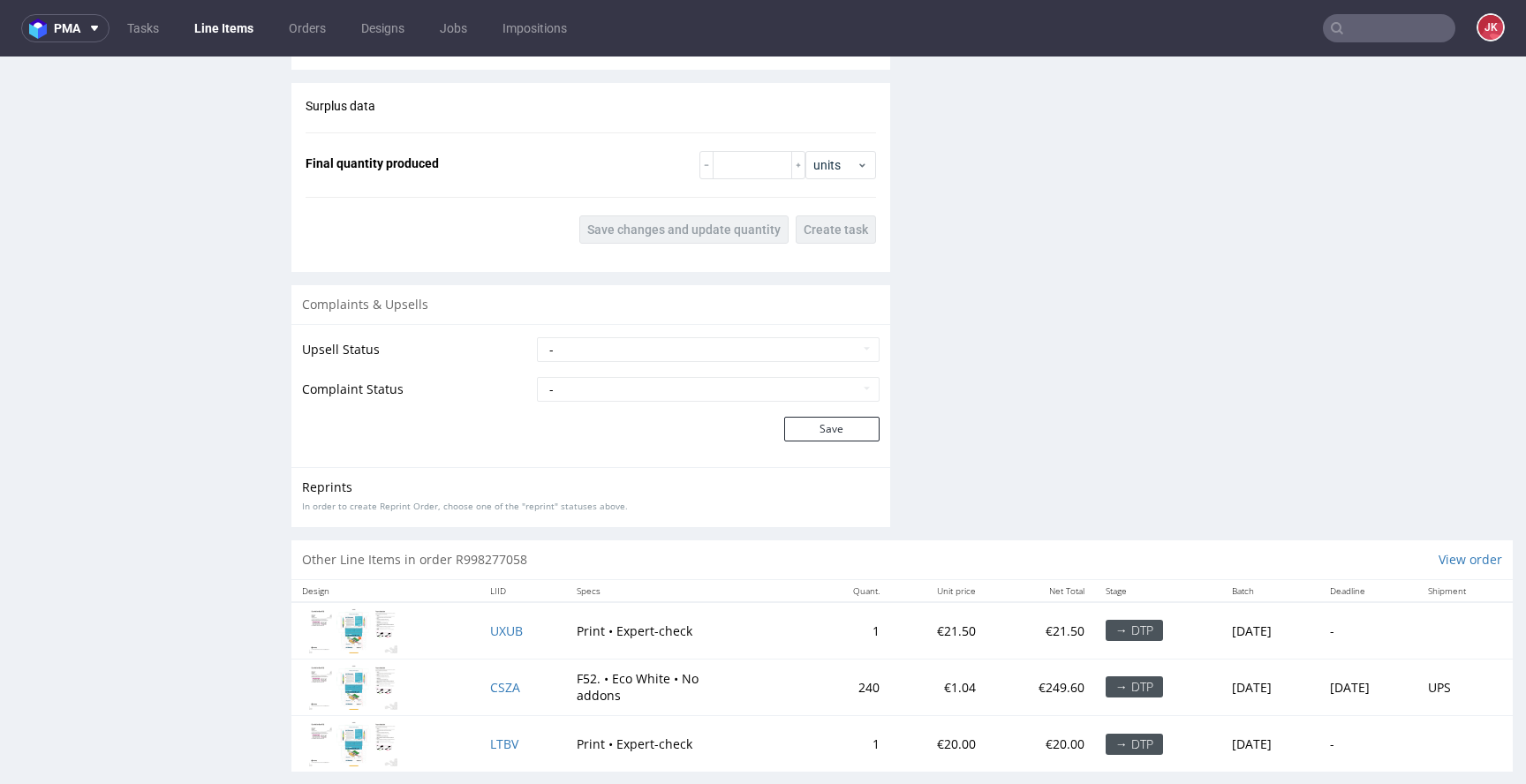
scroll to position [2120, 0]
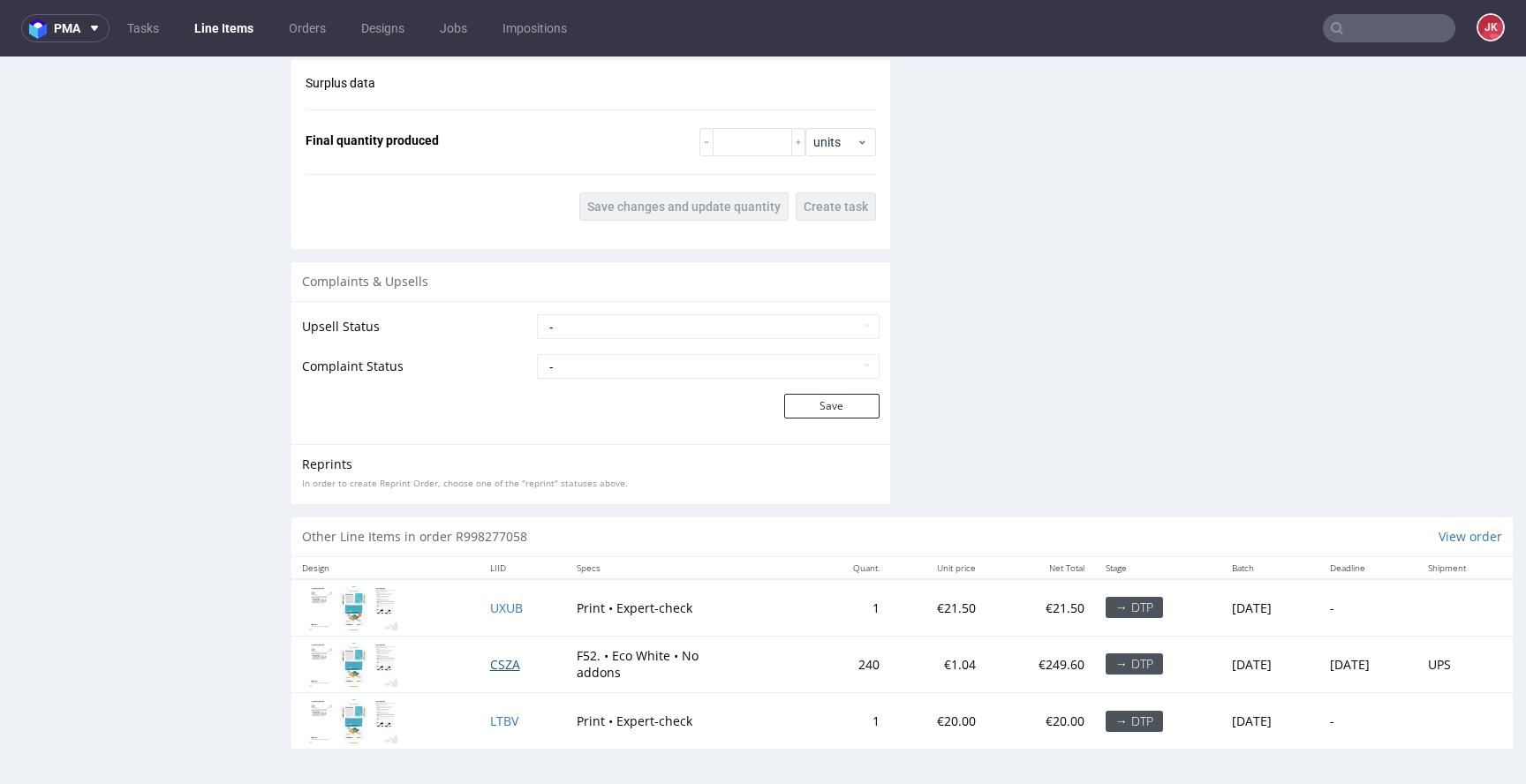
click at [497, 663] on span "CSZA" at bounding box center [505, 664] width 30 height 17
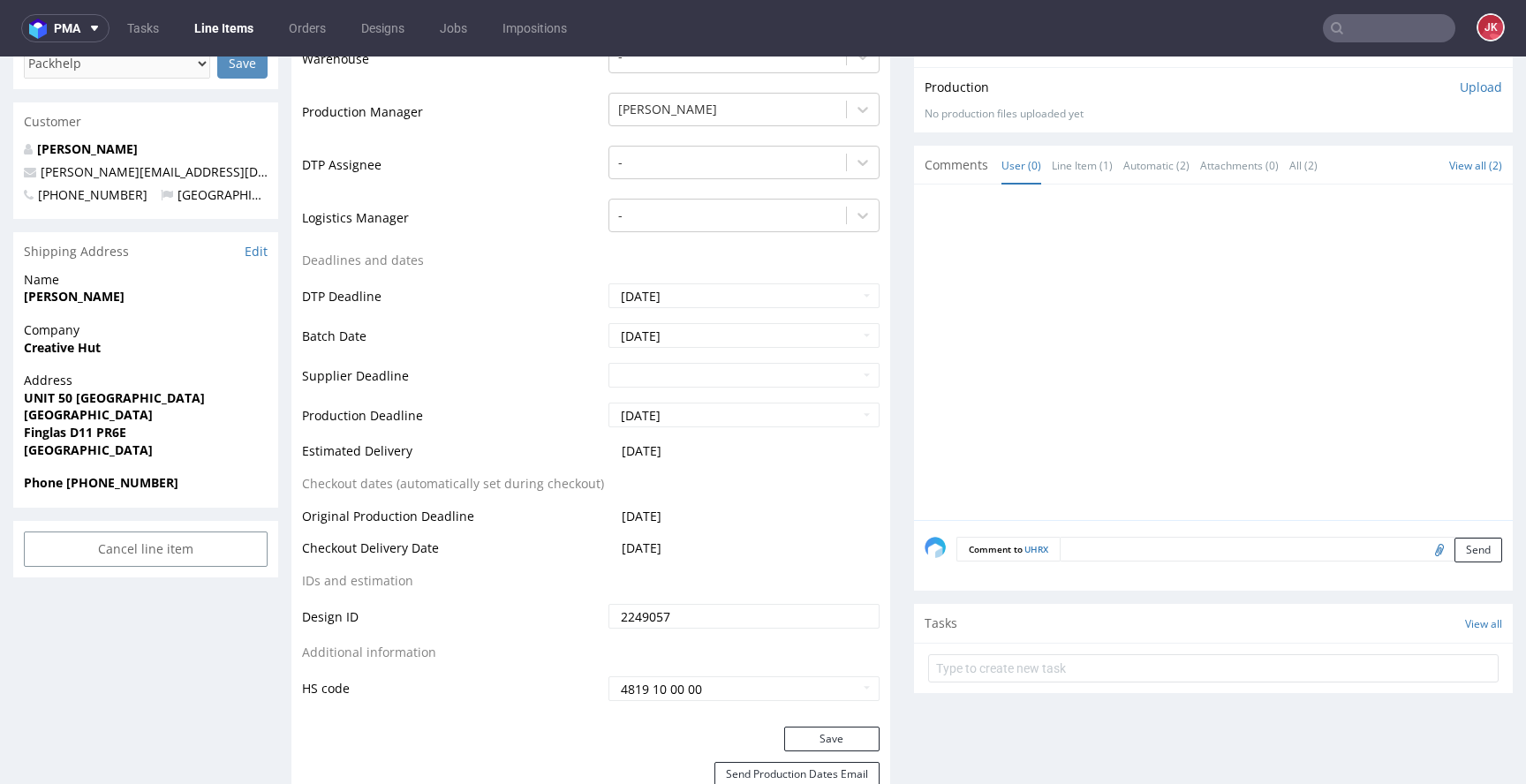
scroll to position [0, 0]
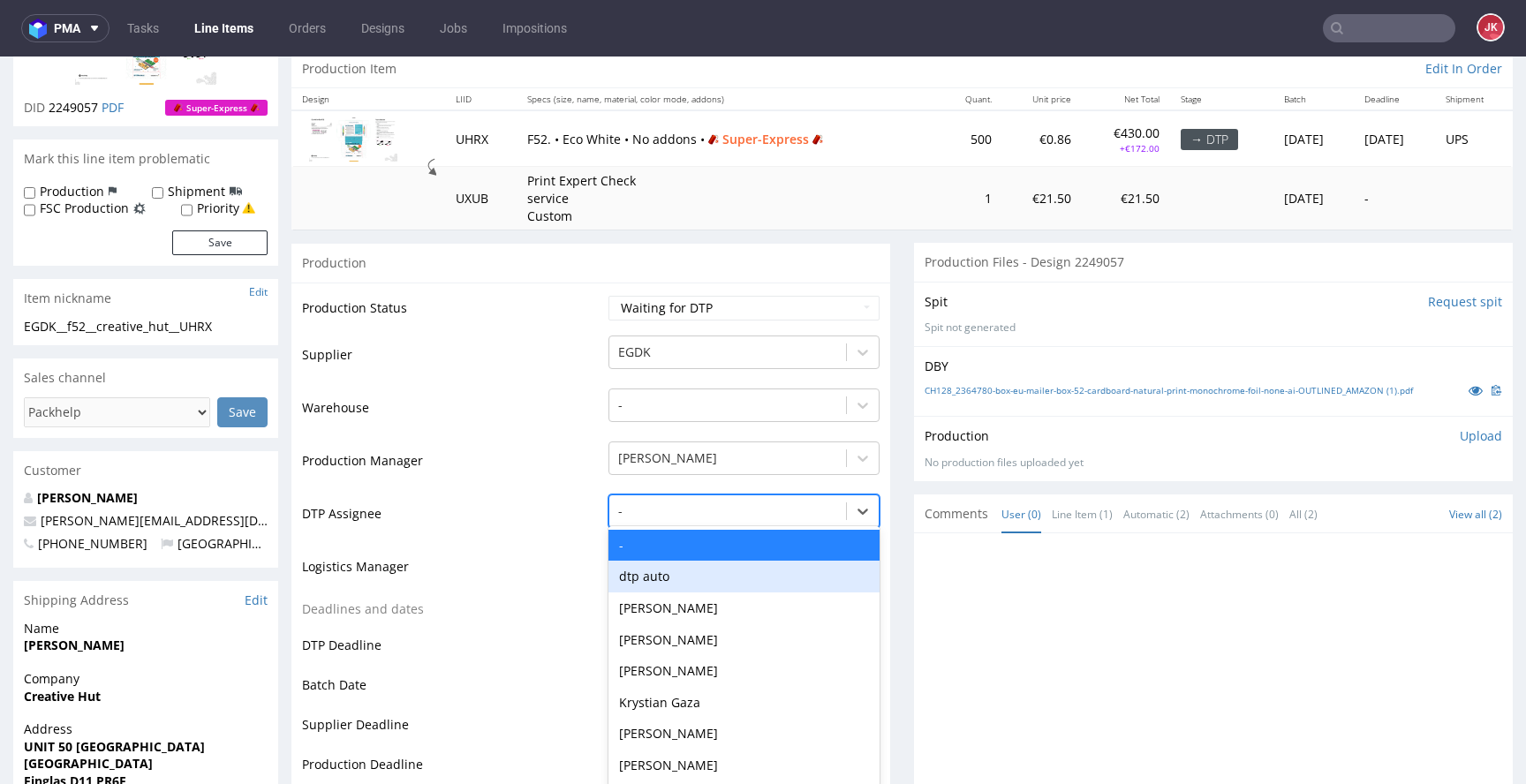
click at [675, 519] on div "dtp auto, 2 of 31. 31 results available. Use Up and Down to choose options, pre…" at bounding box center [743, 507] width 271 height 25
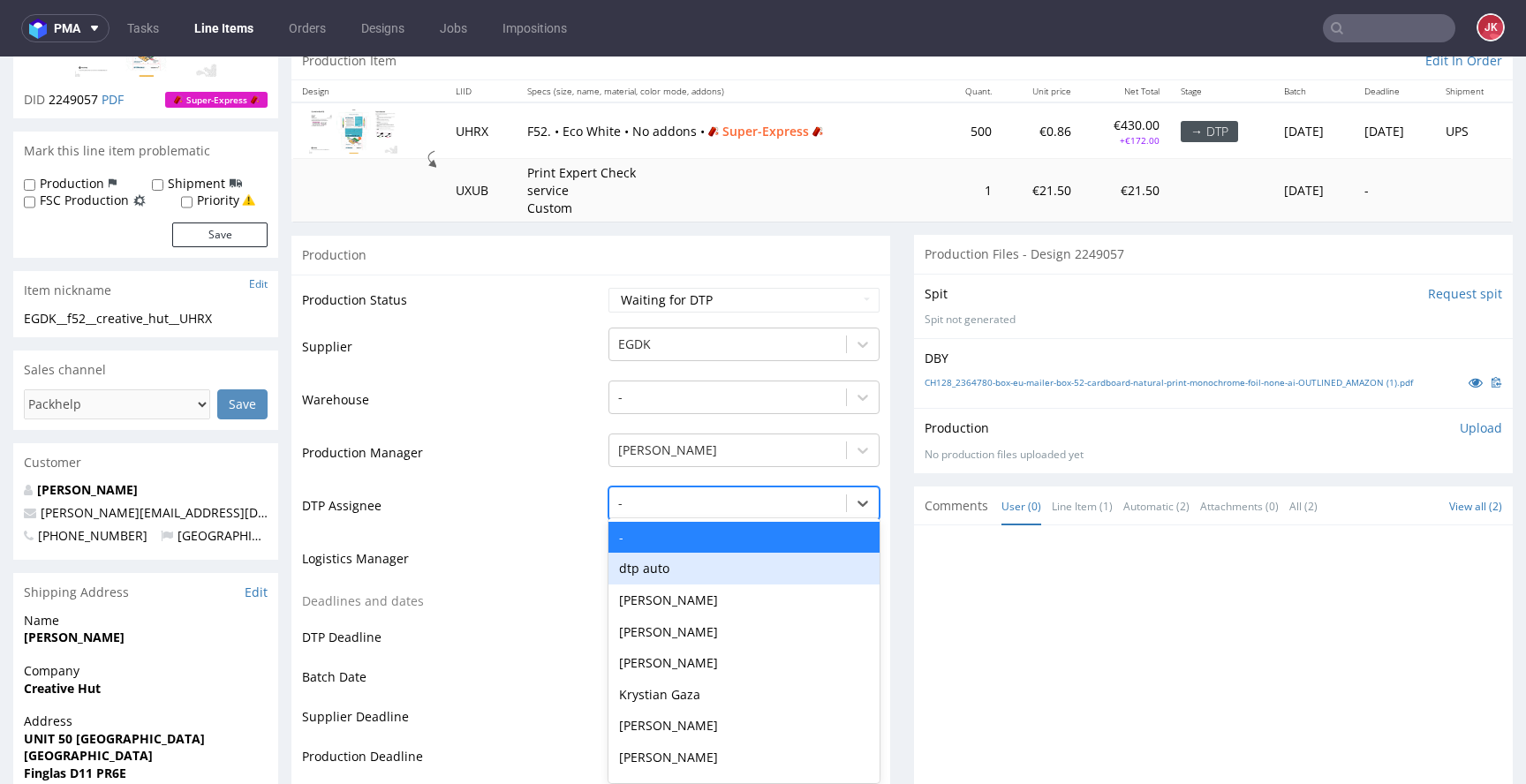
scroll to position [196, 0]
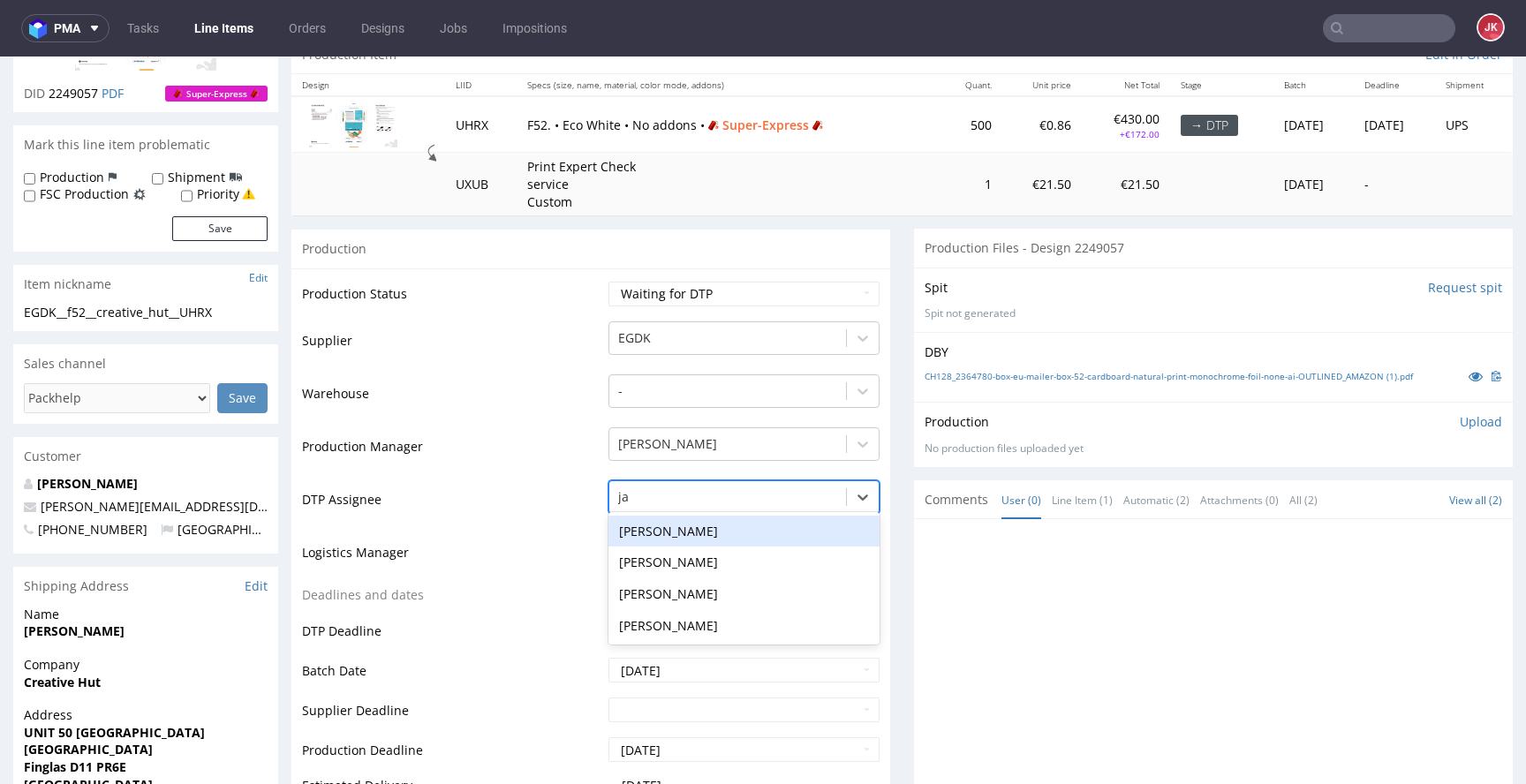
type input "jan"
click at [716, 533] on div "[PERSON_NAME]" at bounding box center [743, 532] width 271 height 32
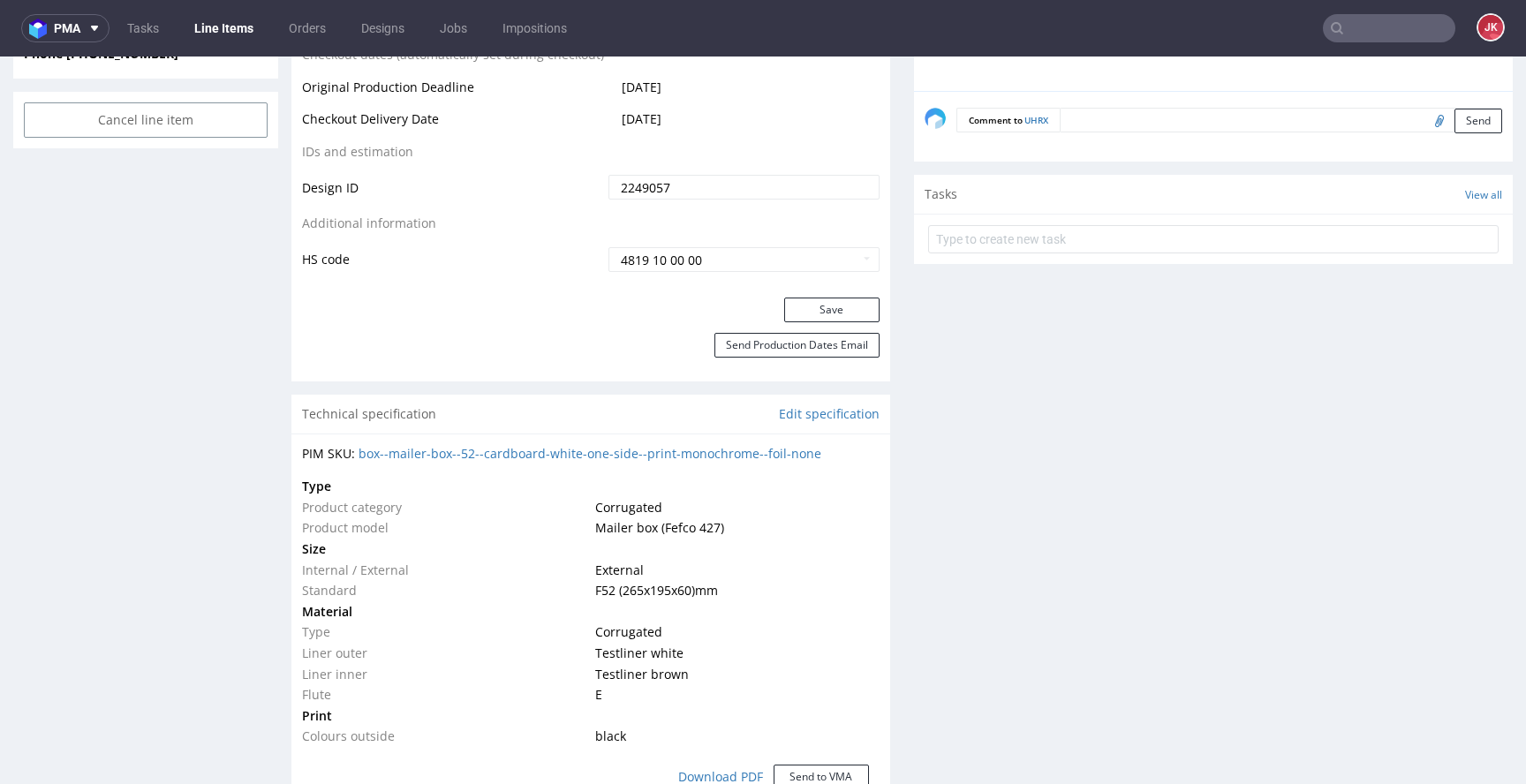
scroll to position [986, 0]
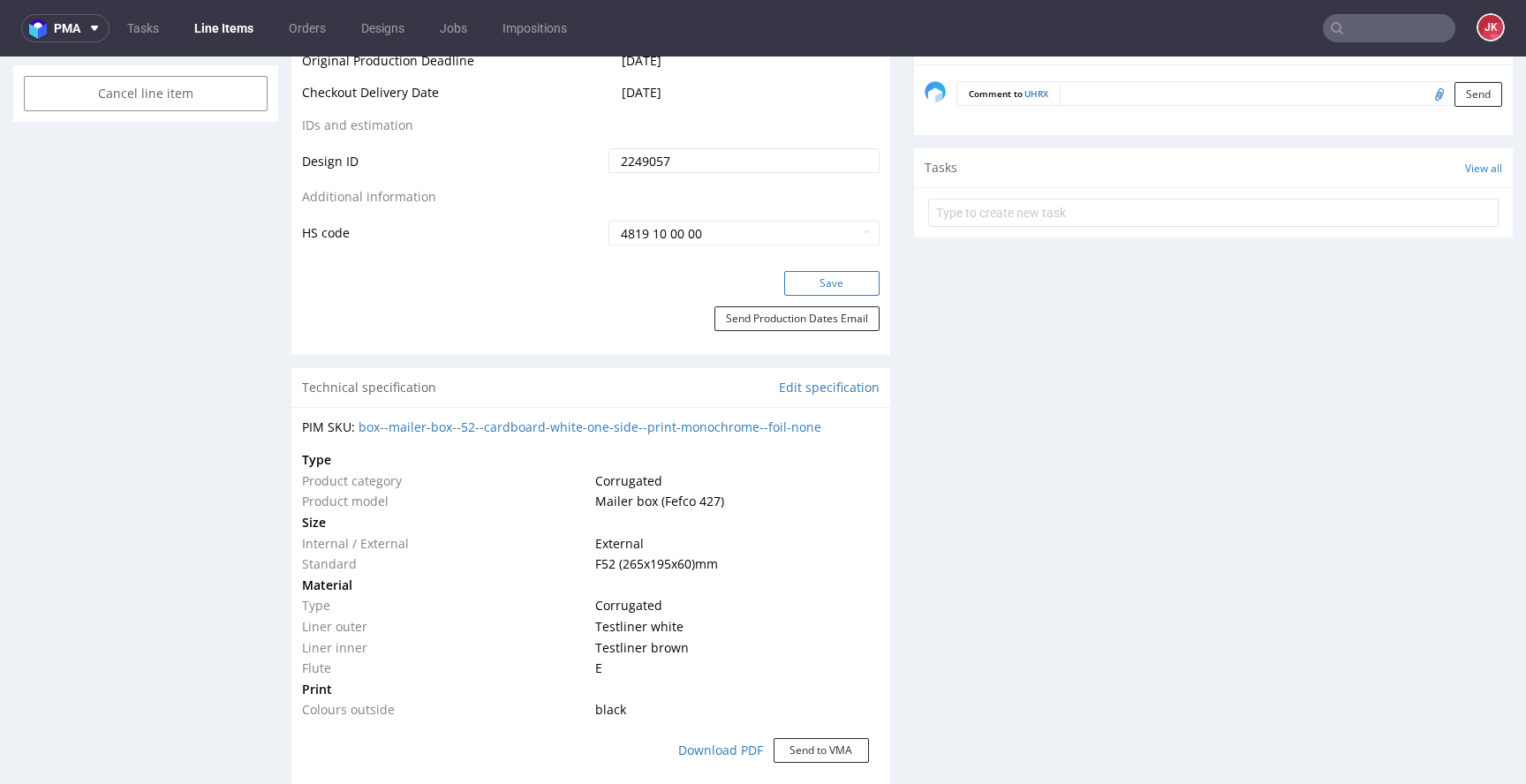
click at [831, 289] on button "Save" at bounding box center [831, 283] width 95 height 25
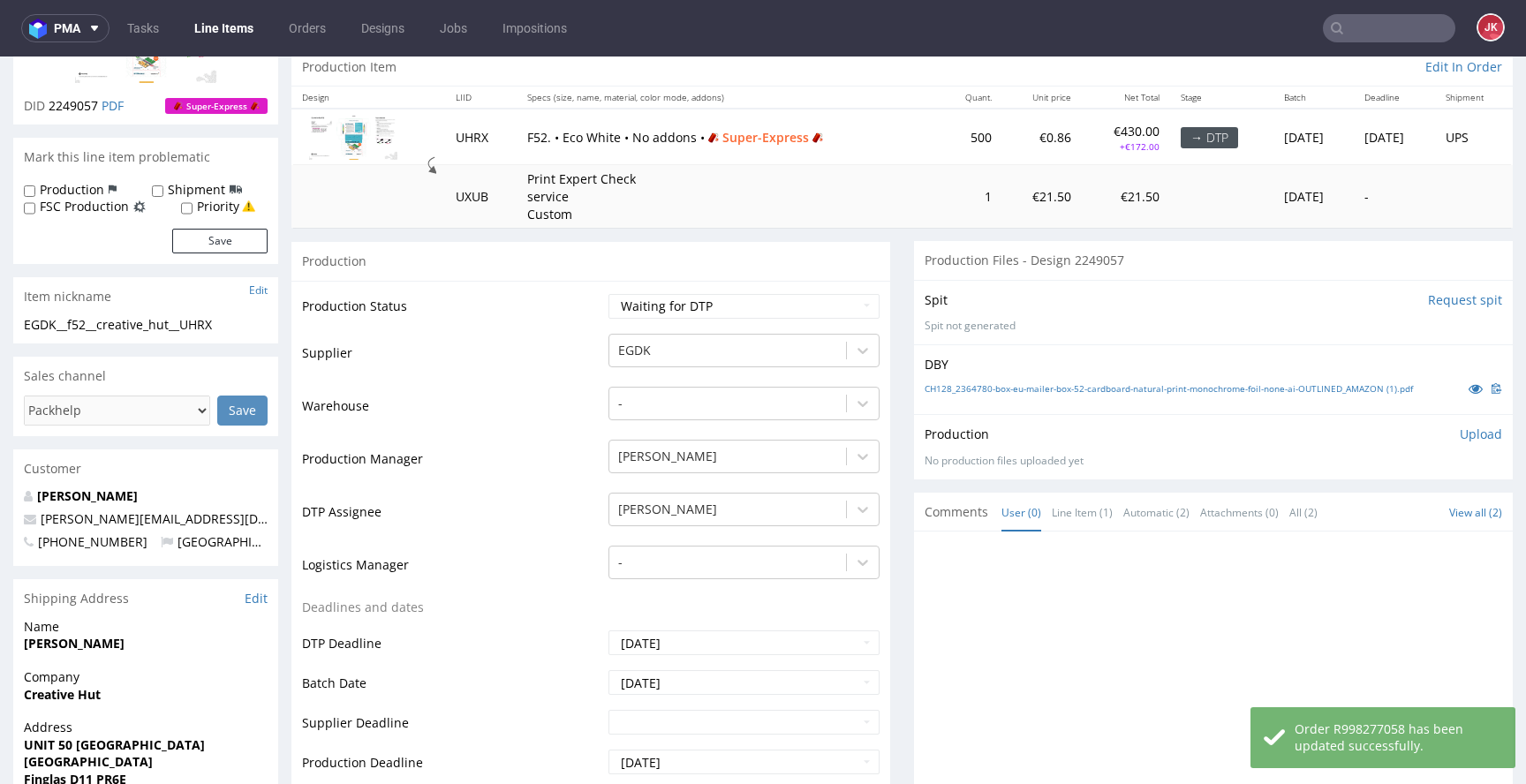
scroll to position [0, 0]
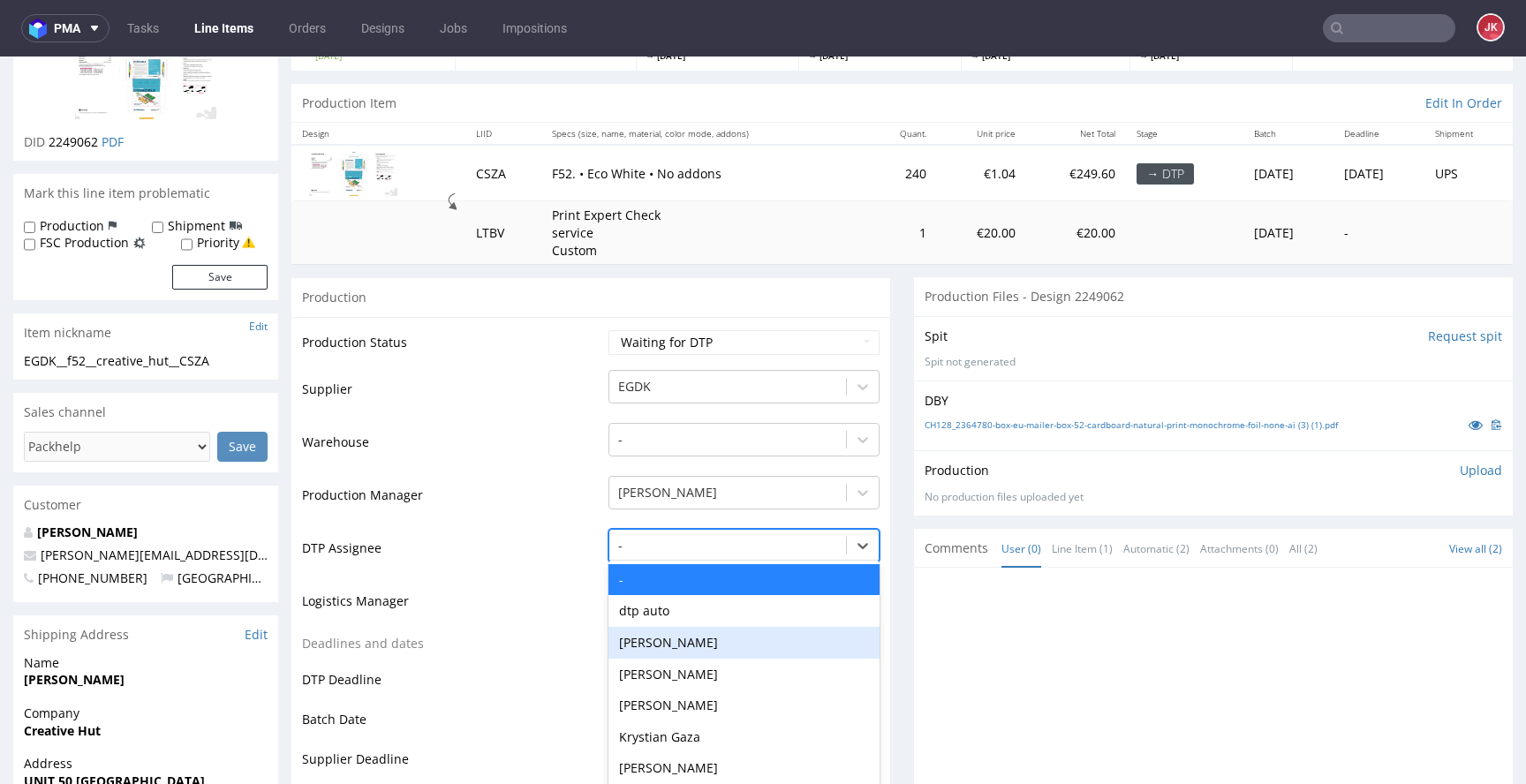
click at [703, 553] on div "Hapka Dominika, 3 of 31. 31 results available. Use Up and Down to choose option…" at bounding box center [743, 542] width 271 height 25
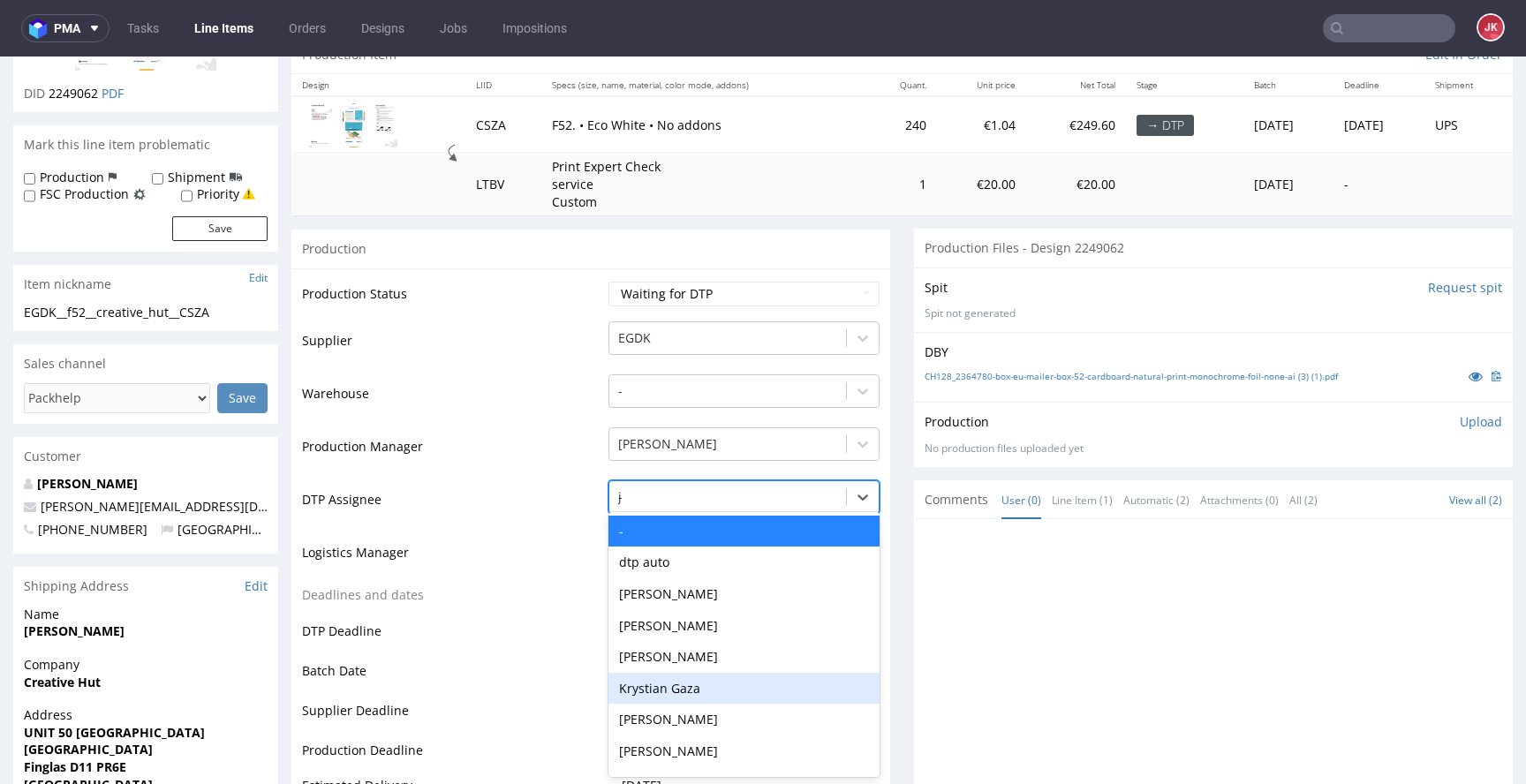
type input "jan"
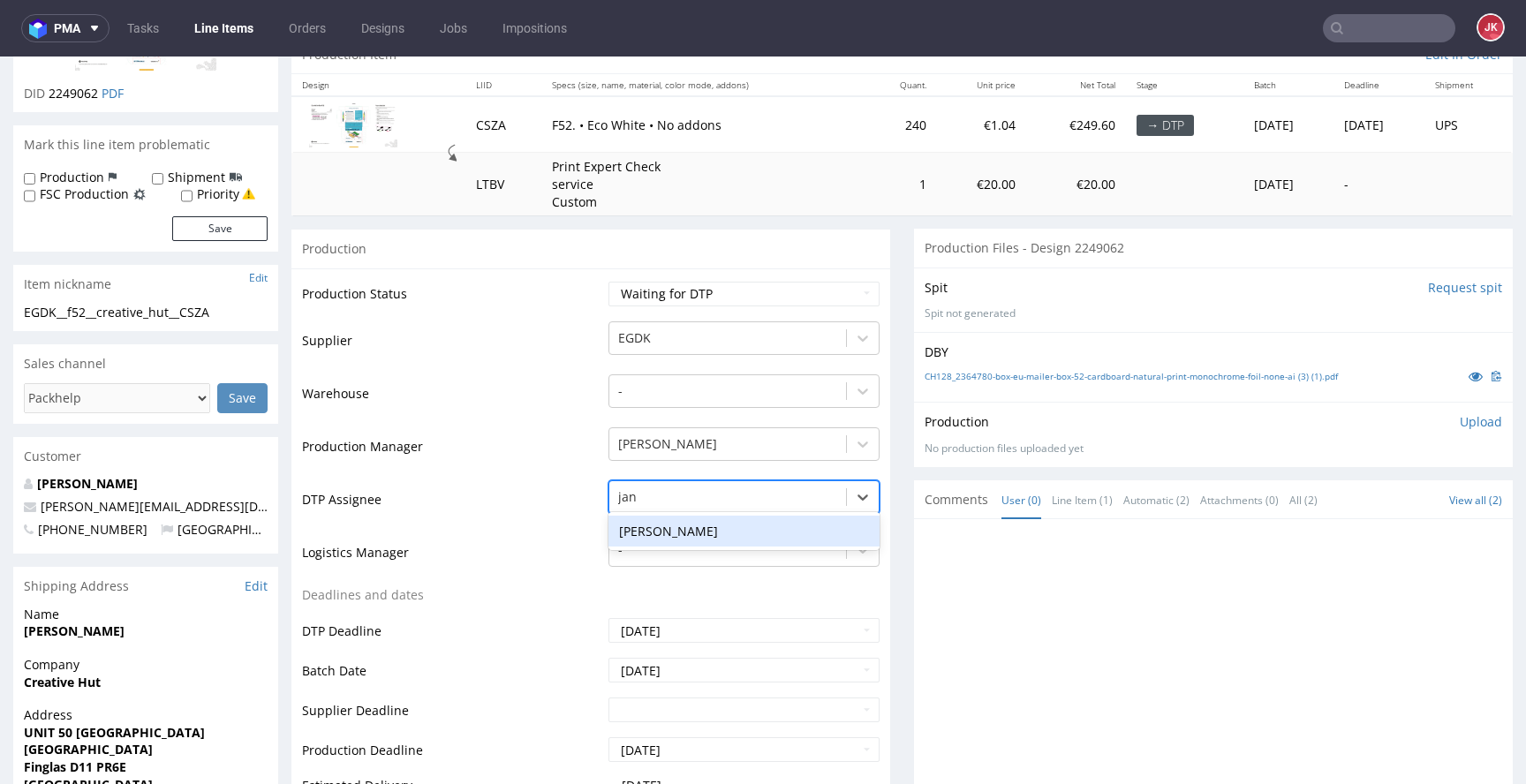
click at [742, 530] on div "Jan Kocik" at bounding box center [743, 532] width 271 height 32
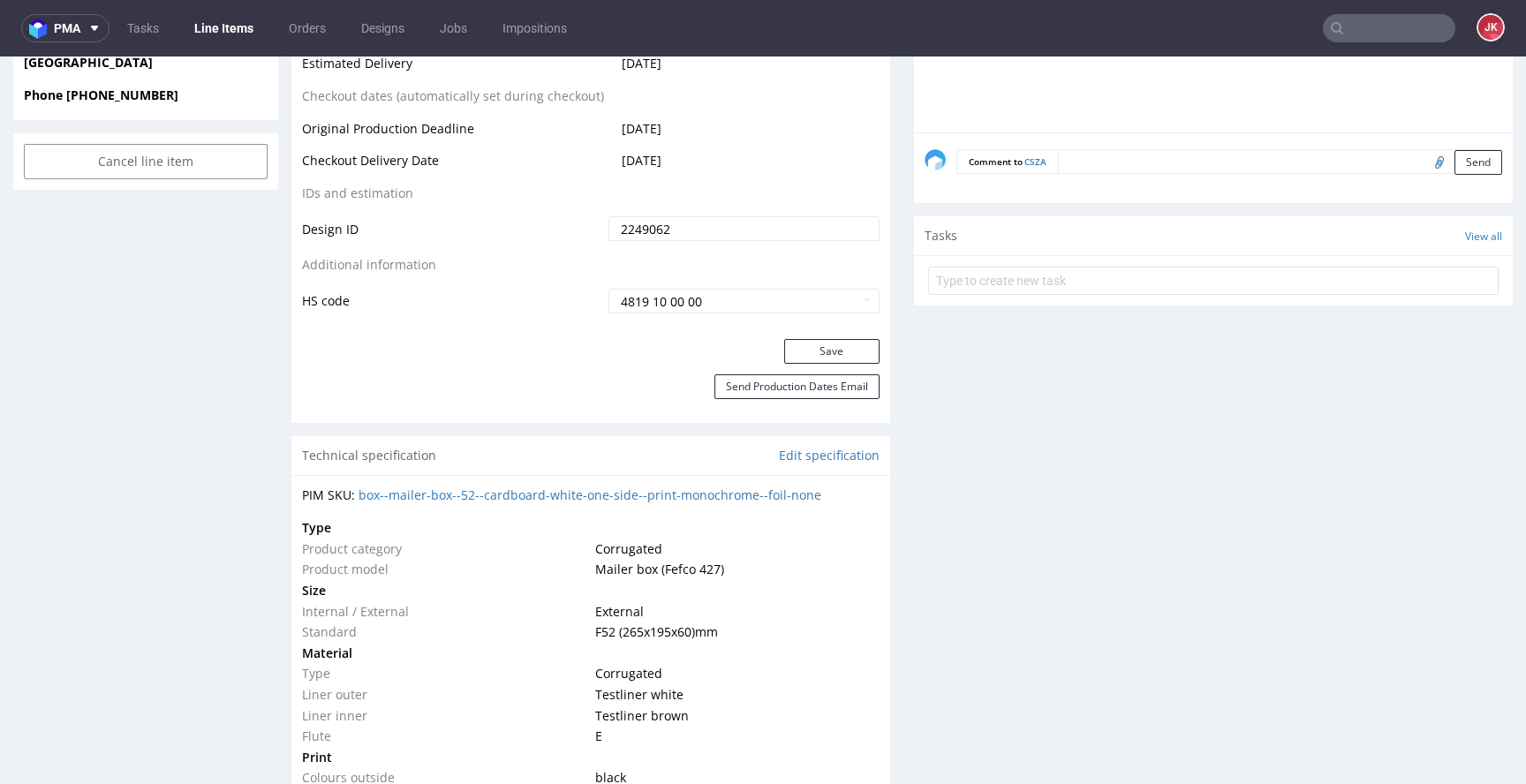
scroll to position [1049, 0]
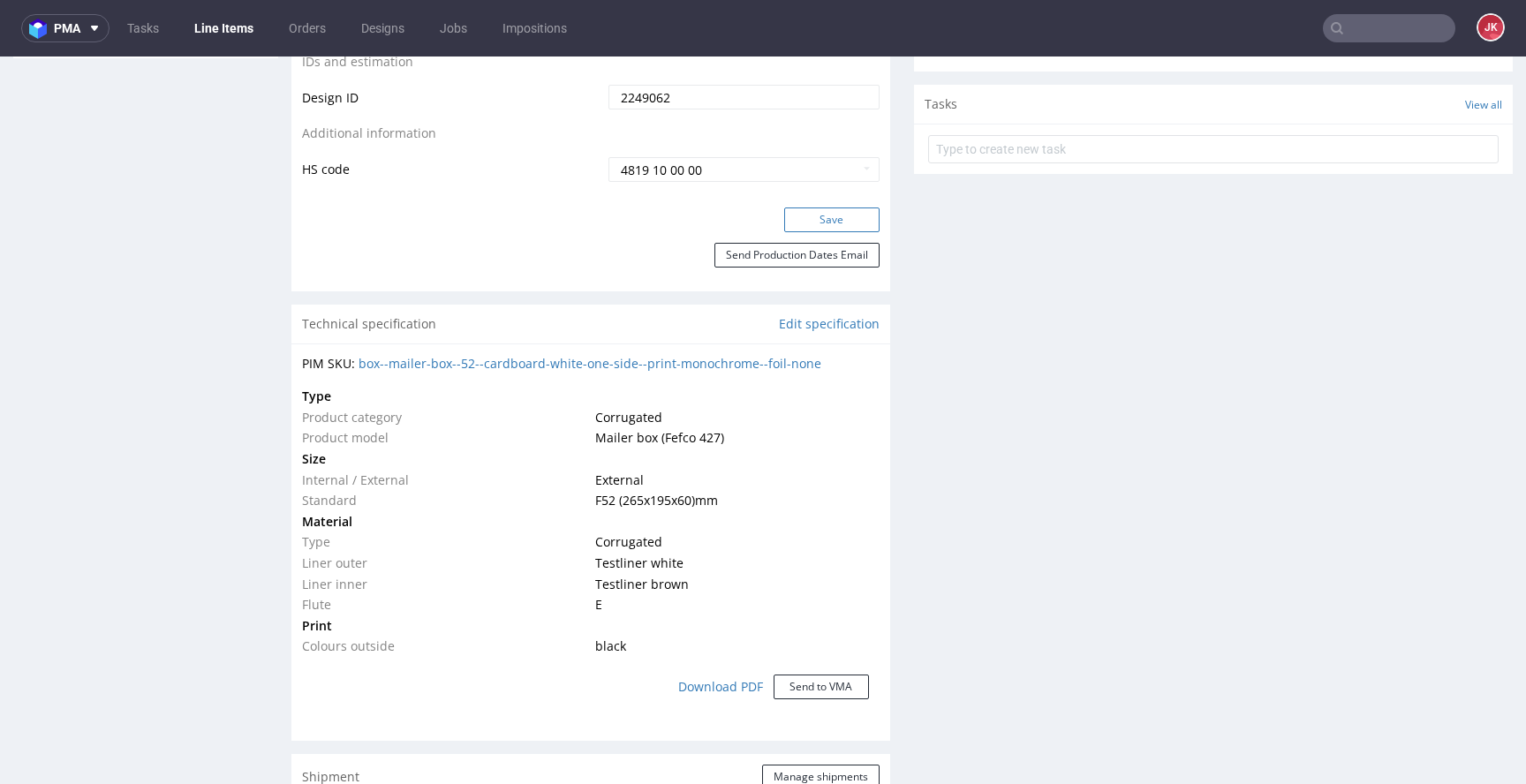
click at [823, 219] on button "Save" at bounding box center [831, 220] width 95 height 25
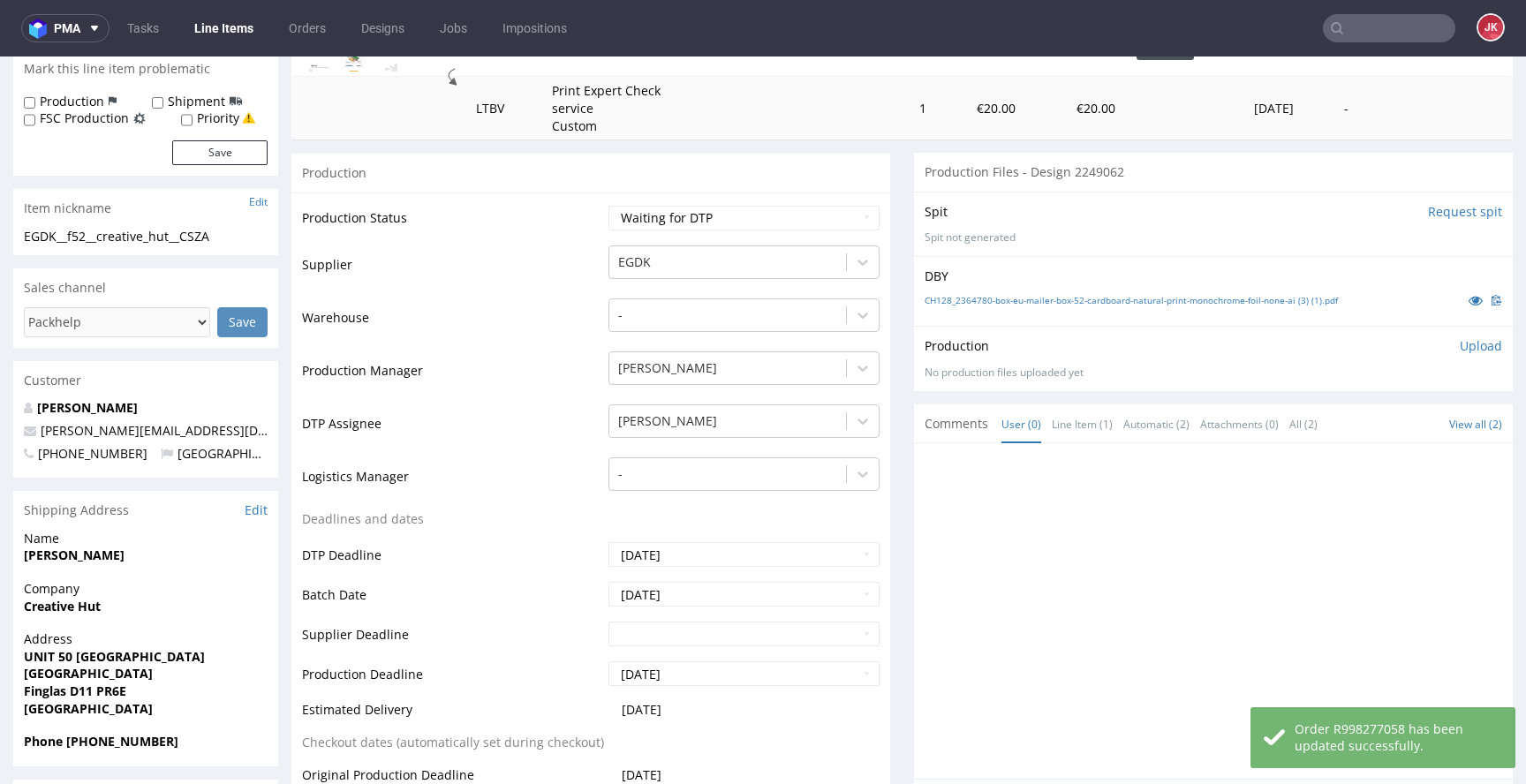
scroll to position [0, 0]
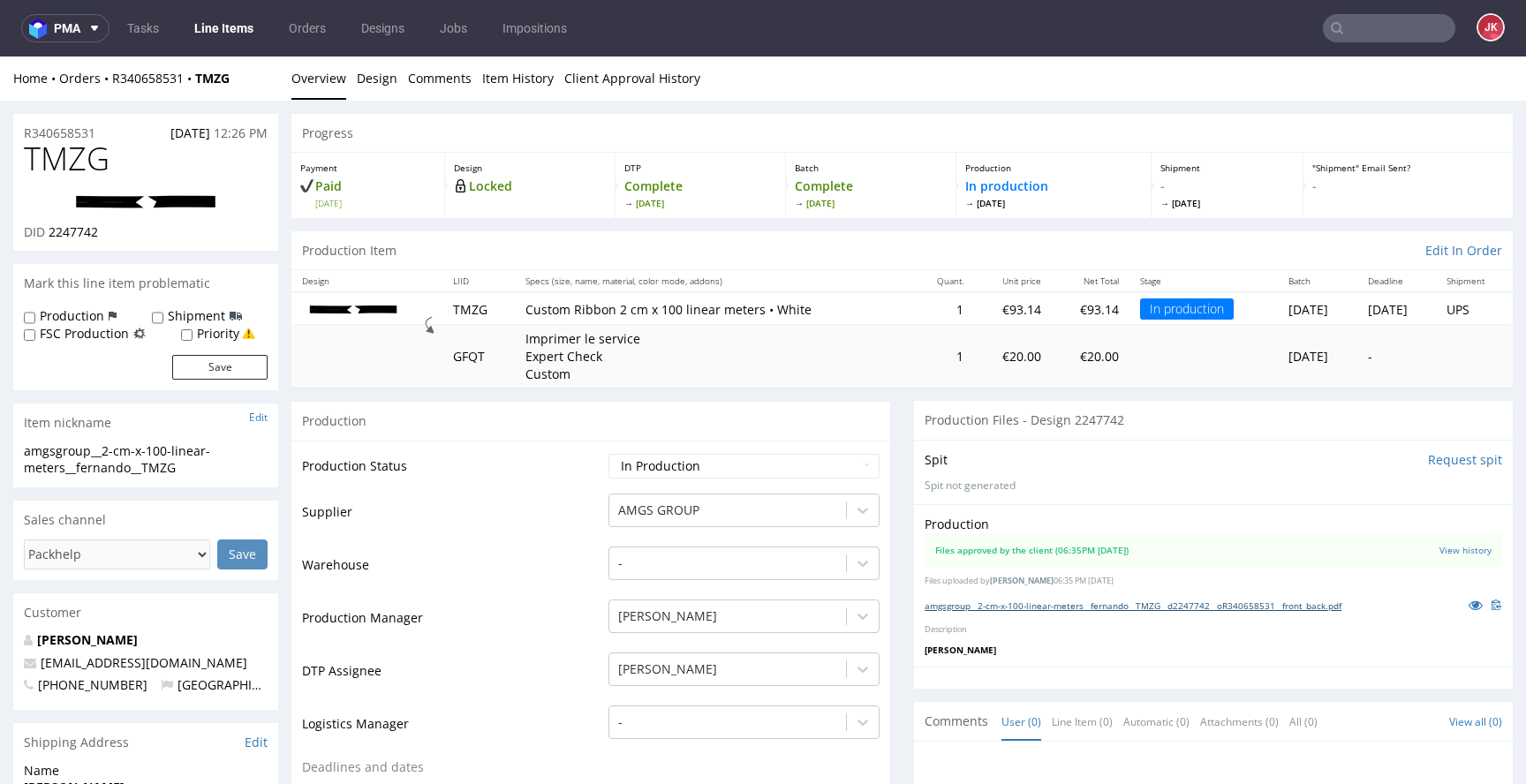
click at [966, 603] on link "amgsgroup__2-cm-x-100-linear-meters__fernando__TMZG__d2247742__oR340658531__fro…" at bounding box center [1133, 606] width 417 height 12
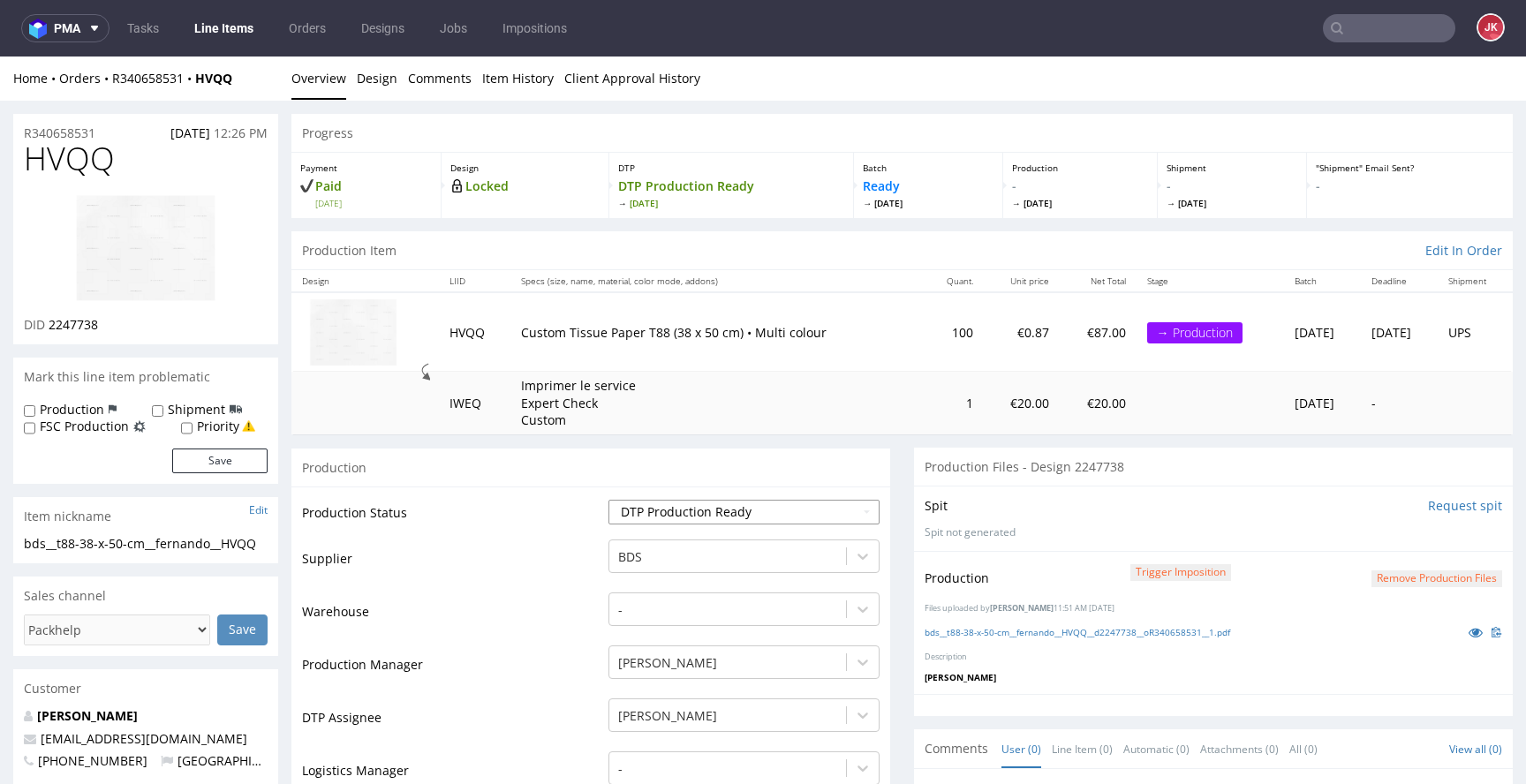
click at [759, 512] on select "Waiting for Artwork Waiting for Diecut Waiting for Mockup Waiting for DTP Waiti…" at bounding box center [743, 512] width 271 height 25
select select "dtp_ca_needed"
click at [608, 500] on select "Waiting for Artwork Waiting for Diecut Waiting for Mockup Waiting for DTP Waiti…" at bounding box center [743, 512] width 271 height 25
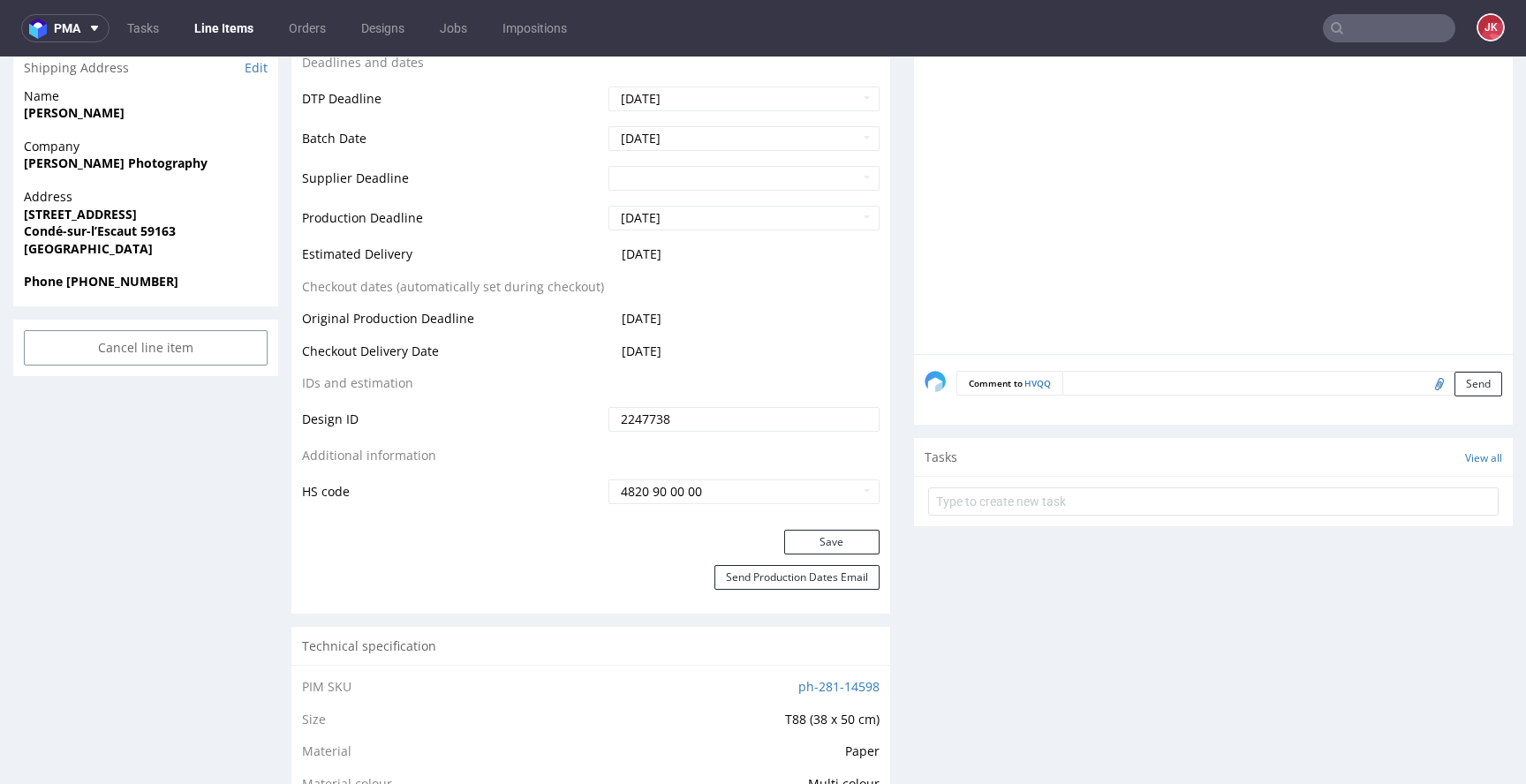
scroll to position [781, 0]
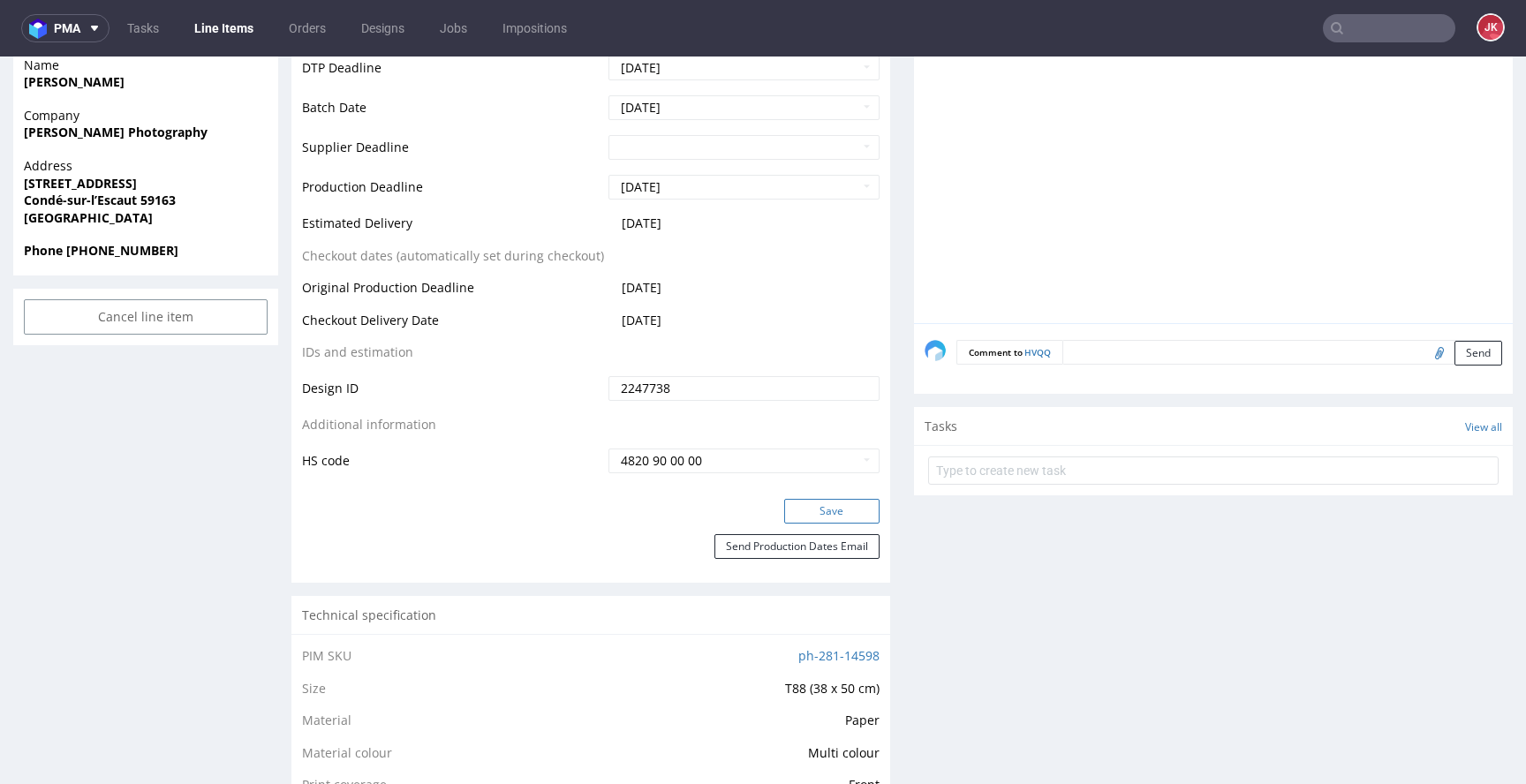
click at [825, 517] on button "Save" at bounding box center [831, 511] width 95 height 25
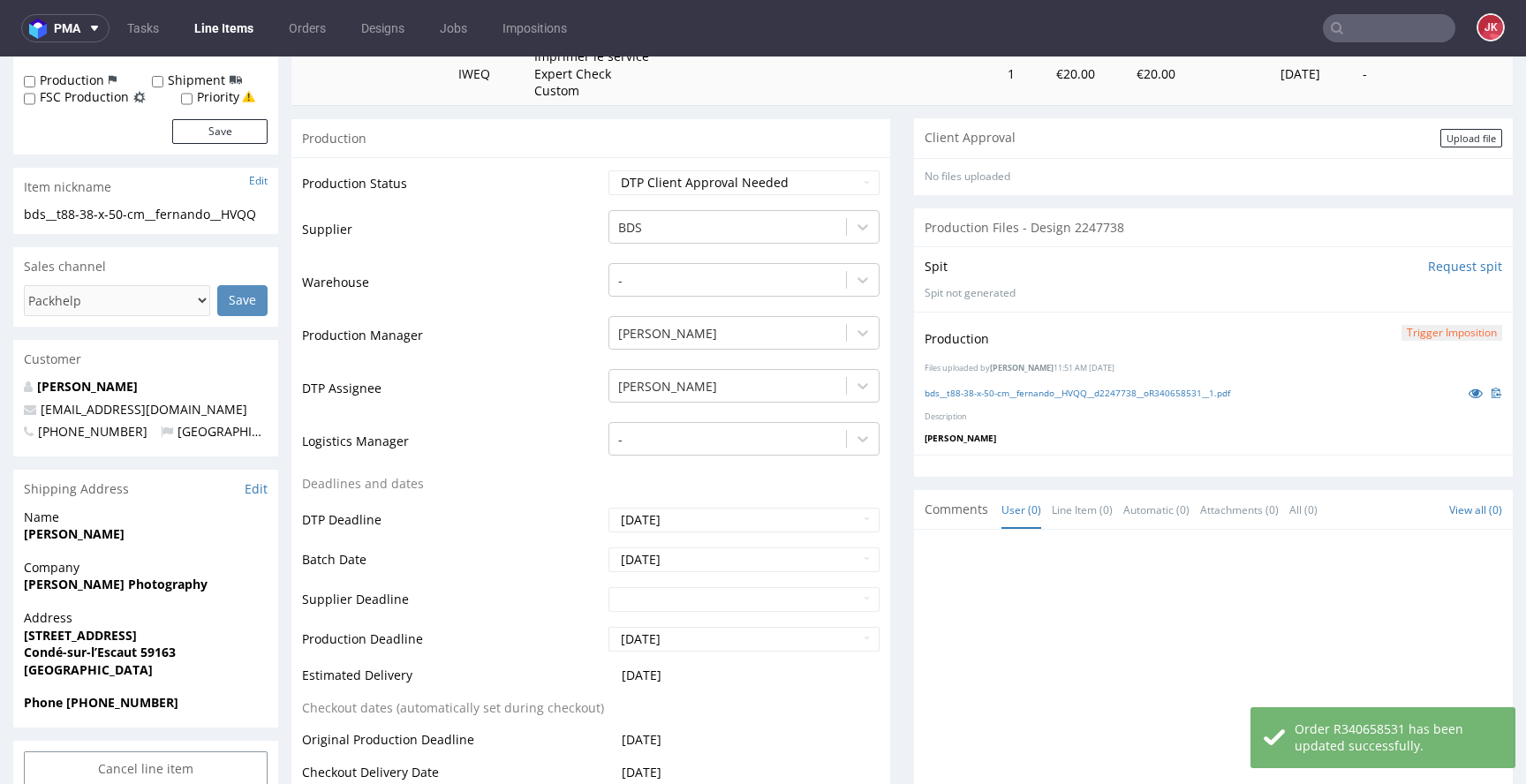
scroll to position [21, 0]
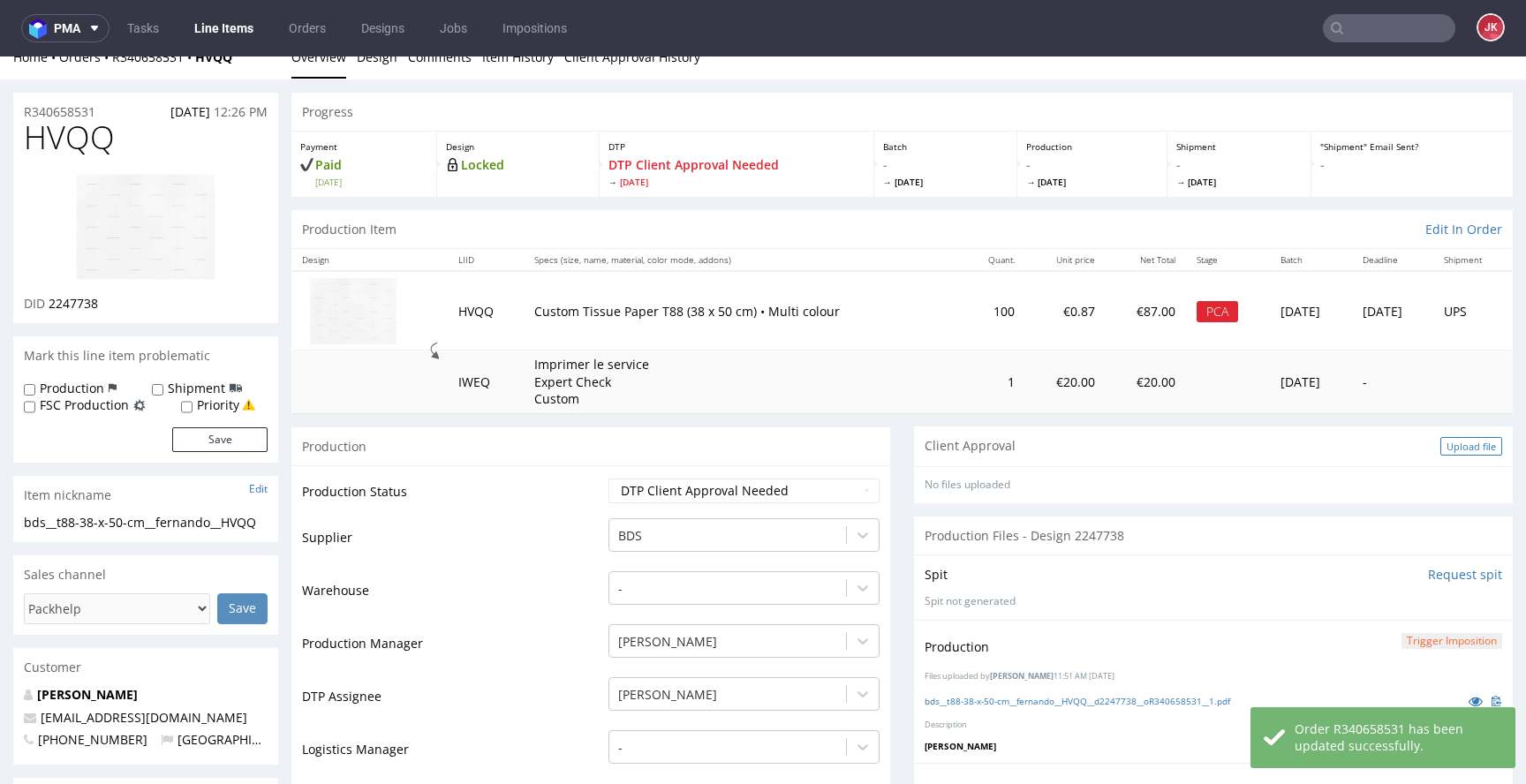
click at [1449, 439] on div "Upload file" at bounding box center [1472, 446] width 62 height 19
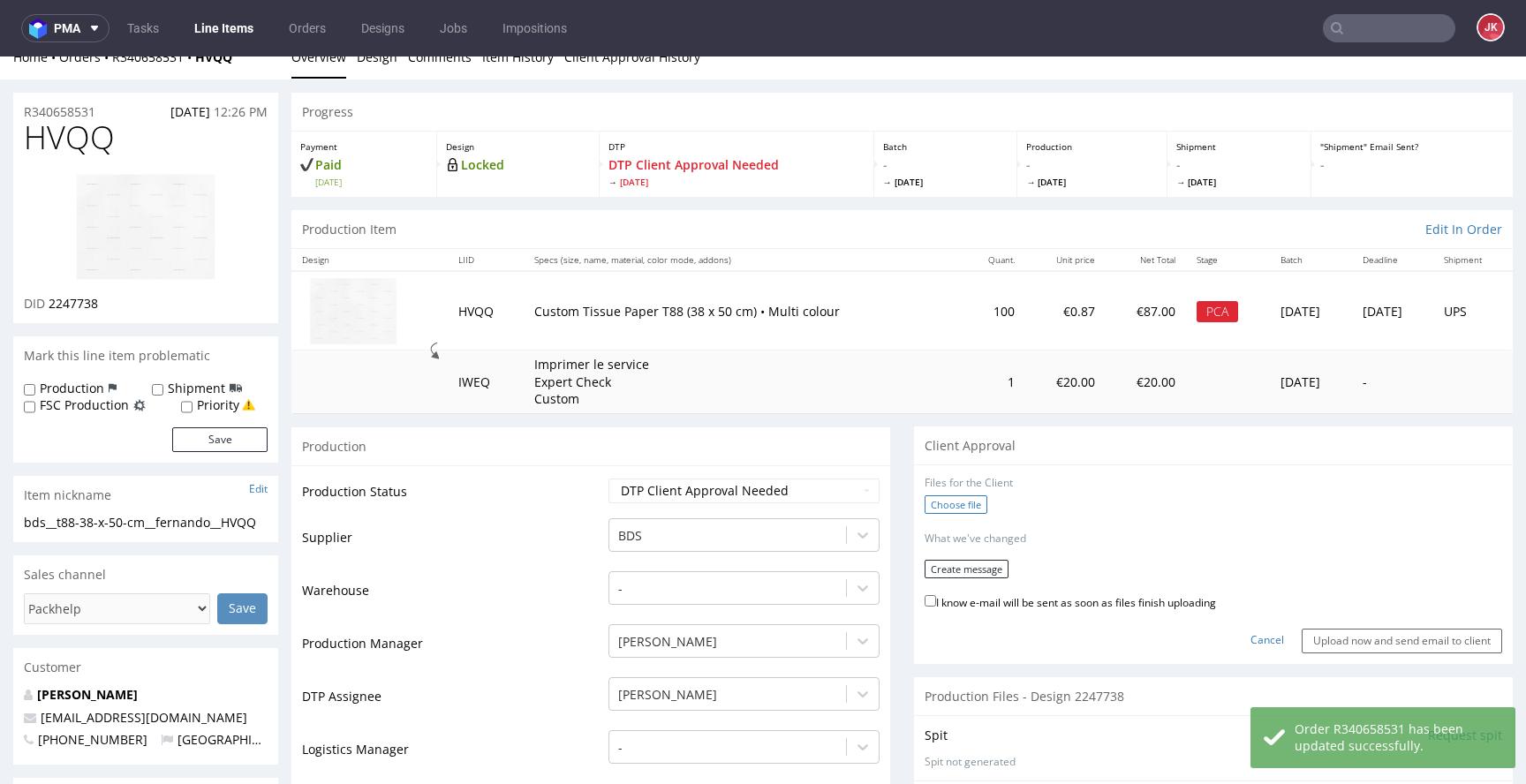
click at [948, 509] on label "Choose file" at bounding box center [956, 504] width 63 height 19
click at [0, 57] on input "Choose file" at bounding box center [0, 57] width 0 height 0
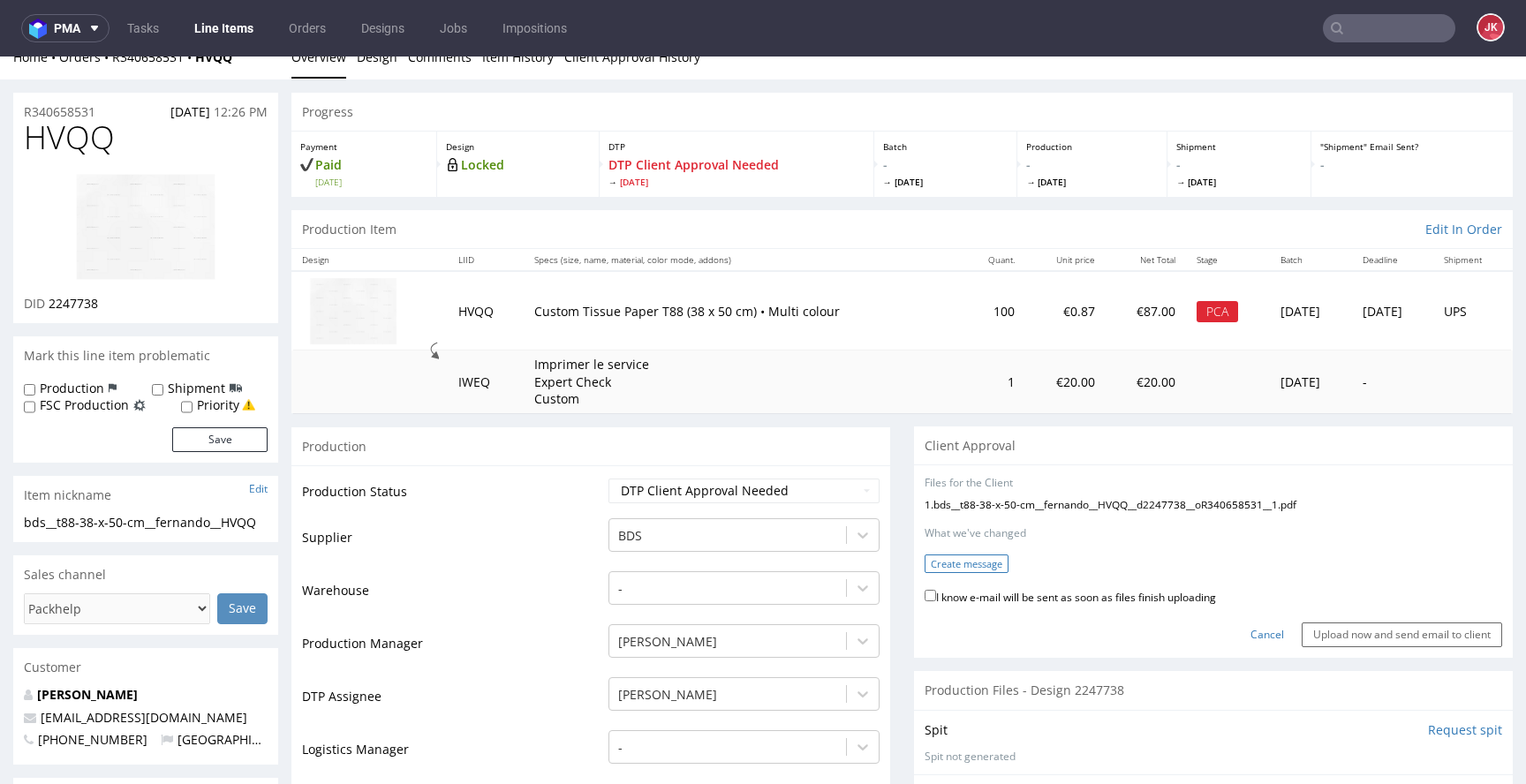
click at [980, 570] on button "Create message" at bounding box center [966, 563] width 83 height 19
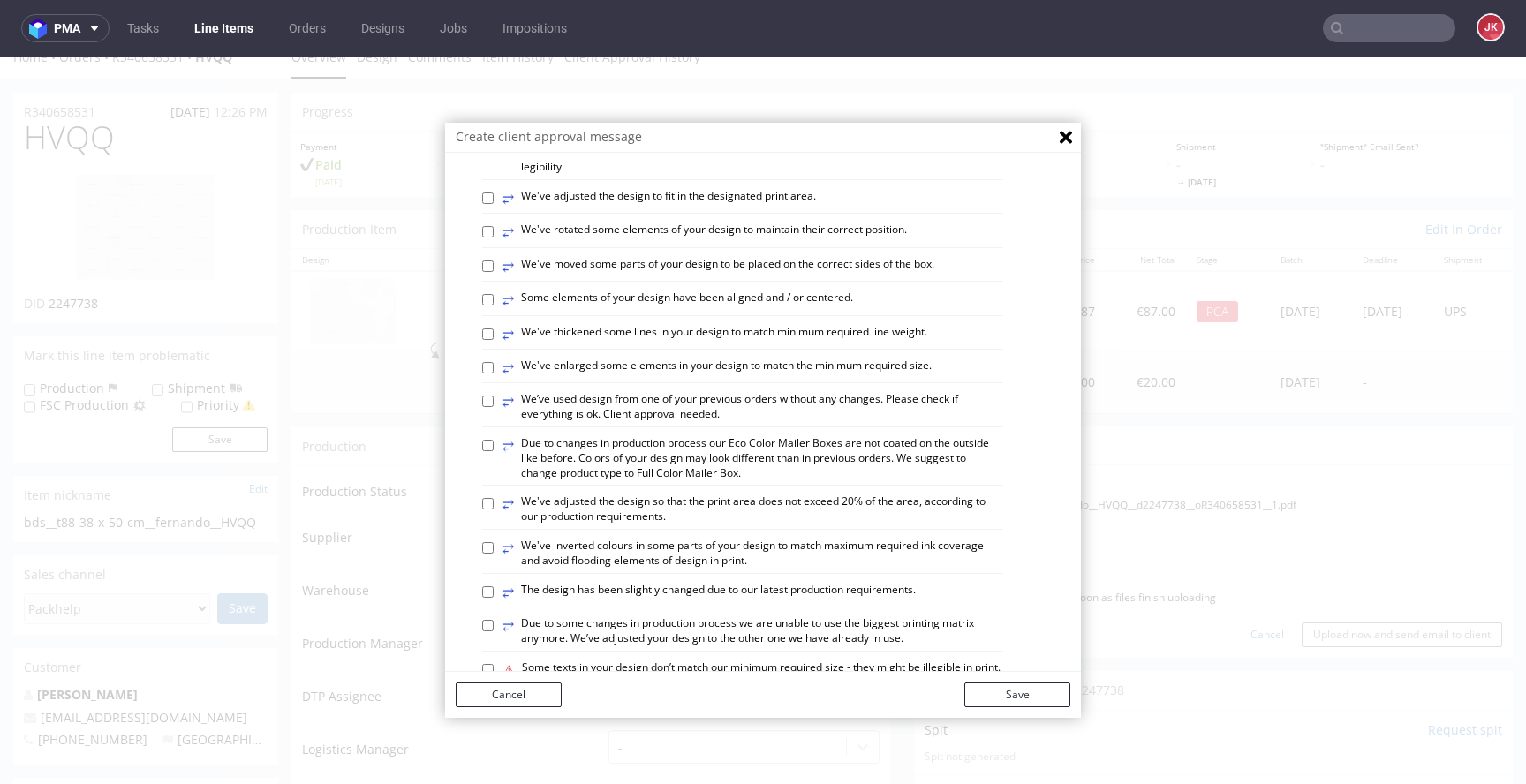
scroll to position [522, 0]
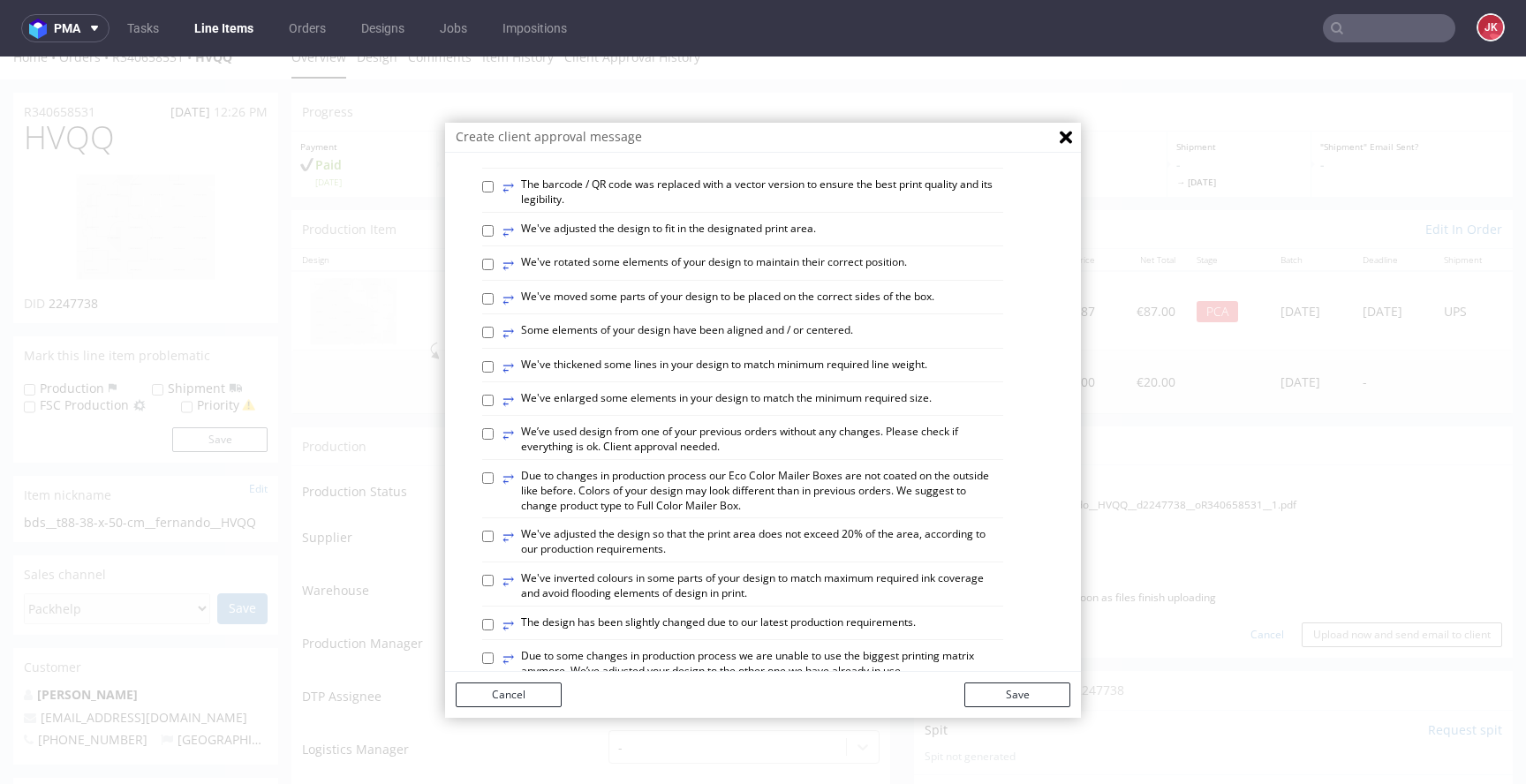
click at [583, 377] on label "⥂ We've thickened some lines in your design to match minimum required line weig…" at bounding box center [715, 368] width 425 height 20
click at [494, 373] on input "⥂ We've thickened some lines in your design to match minimum required line weig…" at bounding box center [488, 367] width 12 height 12
checkbox input "true"
click at [577, 467] on div "⥂ Some graphic elements had to be moved away from the edges to ensure that your…" at bounding box center [776, 343] width 588 height 1349
click at [577, 410] on label "⥂ We've enlarged some elements in your design to match the minimum required siz…" at bounding box center [717, 400] width 429 height 20
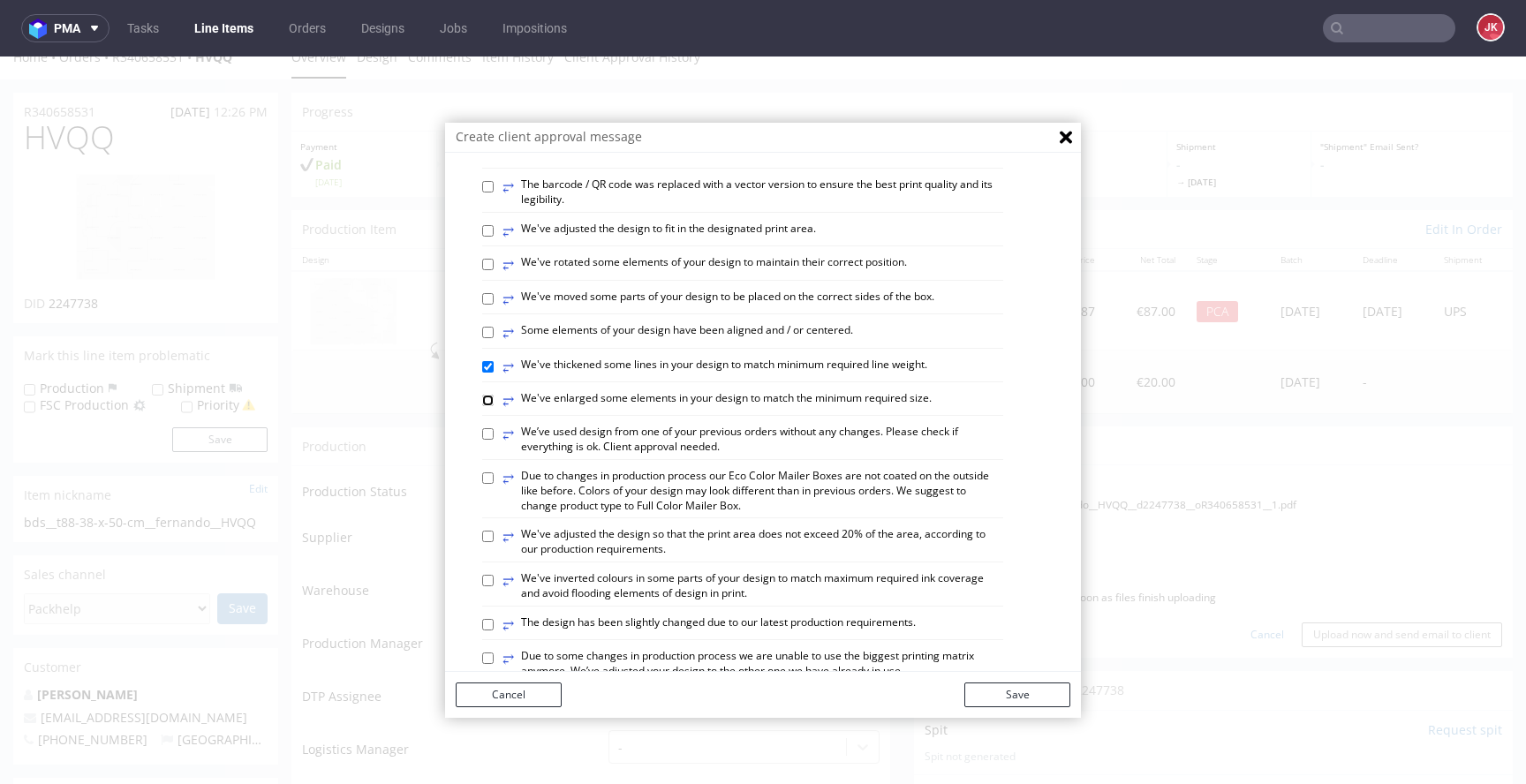
click at [494, 406] on input "⥂ We've enlarged some elements in your design to match the minimum required siz…" at bounding box center [488, 400] width 12 height 12
checkbox input "true"
click at [986, 690] on button "Save" at bounding box center [1017, 695] width 106 height 25
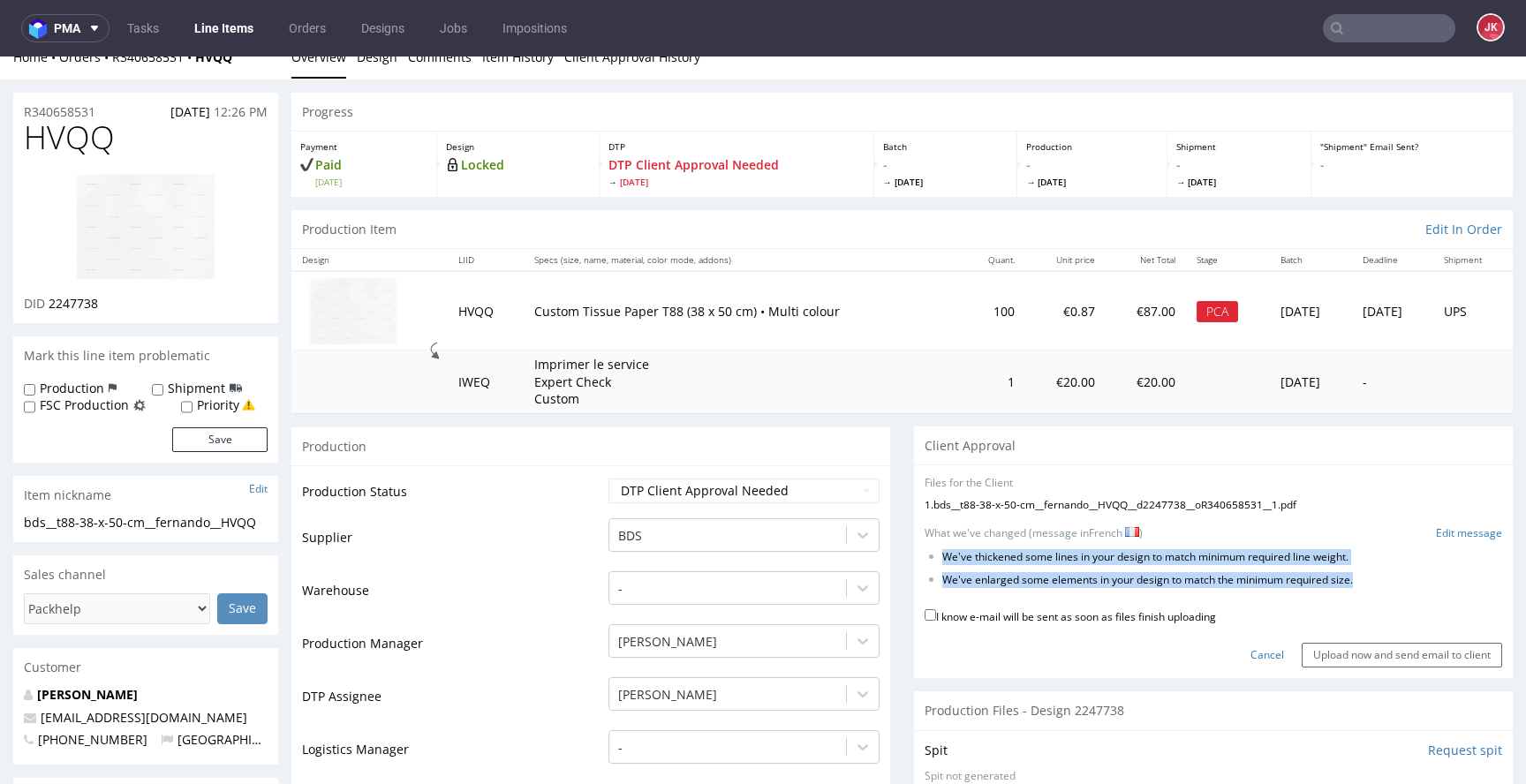
drag, startPoint x: 930, startPoint y: 553, endPoint x: 1348, endPoint y: 598, distance: 420.4
click at [1348, 598] on form "Files for the Client 1 . bds__t88-38-x-50-cm__fernando__HVQQ__d2247738__oR34065…" at bounding box center [1213, 572] width 577 height 192
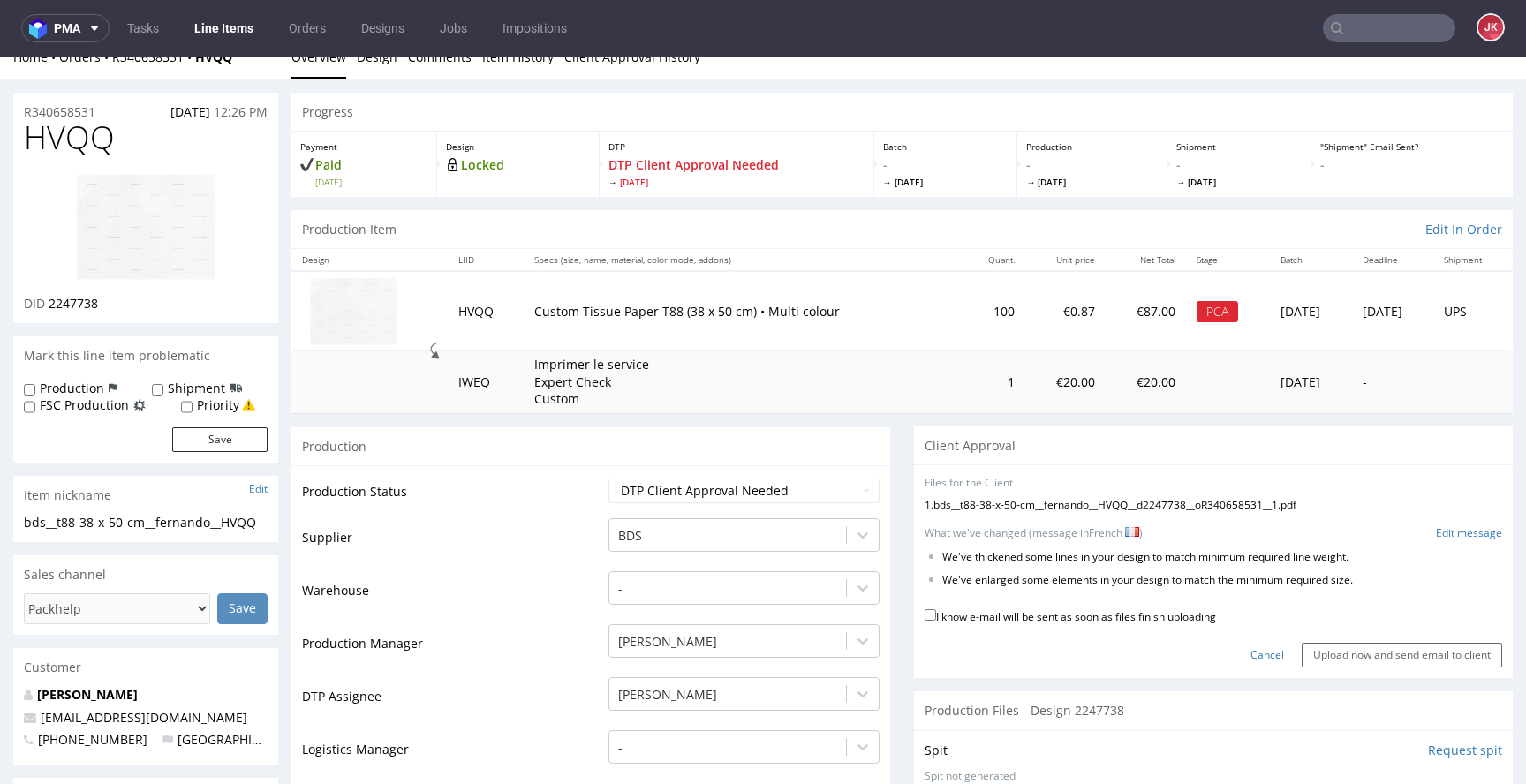
click at [1035, 614] on label "I know e-mail will be sent as soon as files finish uploading" at bounding box center [1070, 615] width 291 height 20
click at [936, 614] on input "I know e-mail will be sent as soon as files finish uploading" at bounding box center [930, 614] width 12 height 12
checkbox input "true"
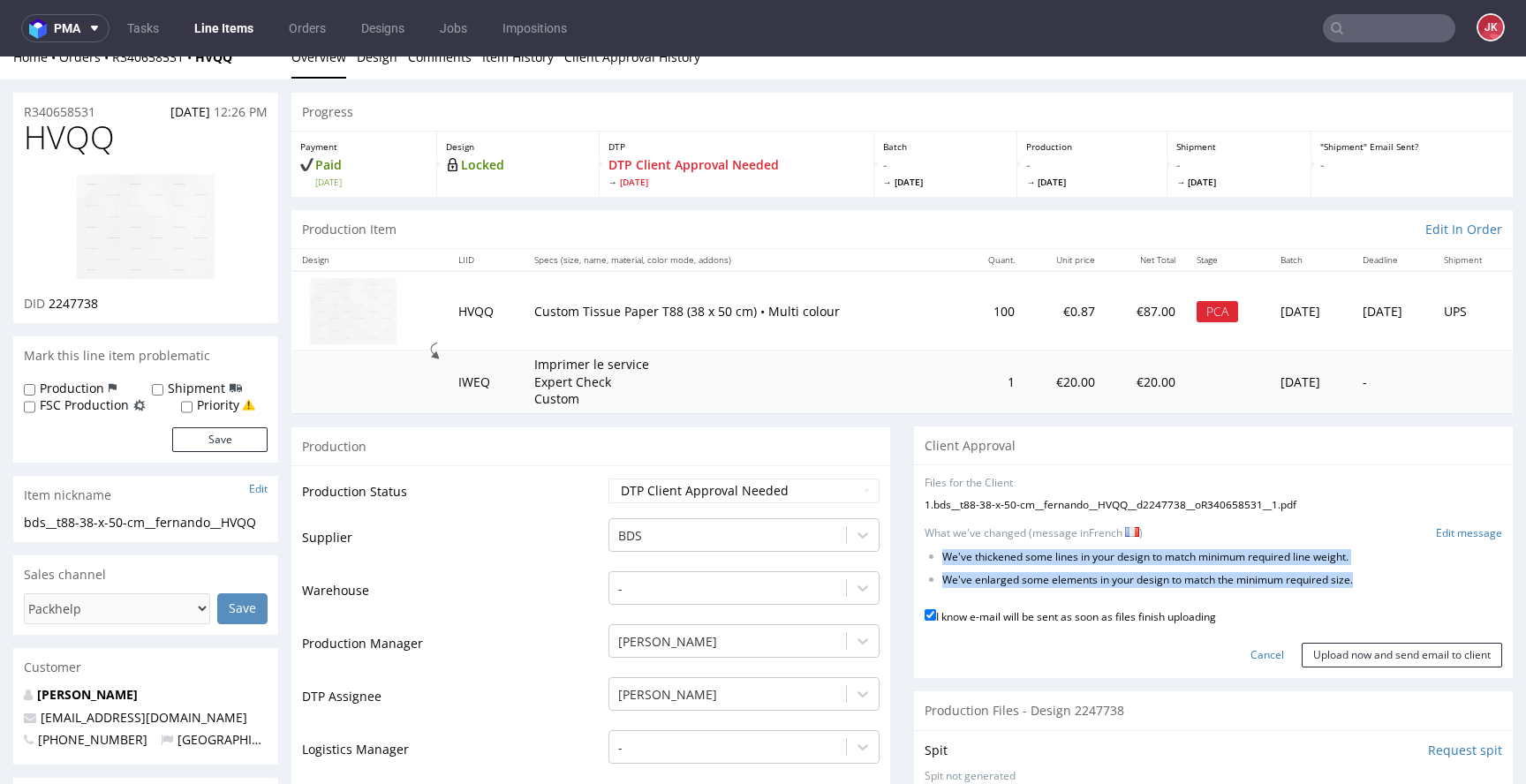
drag, startPoint x: 931, startPoint y: 556, endPoint x: 1405, endPoint y: 576, distance: 474.4
click at [1405, 576] on ul "We've thickened some lines in your design to match minimum required line weight…" at bounding box center [1213, 569] width 577 height 39
copy ul "We've thickened some lines in your design to match minimum required line weight…"
click at [1402, 580] on li "We've enlarged some elements in your design to match the minimum required size." at bounding box center [1194, 580] width 504 height 15
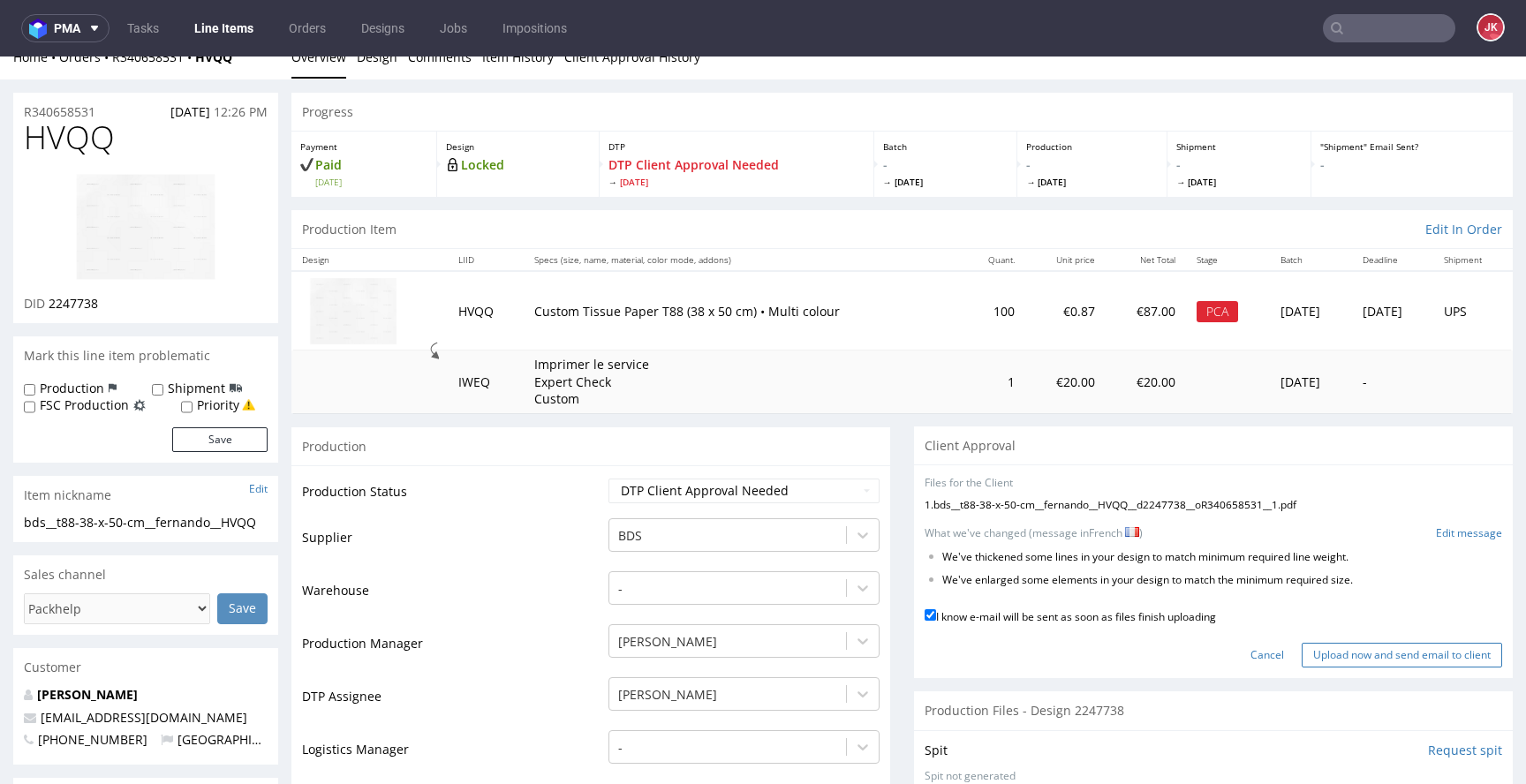
click at [1360, 653] on input "Upload now and send email to client" at bounding box center [1402, 655] width 201 height 25
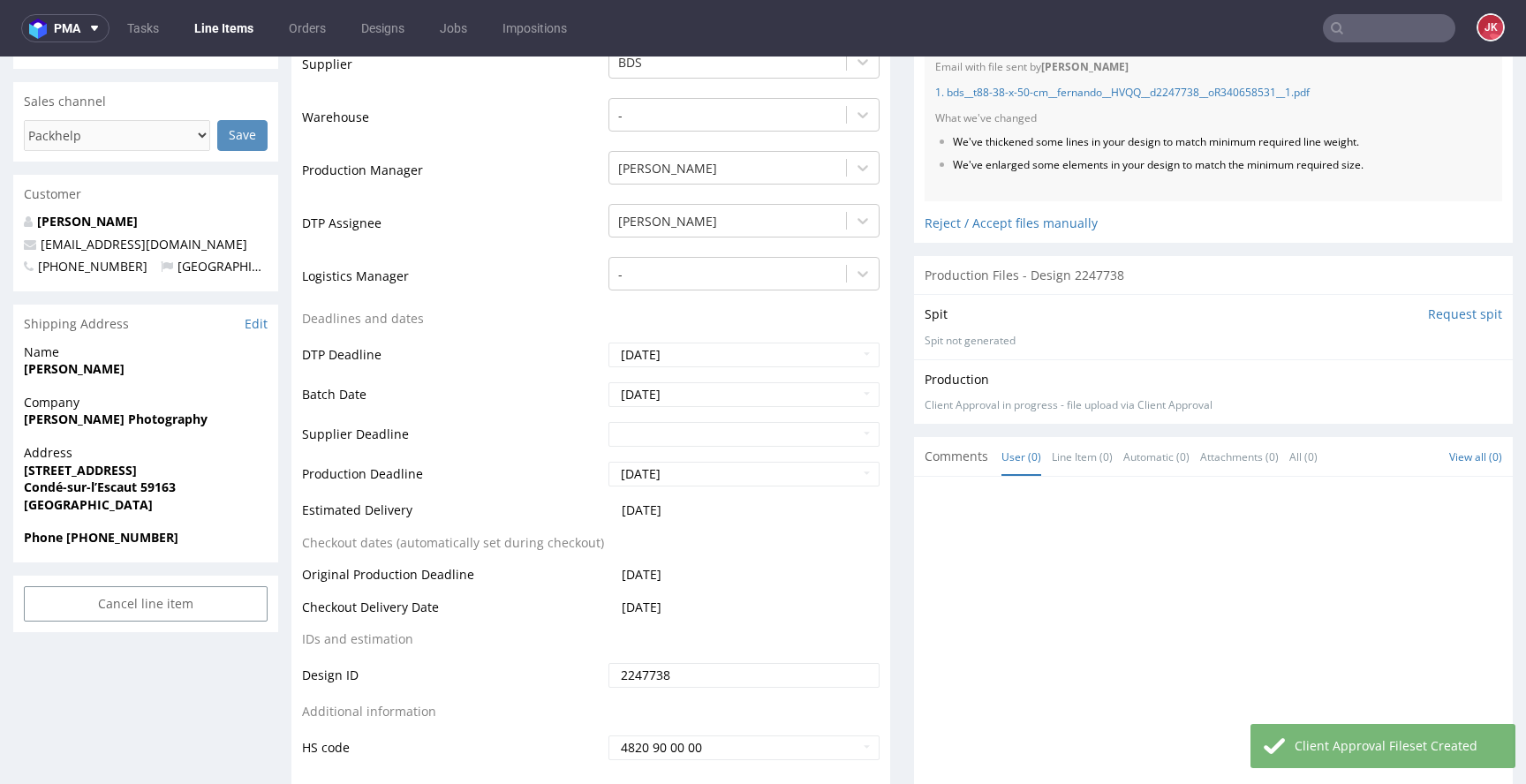
scroll to position [0, 0]
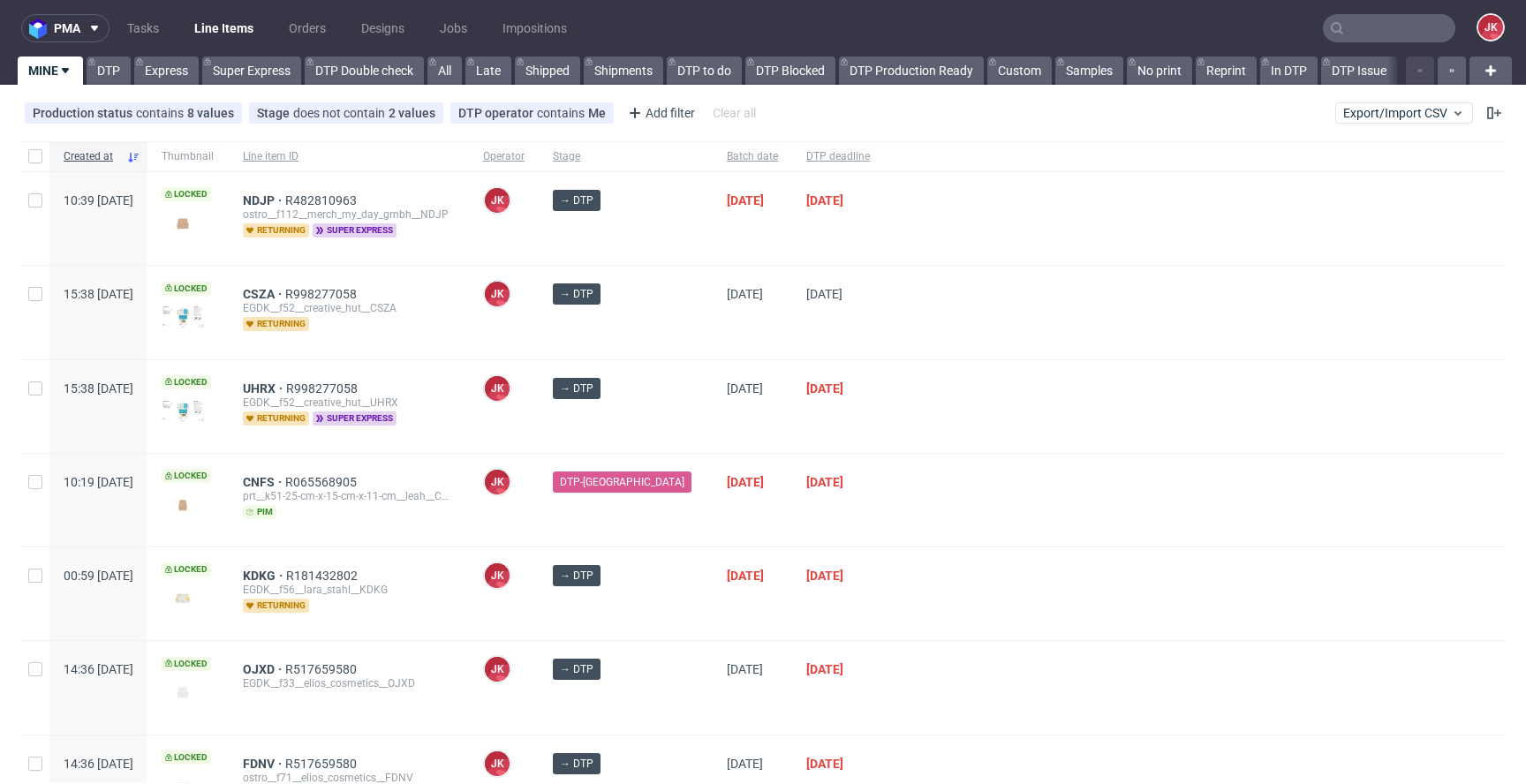
click at [670, 332] on div "→ DTP" at bounding box center [625, 312] width 174 height 92
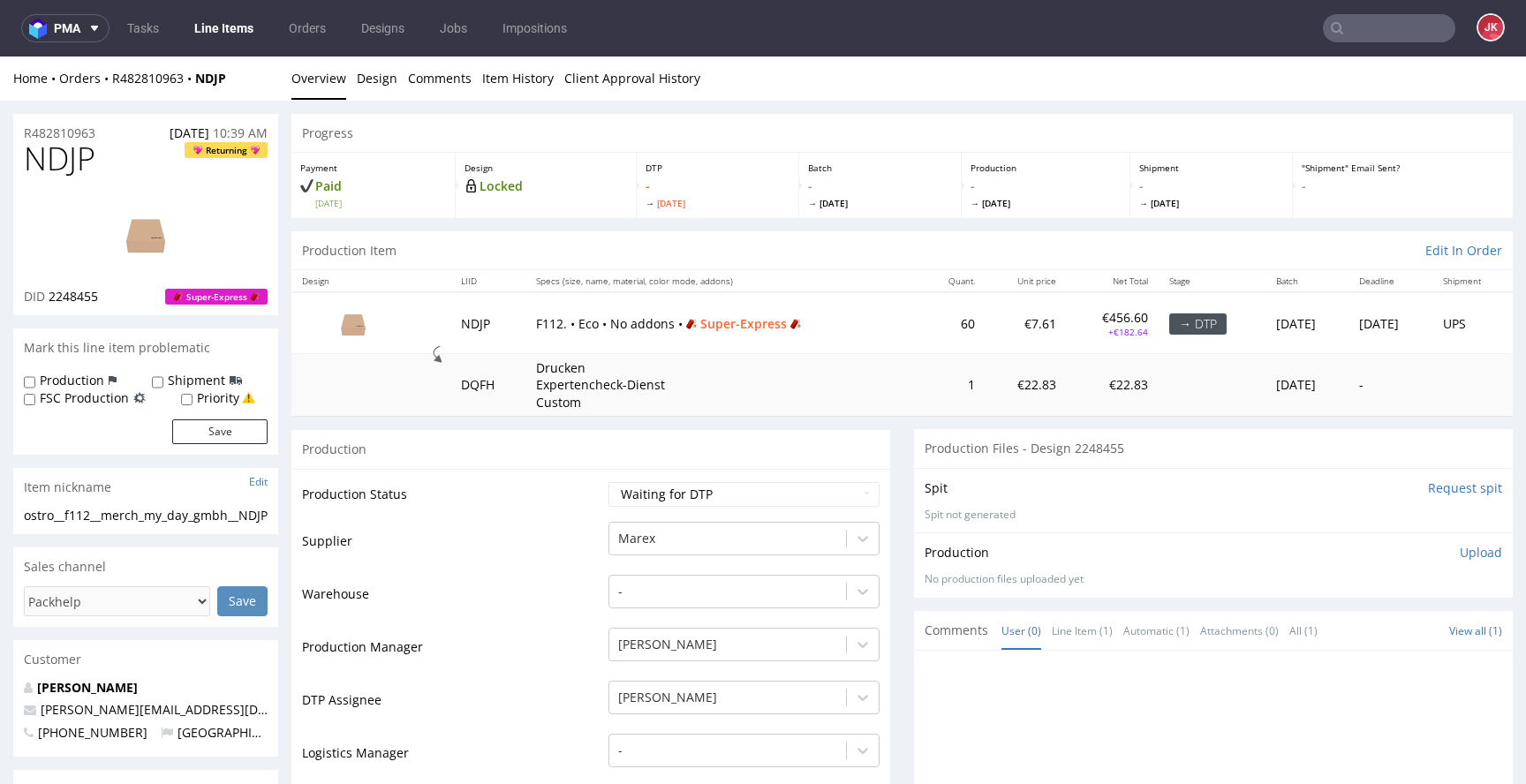
click at [1434, 489] on input "Request spit" at bounding box center [1466, 488] width 75 height 18
click at [578, 515] on td "Production Status" at bounding box center [453, 500] width 302 height 40
click at [383, 86] on link "Design" at bounding box center [378, 78] width 41 height 44
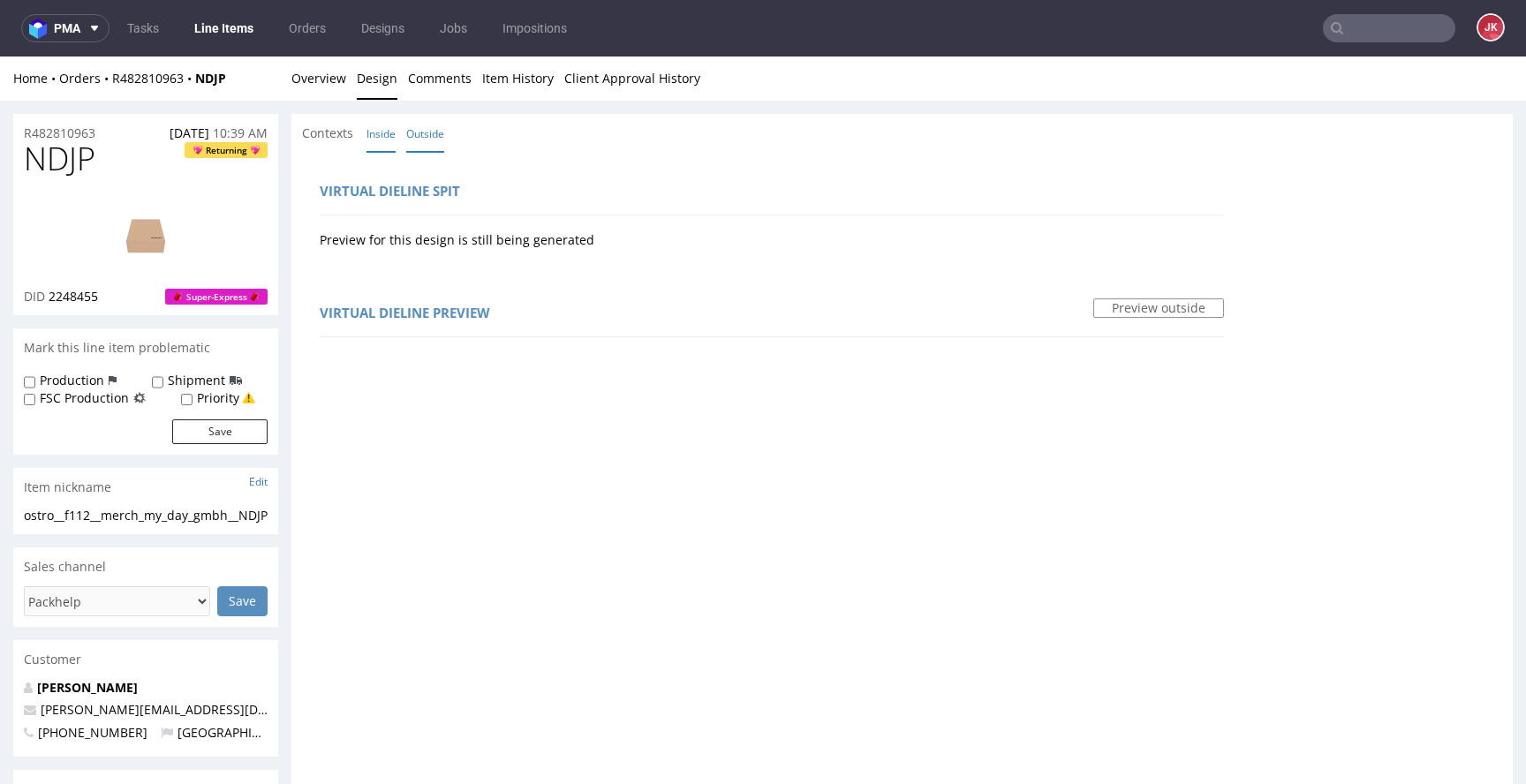
click at [385, 143] on link "Inside" at bounding box center [381, 133] width 29 height 38
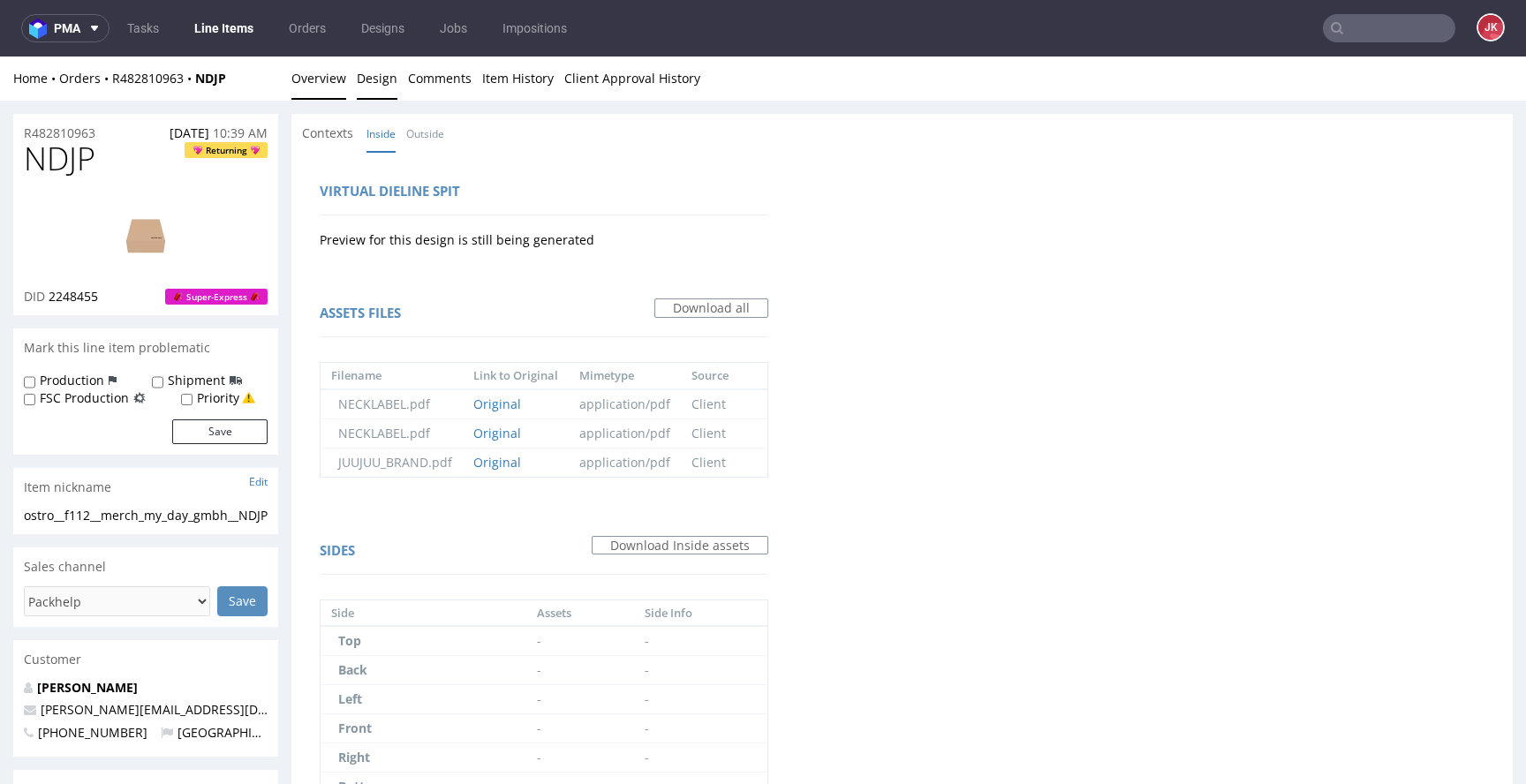
click at [330, 64] on link "Overview" at bounding box center [319, 78] width 55 height 44
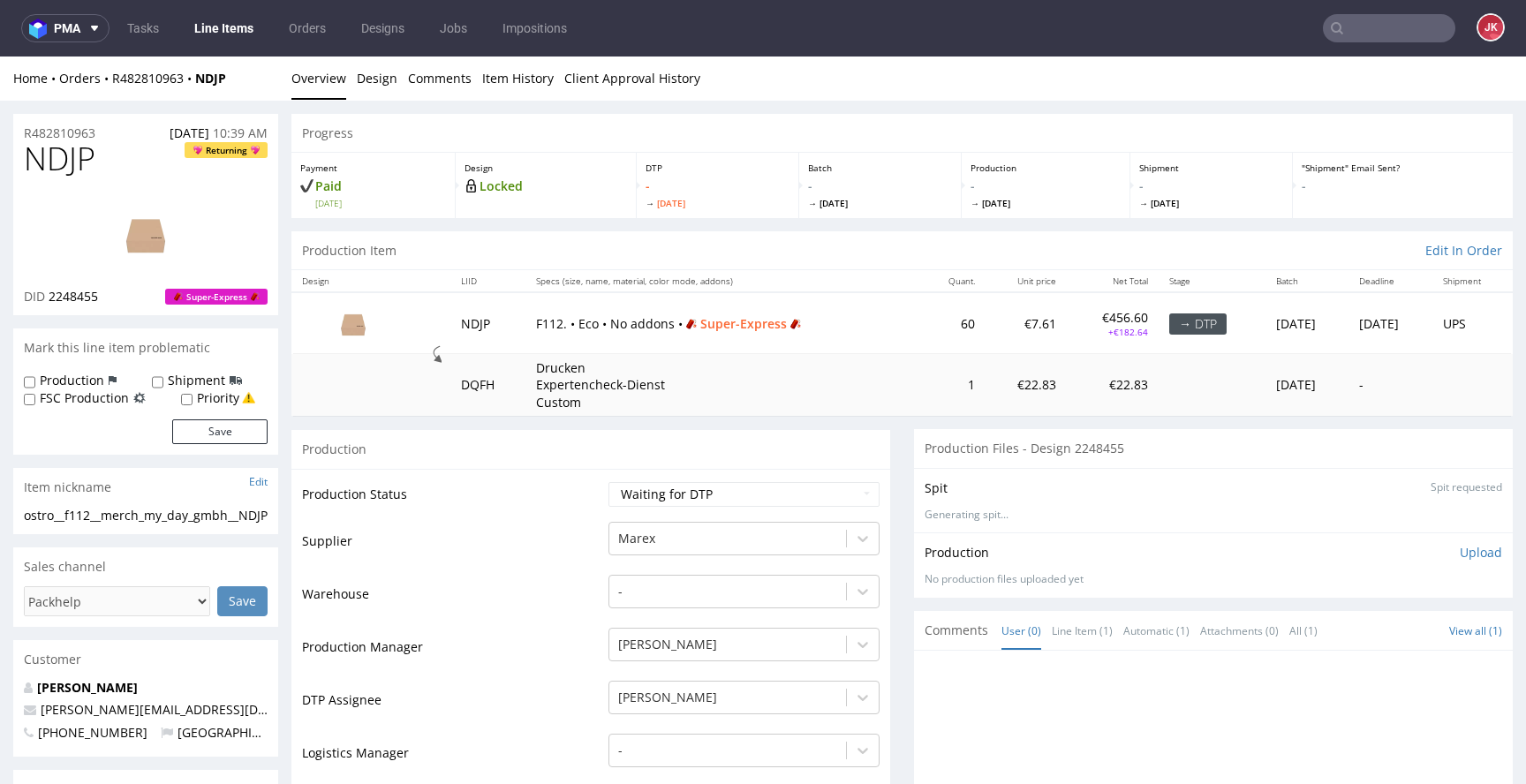
click at [187, 400] on input "Priority" at bounding box center [187, 400] width 12 height 14
checkbox input "true"
click at [231, 428] on button "Save" at bounding box center [219, 432] width 95 height 25
